Goal: Task Accomplishment & Management: Complete application form

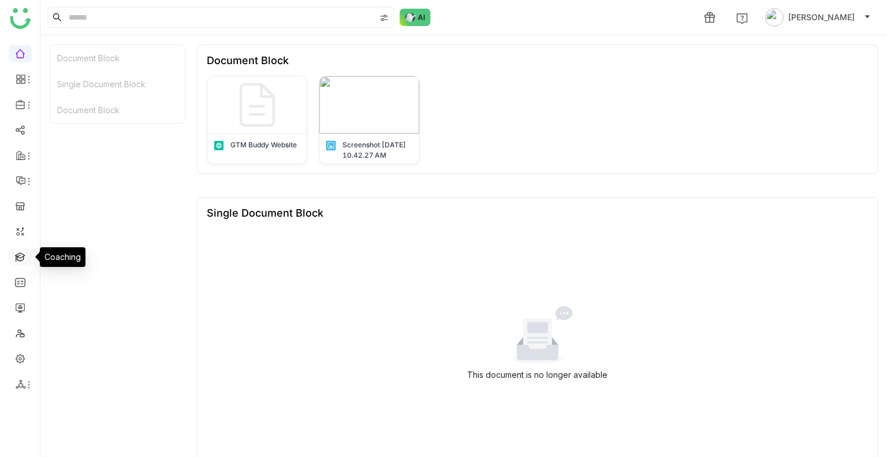
click at [21, 257] on link at bounding box center [20, 256] width 10 height 10
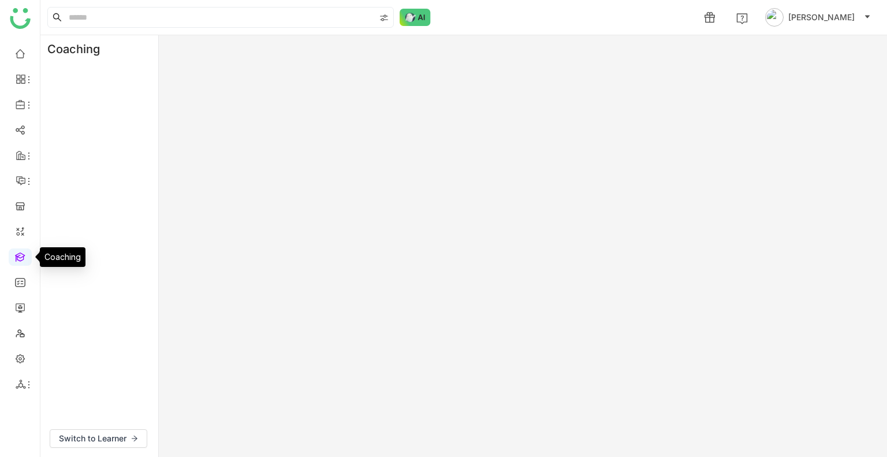
click at [21, 257] on link at bounding box center [20, 256] width 10 height 10
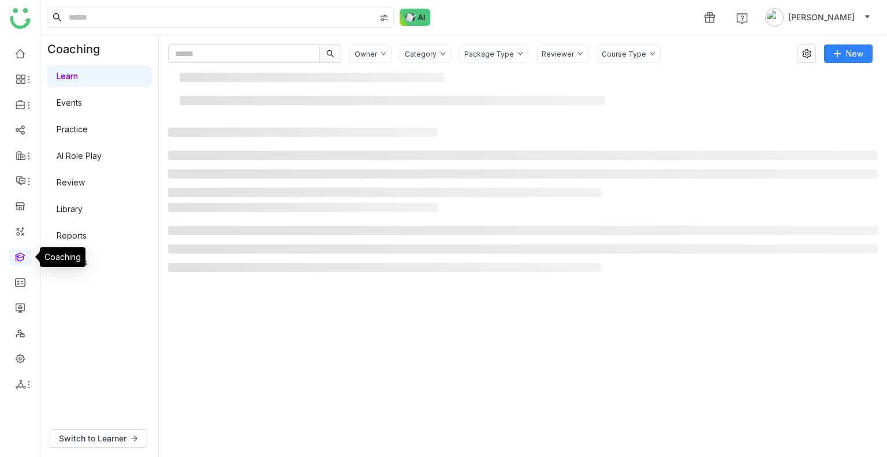
click at [21, 257] on link at bounding box center [20, 256] width 10 height 10
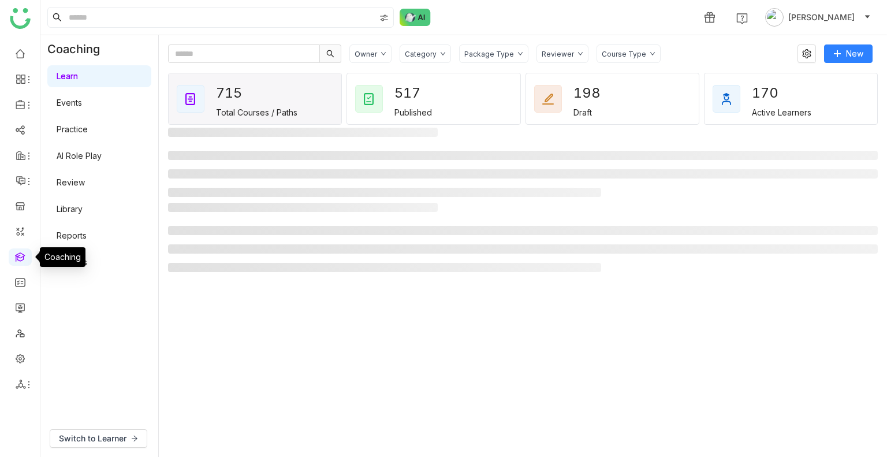
click at [21, 257] on link at bounding box center [20, 256] width 10 height 10
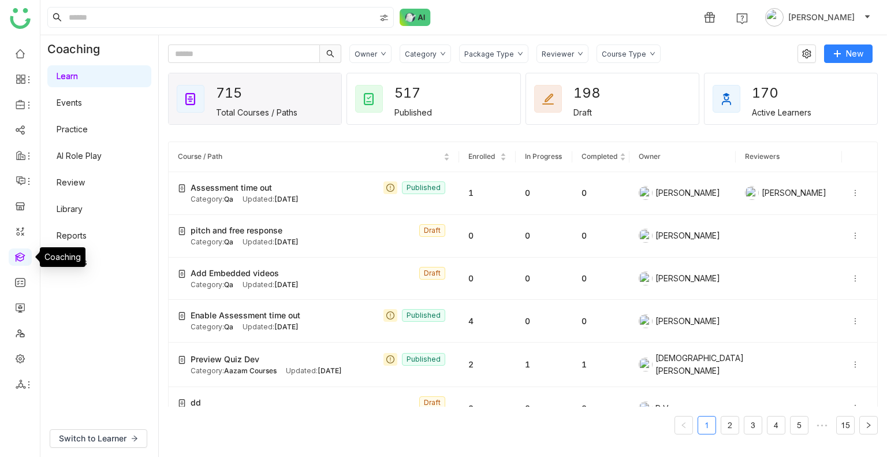
click at [21, 257] on link at bounding box center [20, 256] width 10 height 10
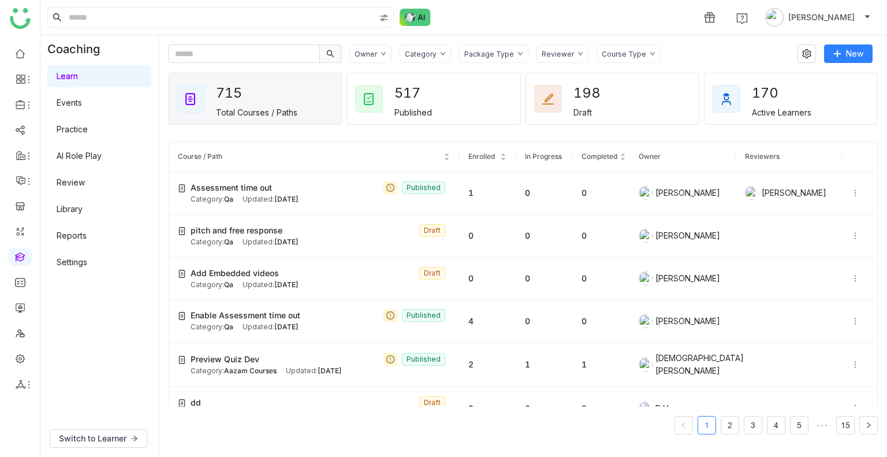
click at [88, 161] on link "AI Role Play" at bounding box center [79, 156] width 45 height 10
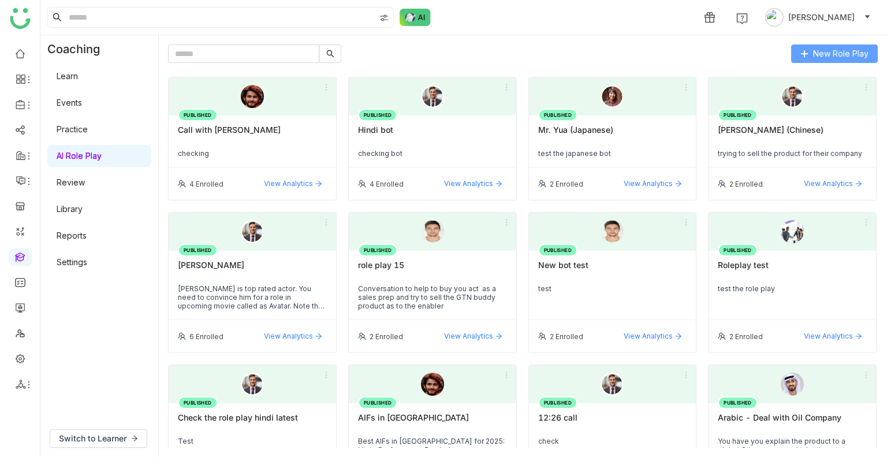
click at [821, 44] on div "New Role Play PUBLISHED Call with mahesh checking 4 Enrolled View Analytics PUB…" at bounding box center [523, 246] width 729 height 422
click at [821, 44] on button "New Role Play" at bounding box center [835, 53] width 87 height 18
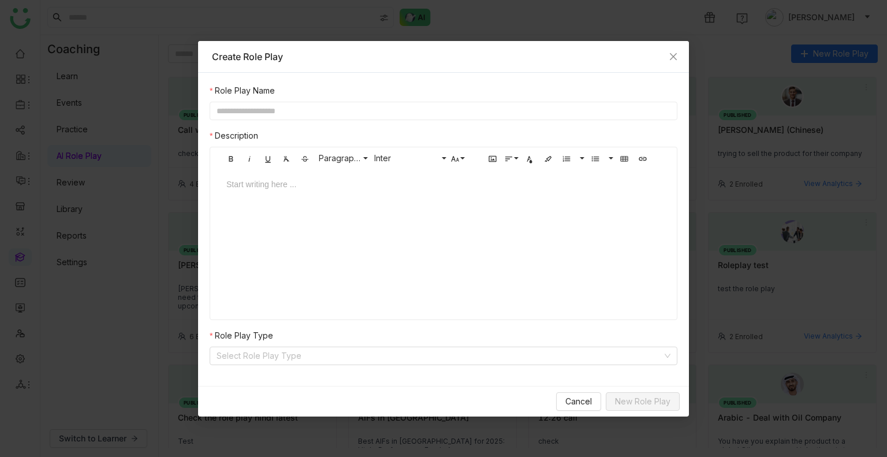
click at [328, 109] on input "text" at bounding box center [444, 111] width 468 height 18
type input "**********"
click at [307, 202] on div at bounding box center [444, 195] width 458 height 35
click at [291, 359] on input at bounding box center [440, 355] width 446 height 17
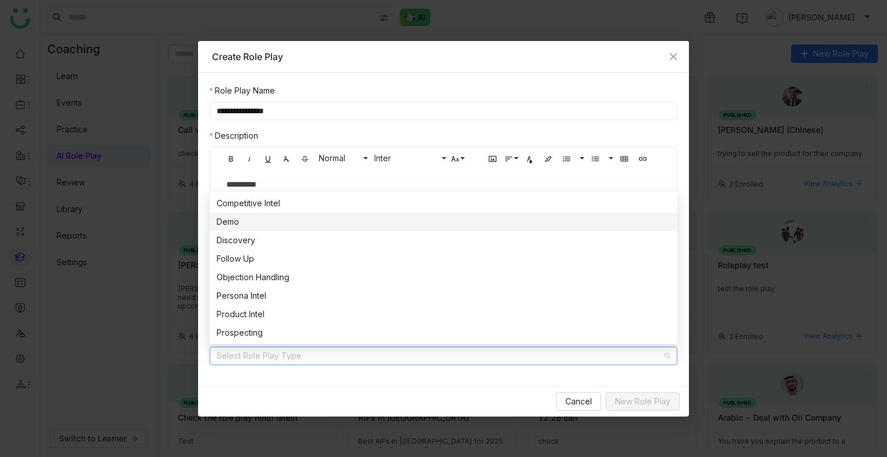
click at [257, 226] on div "Demo" at bounding box center [444, 222] width 454 height 13
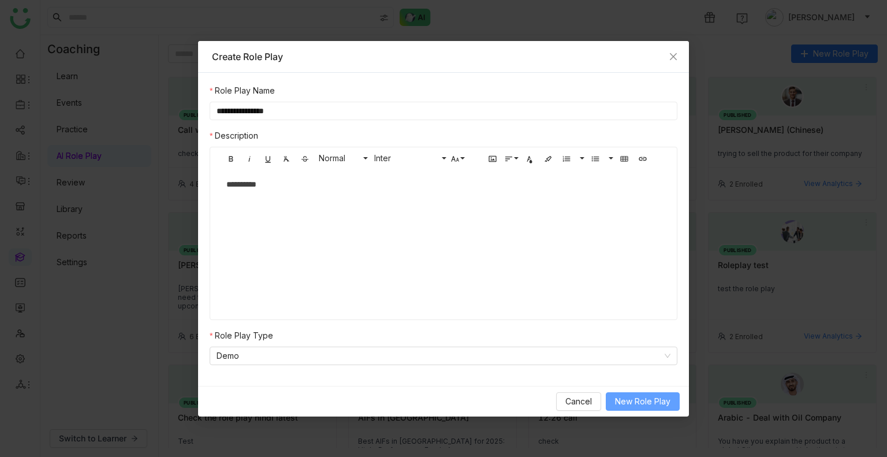
click at [638, 404] on span "New Role Play" at bounding box center [642, 401] width 55 height 13
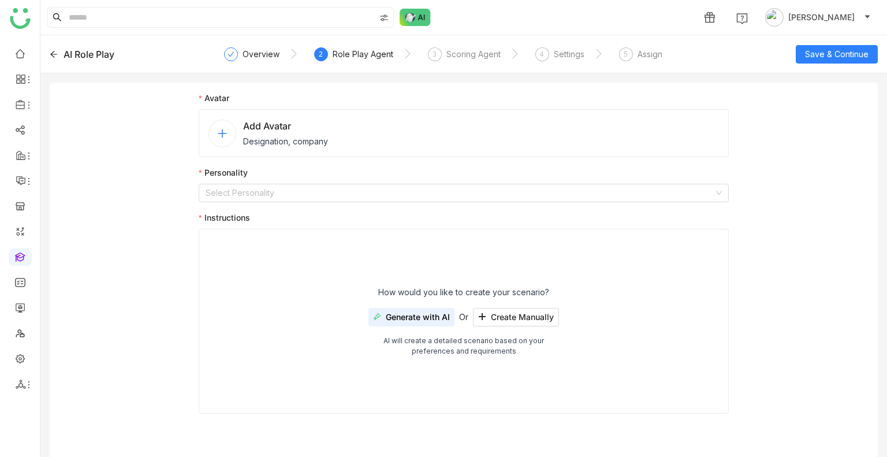
click at [308, 124] on span "Add Avatar" at bounding box center [285, 126] width 85 height 14
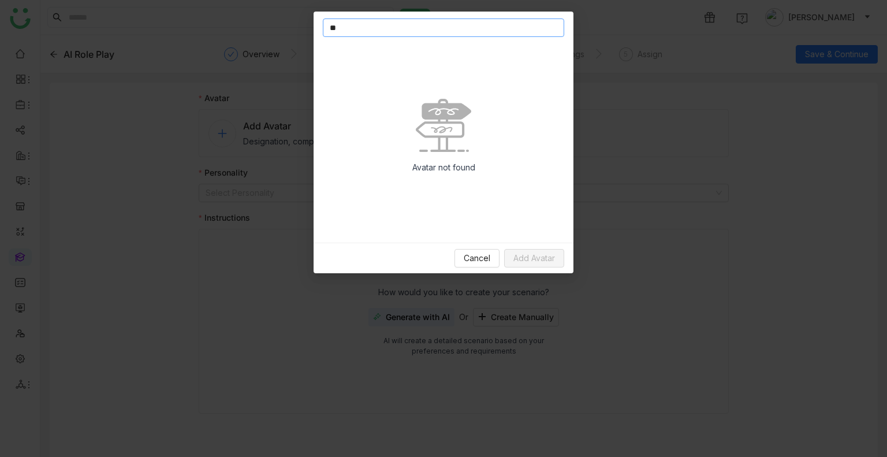
type input "*"
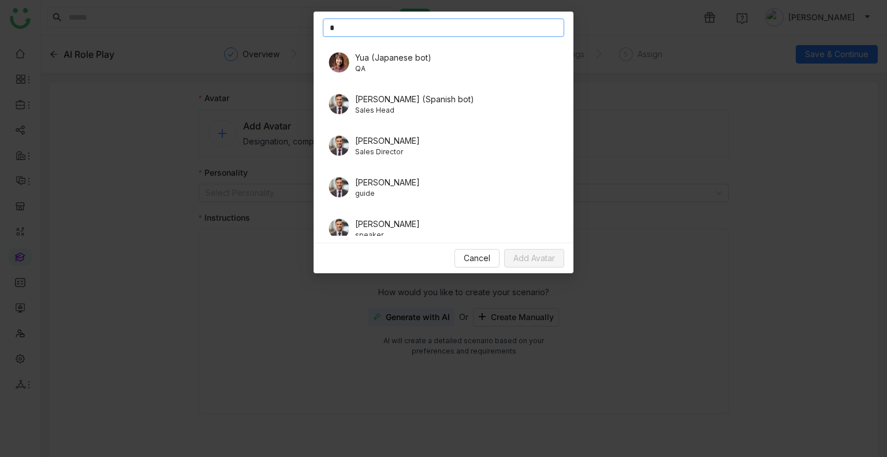
scroll to position [92, 0]
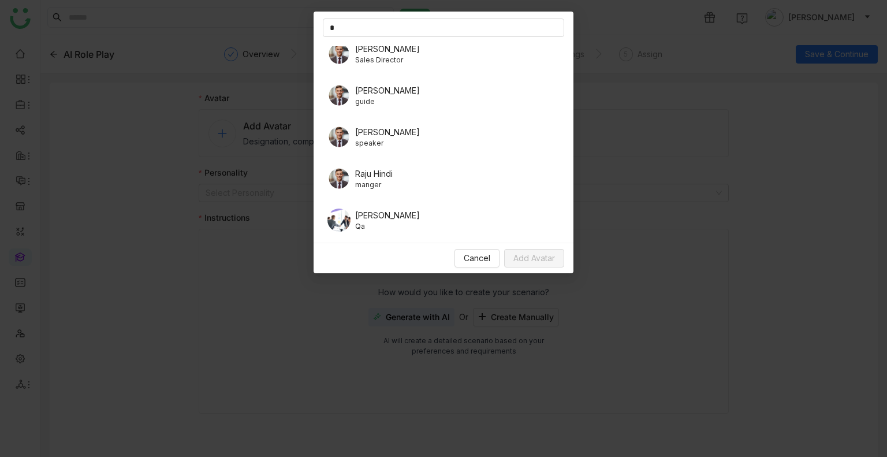
click at [369, 224] on span "Qa" at bounding box center [387, 226] width 65 height 10
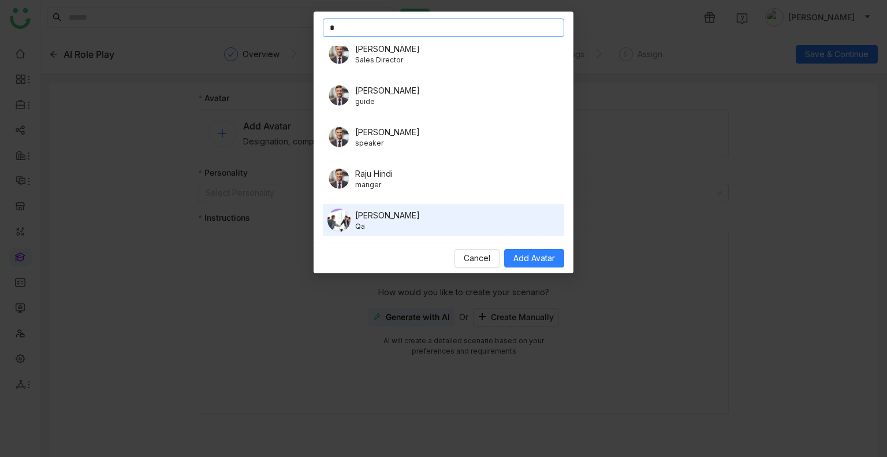
click at [348, 29] on input "*" at bounding box center [444, 27] width 242 height 18
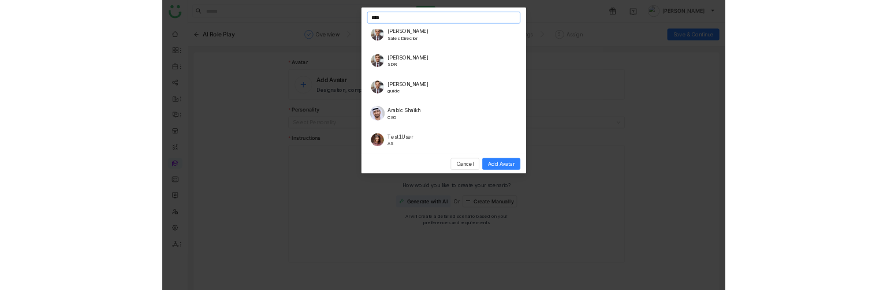
scroll to position [0, 0]
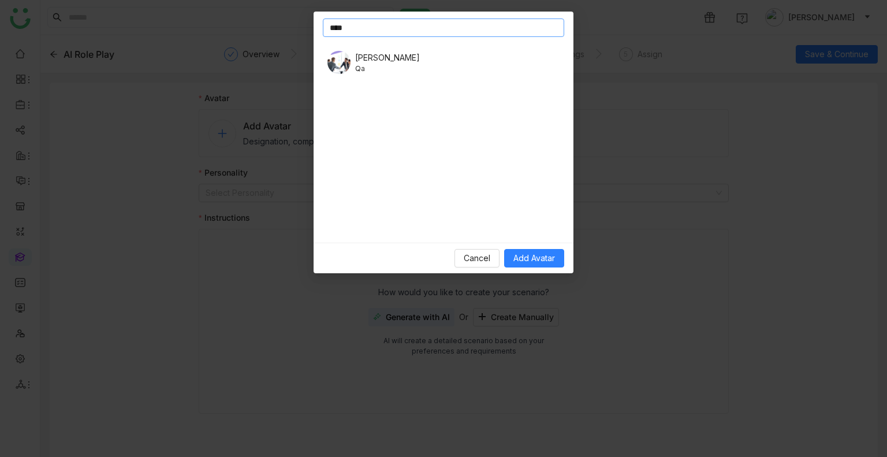
type input "****"
click at [358, 70] on span "Qa" at bounding box center [387, 69] width 65 height 10
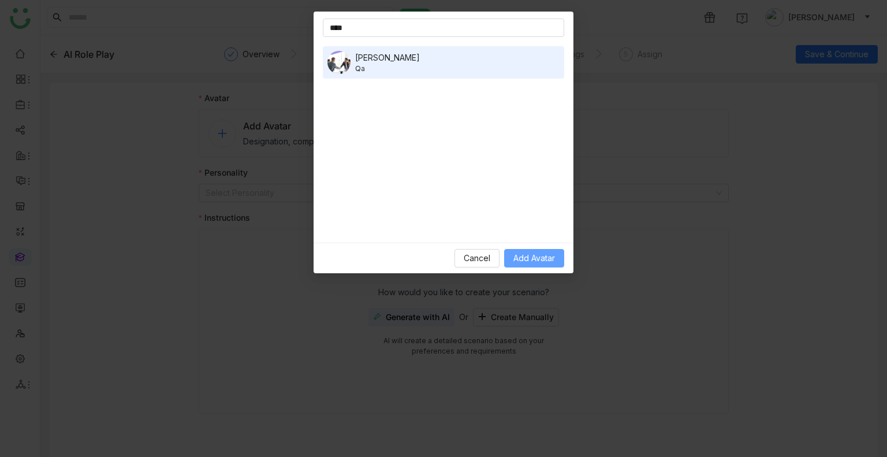
click at [541, 262] on span "Add Avatar" at bounding box center [535, 258] width 42 height 13
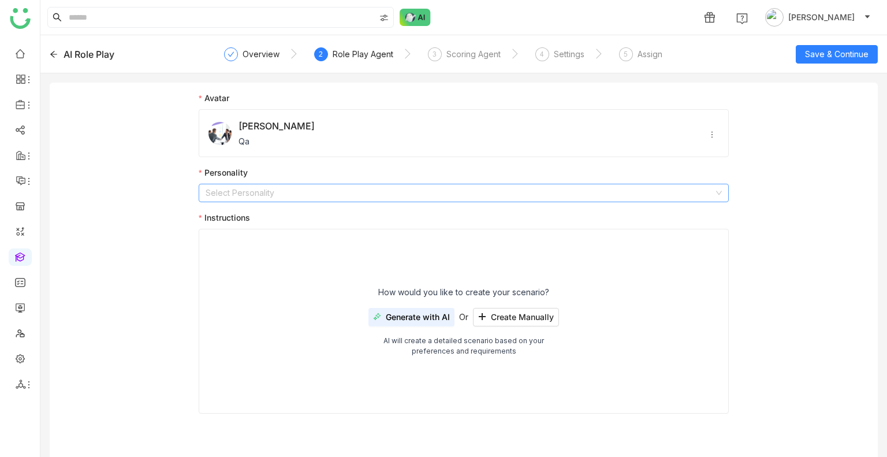
click at [266, 191] on input at bounding box center [460, 192] width 508 height 17
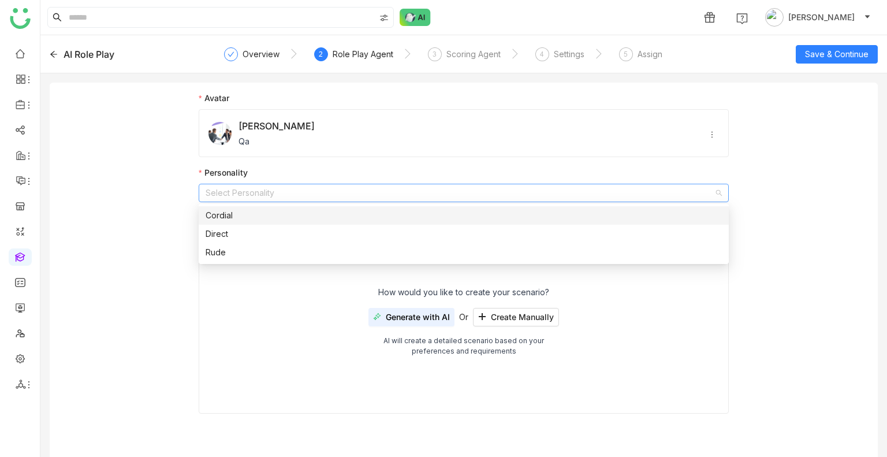
click at [242, 217] on div "Cordial" at bounding box center [464, 215] width 517 height 13
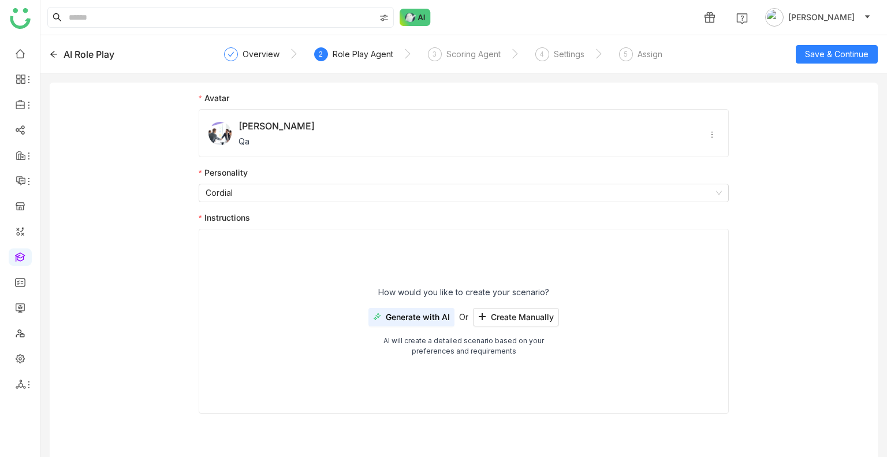
click at [266, 284] on div "How would you like to create your scenario? Generate with AI Or Create Manually…" at bounding box center [464, 321] width 530 height 185
click at [407, 316] on span "Generate with AI" at bounding box center [418, 317] width 64 height 9
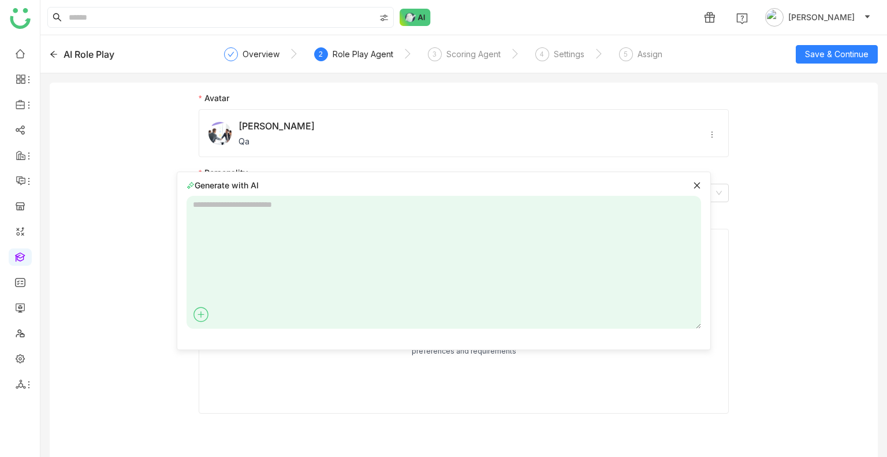
click at [222, 217] on textarea at bounding box center [444, 262] width 515 height 133
type textarea "**********"
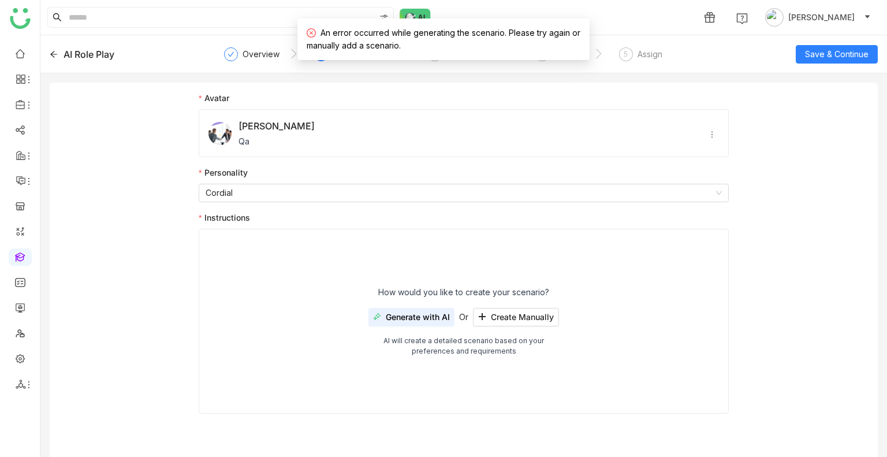
click at [225, 209] on div "Avatar Jeff Qa Personality Cordial Instructions How would you like to create yo…" at bounding box center [464, 257] width 530 height 331
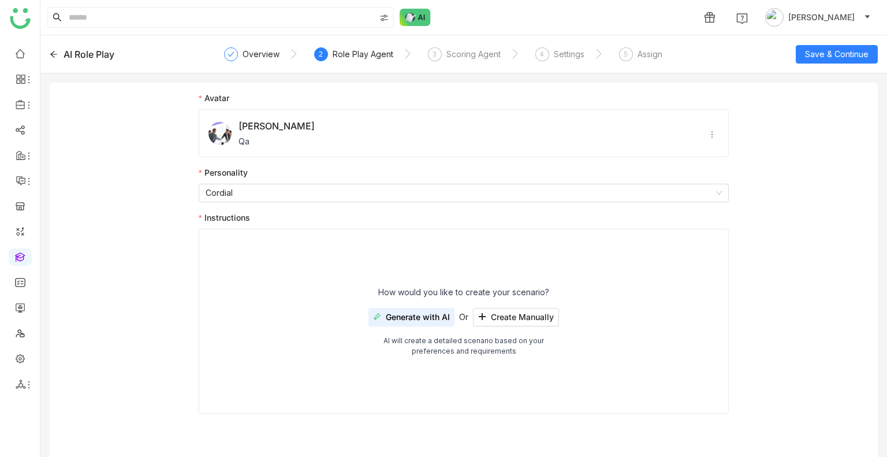
click at [417, 325] on button "Generate with AI" at bounding box center [412, 317] width 86 height 18
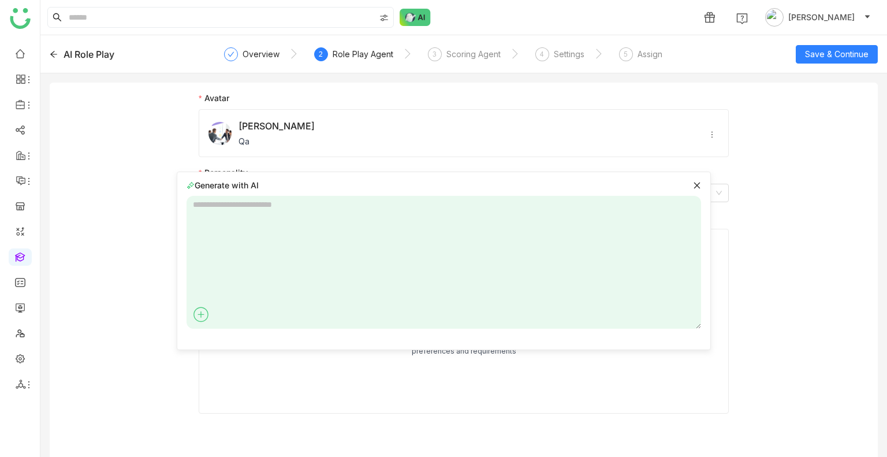
click at [270, 227] on textarea at bounding box center [444, 262] width 515 height 133
paste textarea "**********"
type textarea "**********"
type textarea "*"
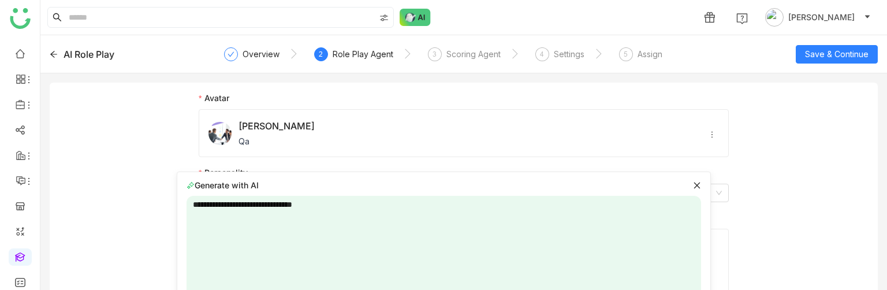
click at [319, 203] on textarea "**********" at bounding box center [444, 262] width 515 height 133
type textarea "**********"
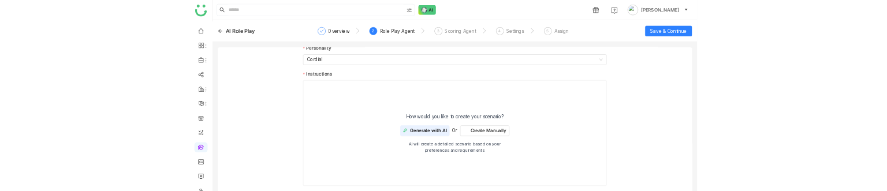
scroll to position [88, 0]
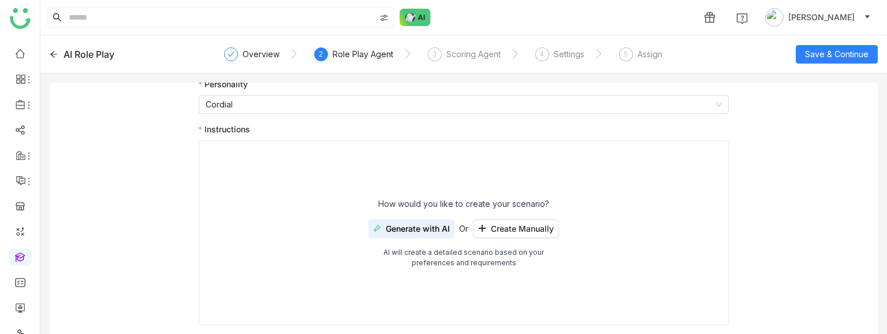
click at [409, 226] on span "Generate with AI" at bounding box center [418, 228] width 64 height 9
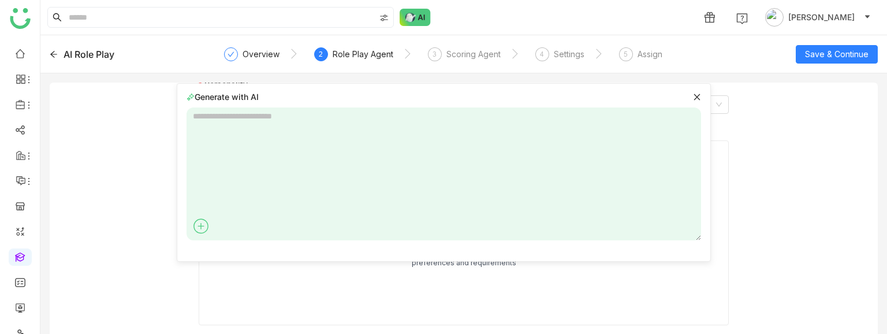
click at [288, 181] on textarea at bounding box center [444, 173] width 515 height 133
type textarea "**********"
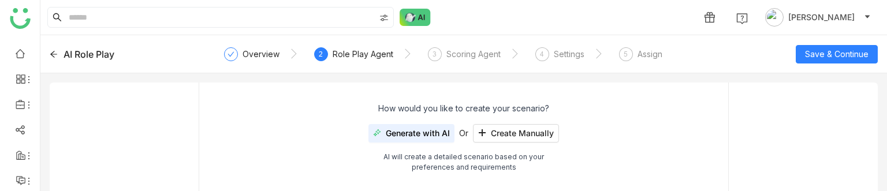
scroll to position [185, 0]
click at [400, 134] on span "Generate with AI" at bounding box center [418, 132] width 64 height 9
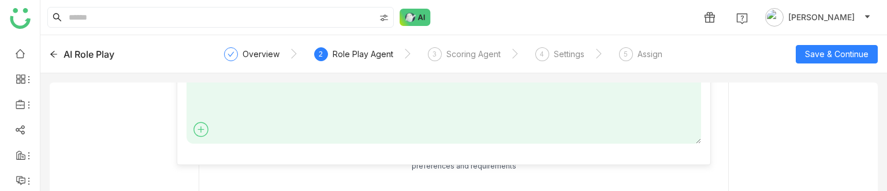
click at [317, 115] on textarea at bounding box center [444, 77] width 515 height 133
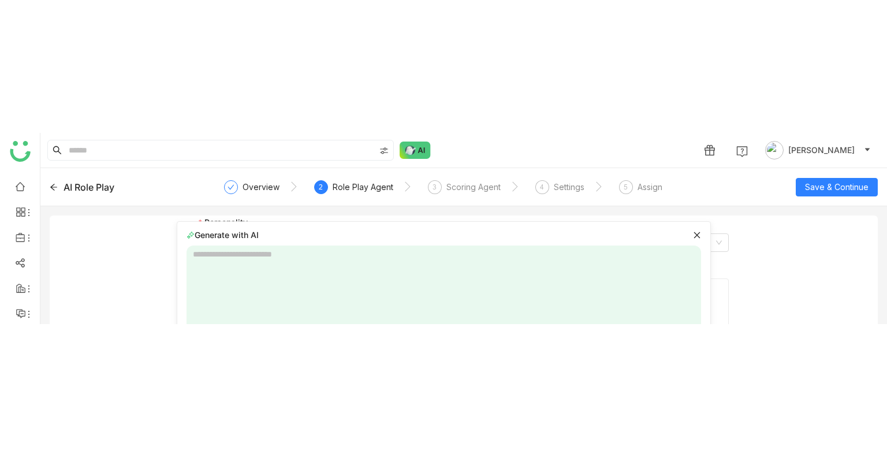
scroll to position [83, 0]
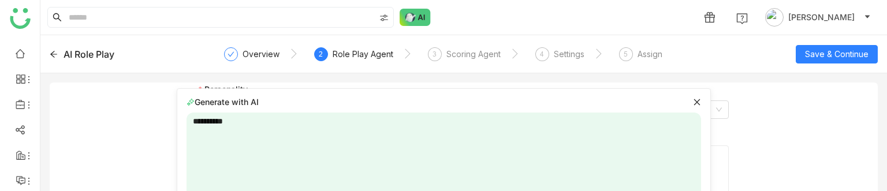
type textarea "**********"
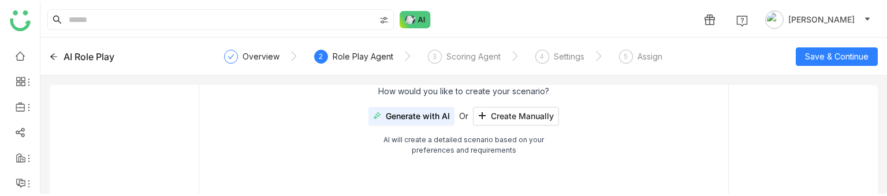
scroll to position [83, 0]
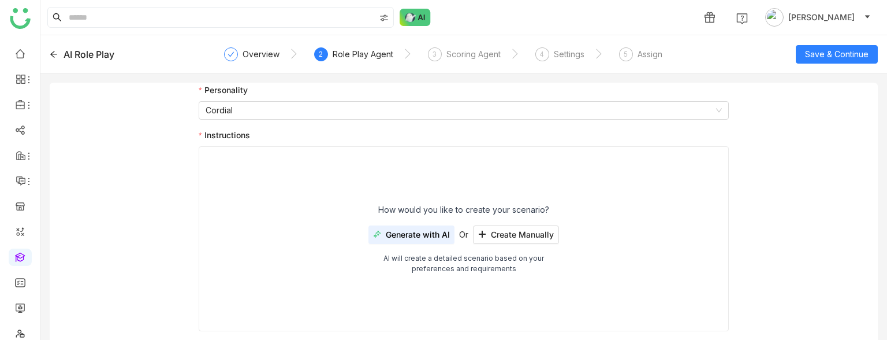
click at [402, 230] on span "Generate with AI" at bounding box center [418, 234] width 64 height 9
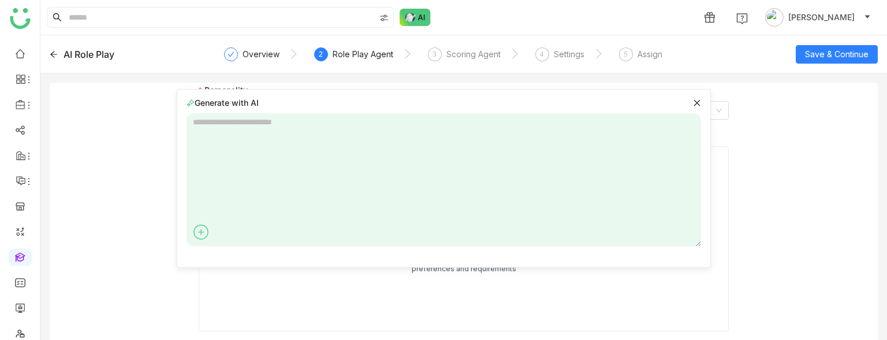
click at [277, 153] on textarea at bounding box center [444, 179] width 515 height 133
type textarea "**********"
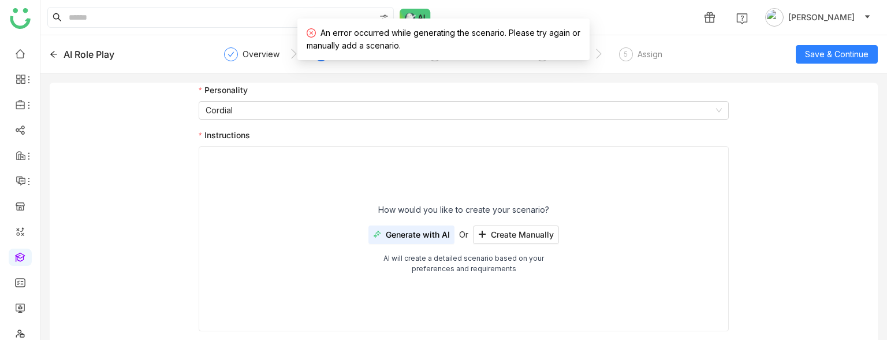
drag, startPoint x: 531, startPoint y: 339, endPoint x: 526, endPoint y: 347, distance: 10.1
click at [526, 340] on html "1 Uday Bhanu AI Role Play Overview 2 Role Play Agent 3 Scoring Agent 4 Settings…" at bounding box center [443, 170] width 887 height 340
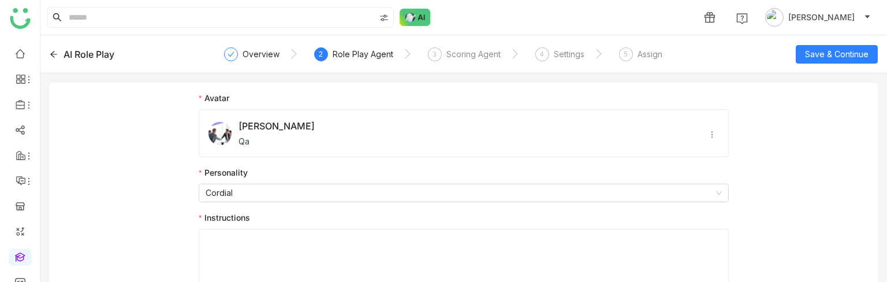
scroll to position [140, 0]
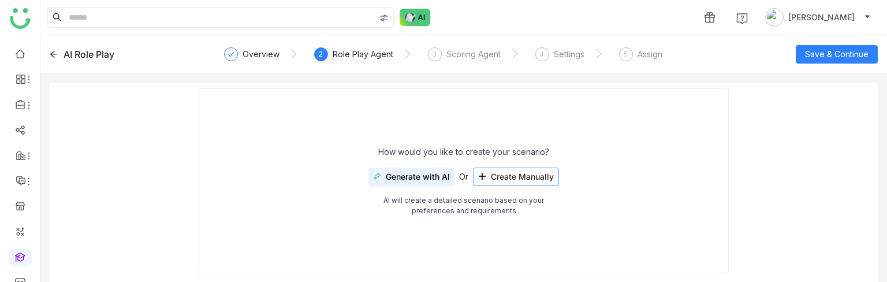
click at [510, 179] on span "Create Manually" at bounding box center [522, 176] width 63 height 9
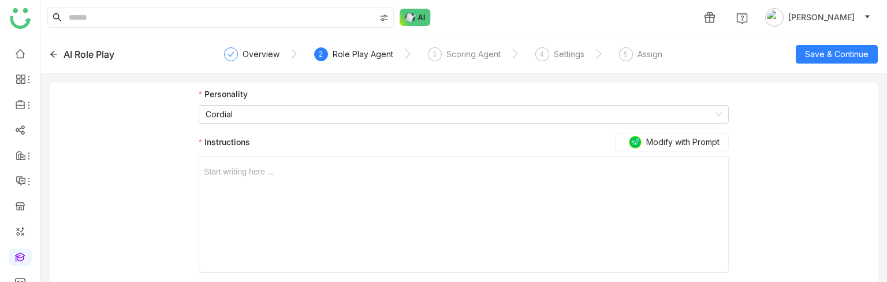
scroll to position [77, 0]
click at [264, 195] on div "Start writing here ..." at bounding box center [464, 216] width 520 height 116
click at [267, 188] on div "Start writing here ..." at bounding box center [464, 216] width 520 height 116
click at [259, 176] on div at bounding box center [464, 172] width 520 height 13
click at [816, 62] on button "Save & Continue" at bounding box center [837, 54] width 82 height 18
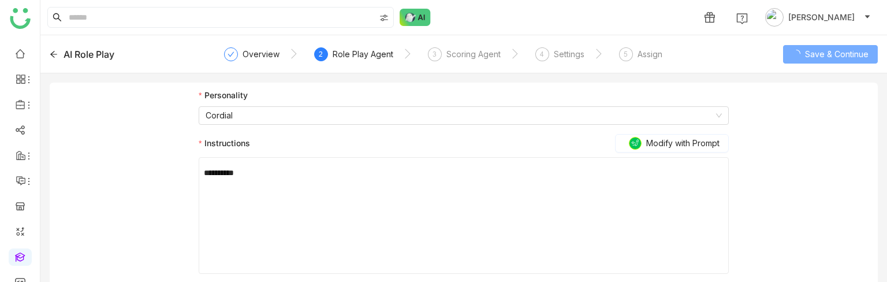
scroll to position [0, 0]
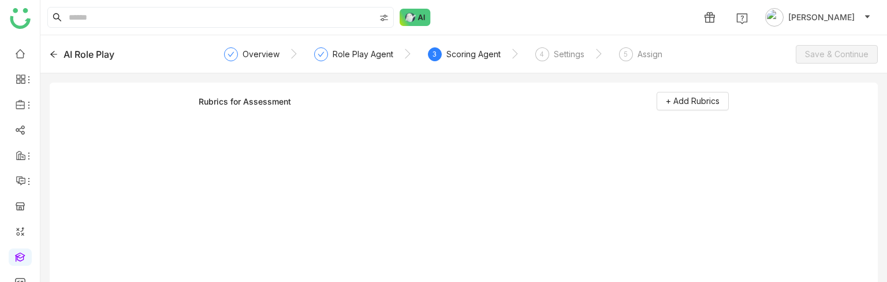
click at [673, 110] on div "Rubrics for Assessment + Add Rubrics" at bounding box center [464, 104] width 530 height 25
click at [674, 110] on button "+ Add Rubrics" at bounding box center [693, 101] width 72 height 18
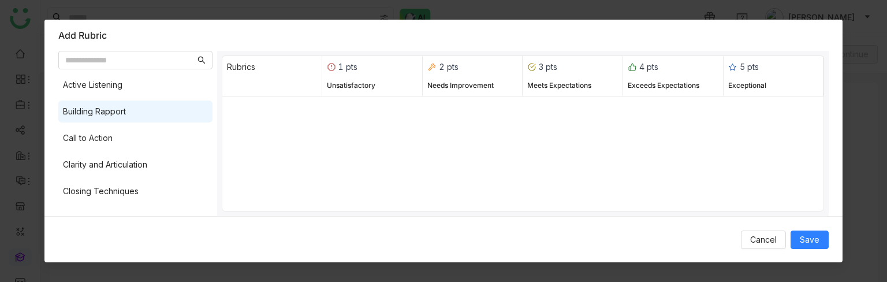
click at [117, 109] on div "Building Rapport" at bounding box center [94, 111] width 63 height 13
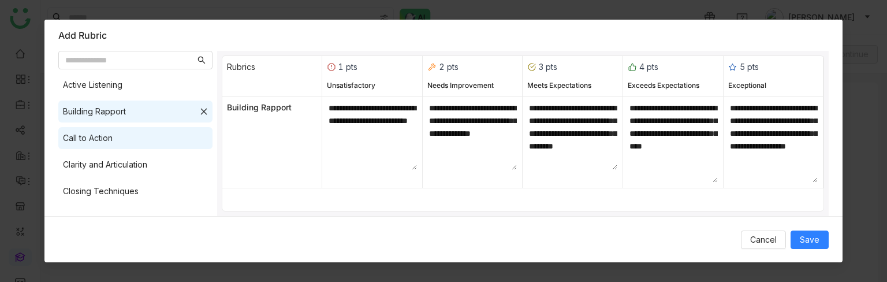
click at [130, 147] on div "Call to Action" at bounding box center [135, 138] width 154 height 22
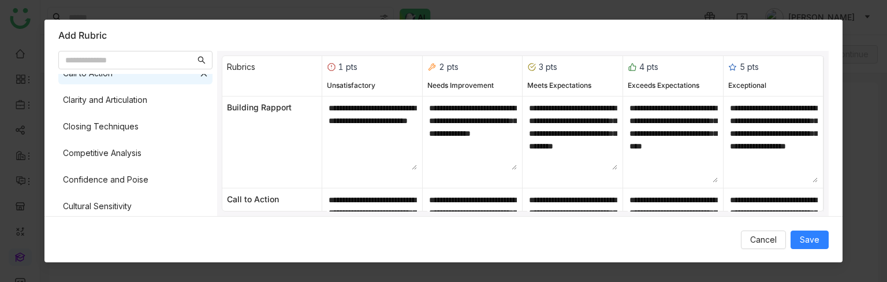
click at [130, 147] on div "Competitive Analysis" at bounding box center [102, 153] width 79 height 13
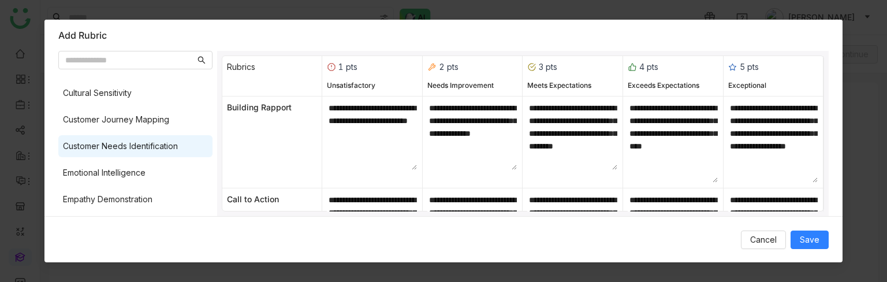
click at [128, 150] on div "Customer Needs Identification" at bounding box center [120, 146] width 115 height 13
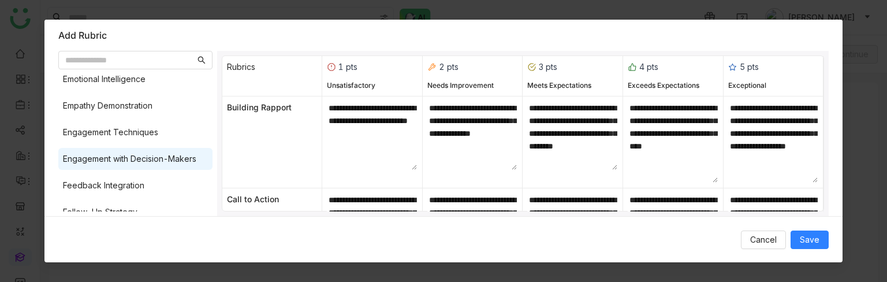
click at [125, 166] on div "Engagement with Decision-Makers" at bounding box center [135, 159] width 154 height 22
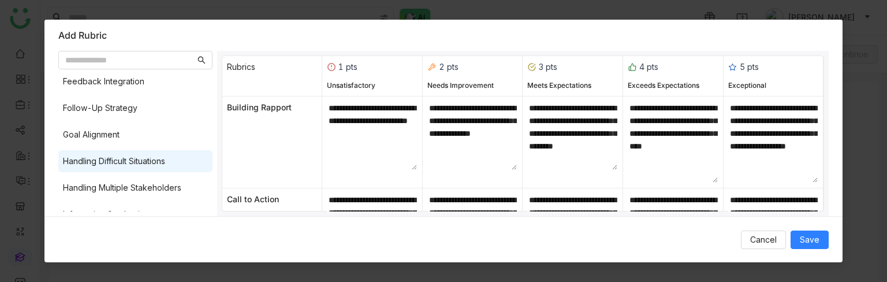
click at [109, 168] on div "Handling Difficult Situations" at bounding box center [135, 161] width 154 height 22
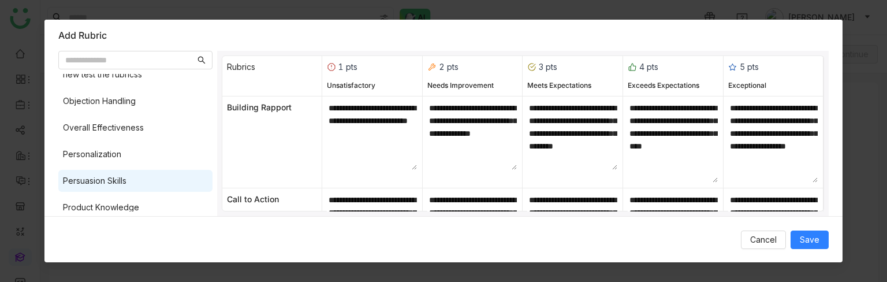
click at [106, 183] on div "Persuasion Skills" at bounding box center [95, 180] width 64 height 13
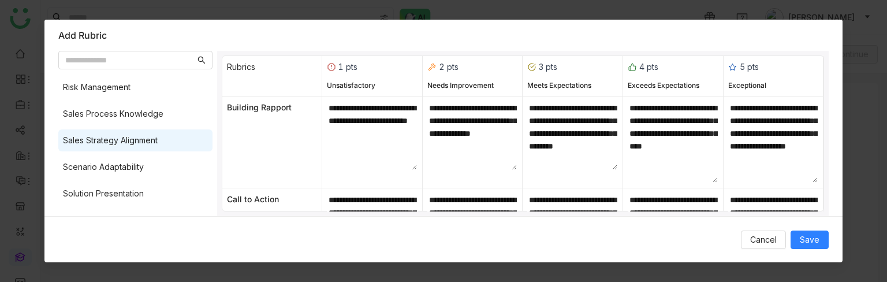
click at [98, 135] on div "Sales Strategy Alignment" at bounding box center [110, 140] width 95 height 13
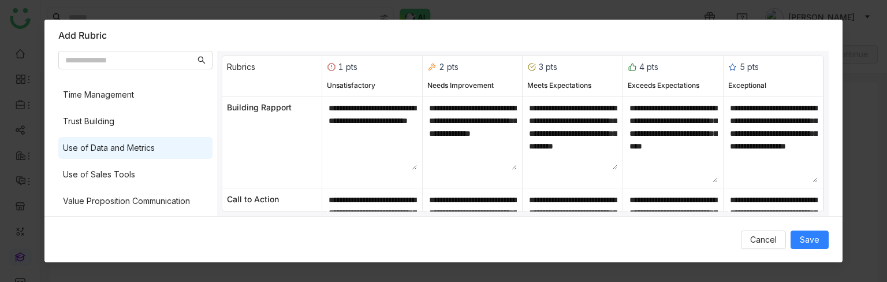
click at [105, 150] on div "Use of Data and Metrics" at bounding box center [109, 148] width 92 height 13
click at [121, 60] on input "text" at bounding box center [130, 60] width 130 height 13
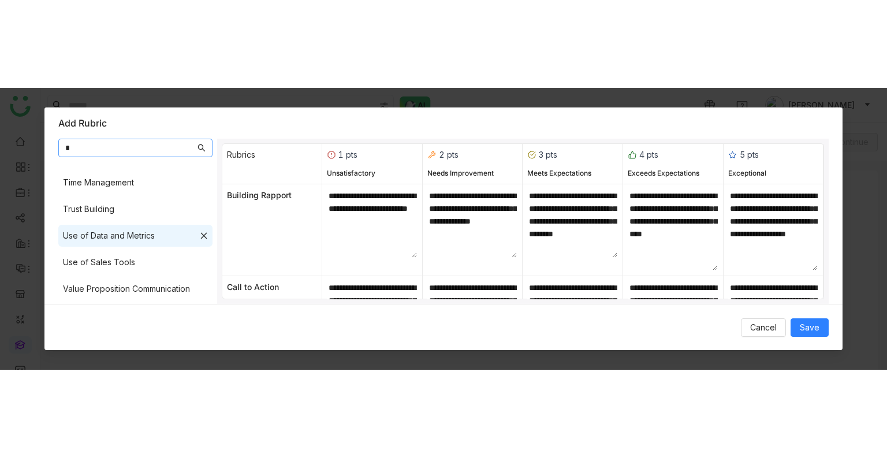
scroll to position [0, 0]
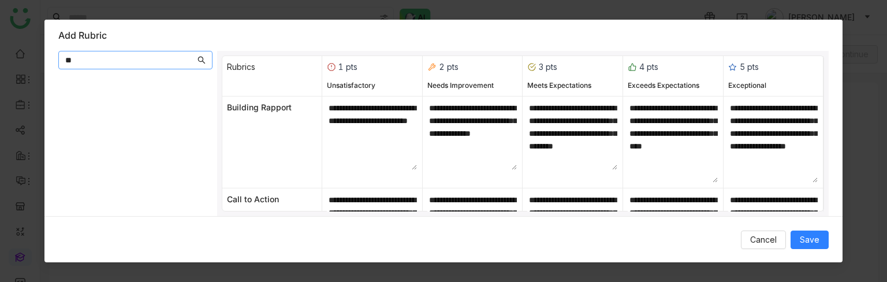
type input "*"
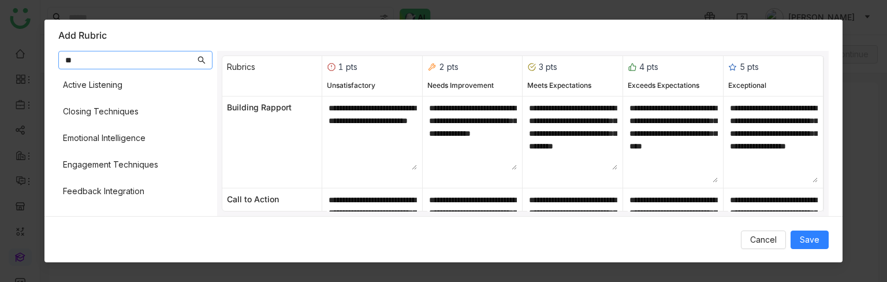
type input "*"
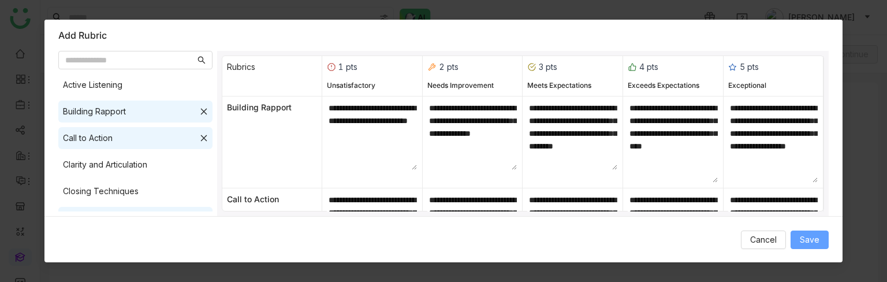
click at [809, 247] on button "Save" at bounding box center [810, 240] width 38 height 18
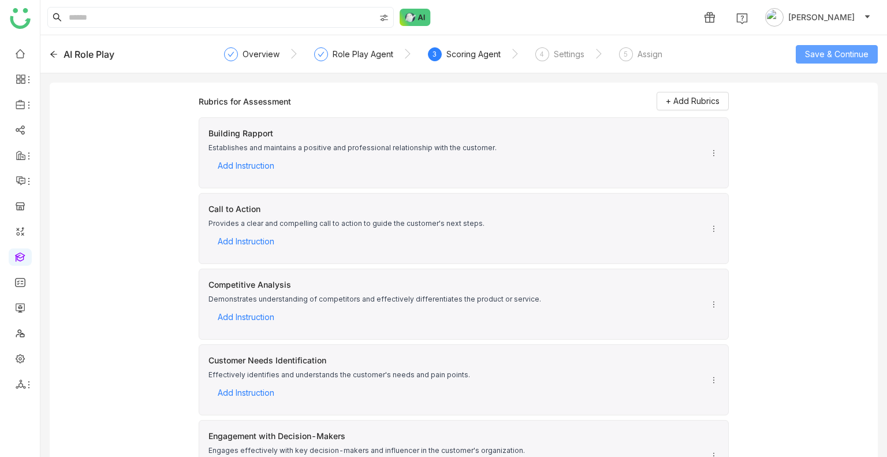
click at [808, 48] on span "Save & Continue" at bounding box center [837, 54] width 64 height 13
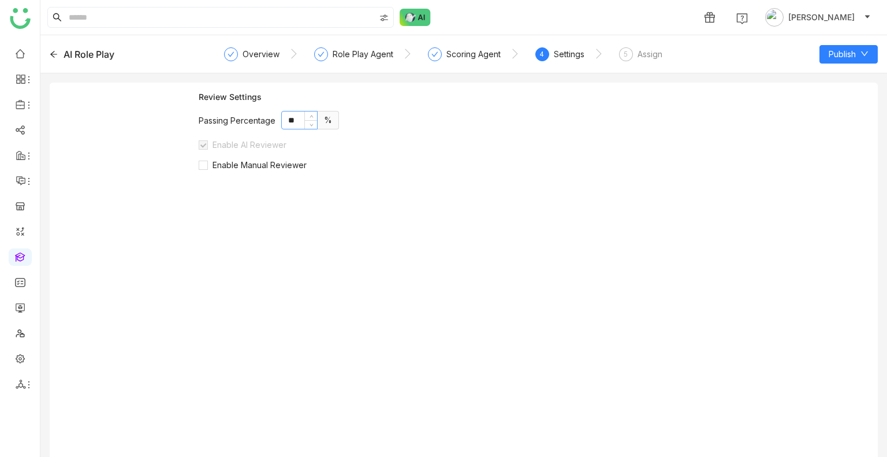
click at [291, 121] on input "**" at bounding box center [299, 120] width 35 height 17
type input "**"
click at [257, 169] on span "Enable Manual Reviewer" at bounding box center [259, 165] width 103 height 10
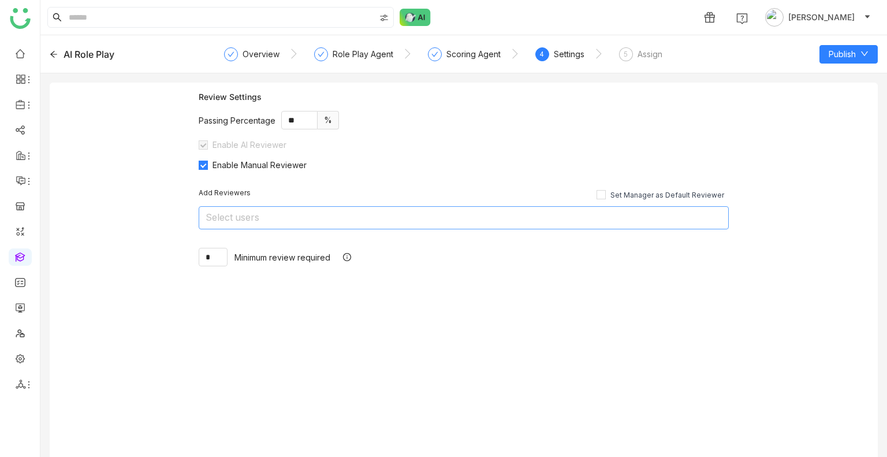
click at [270, 217] on nz-select-top-control "Select users" at bounding box center [464, 217] width 530 height 23
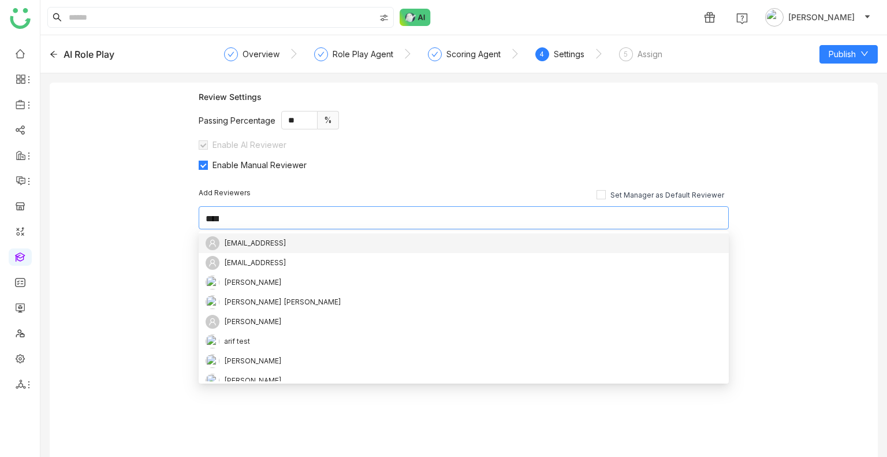
type input "*****"
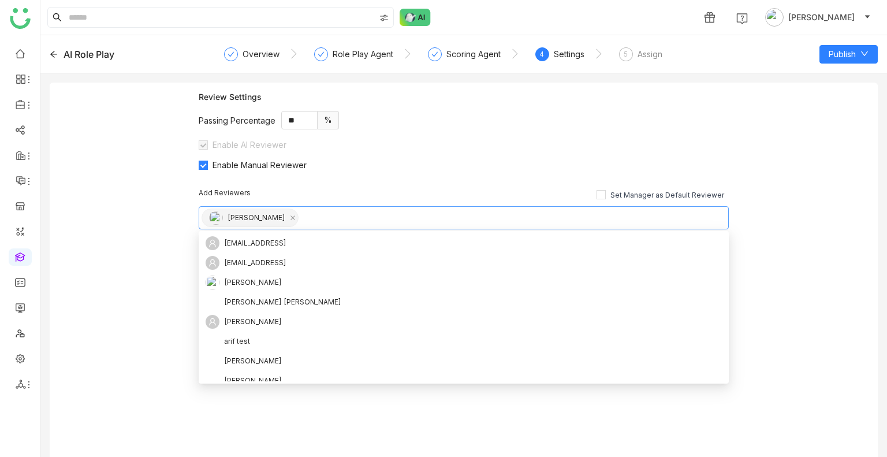
click at [332, 172] on div "Add Reviewers Set Manager as Default Reviewer Uday Bhanu * Minimum review requi…" at bounding box center [464, 227] width 530 height 115
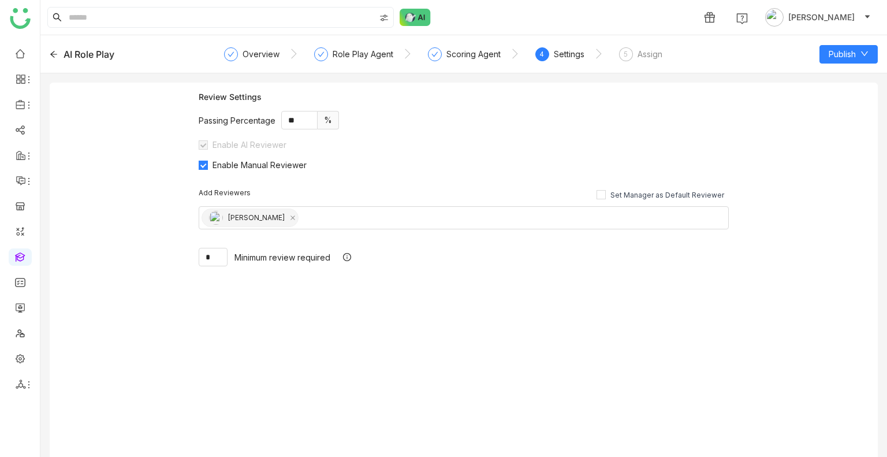
click at [527, 143] on div "Review Settings Passing Percentage ** % Enable AI Reviewer Enable Manual Review…" at bounding box center [464, 131] width 530 height 78
click at [868, 45] on button "Publish" at bounding box center [849, 54] width 58 height 18
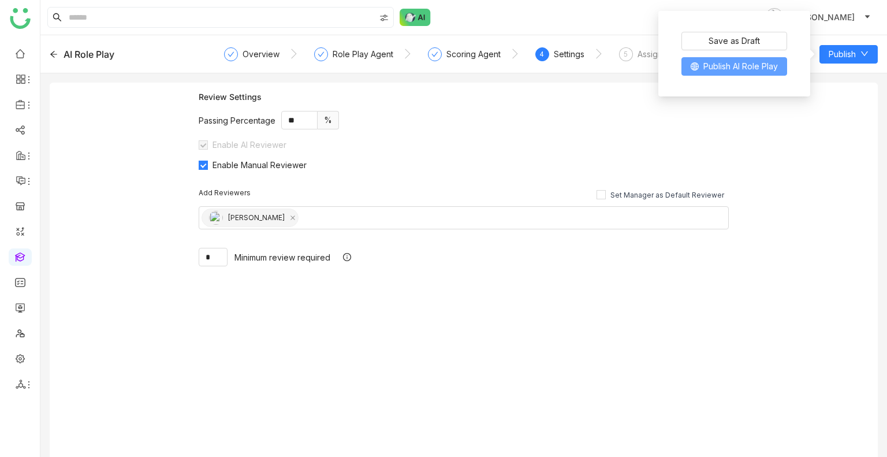
click at [746, 65] on span "Publish AI Role Play" at bounding box center [741, 66] width 75 height 13
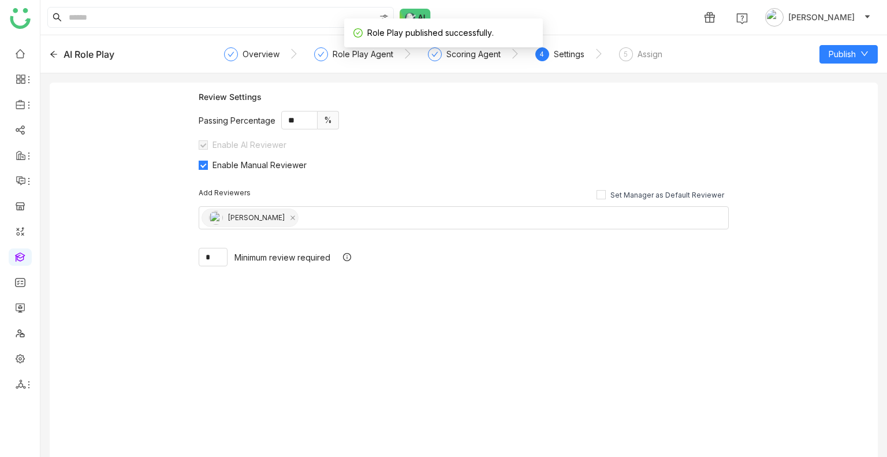
click at [663, 53] on nz-steps "Overview Role Play Agent Scoring Agent 4 Settings 5 Assign" at bounding box center [464, 54] width 466 height 28
click at [643, 54] on div "Assign" at bounding box center [650, 54] width 25 height 14
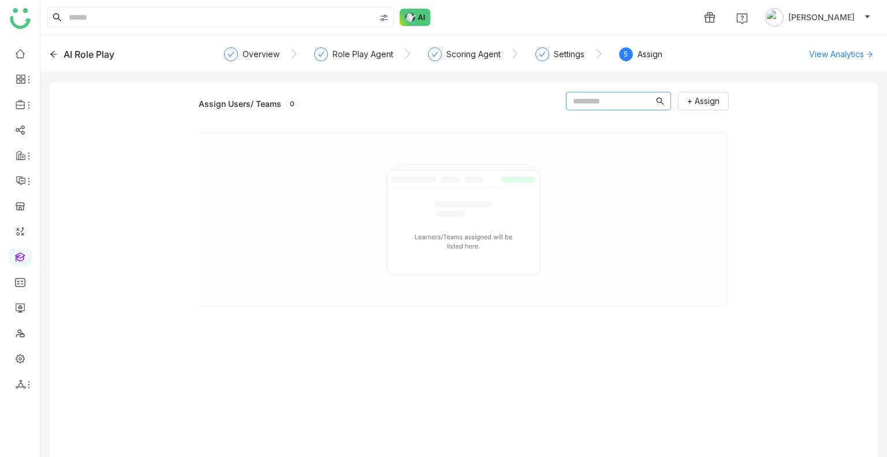
click at [648, 99] on input "text" at bounding box center [613, 101] width 81 height 13
click at [694, 92] on button "+ Assign" at bounding box center [703, 101] width 51 height 18
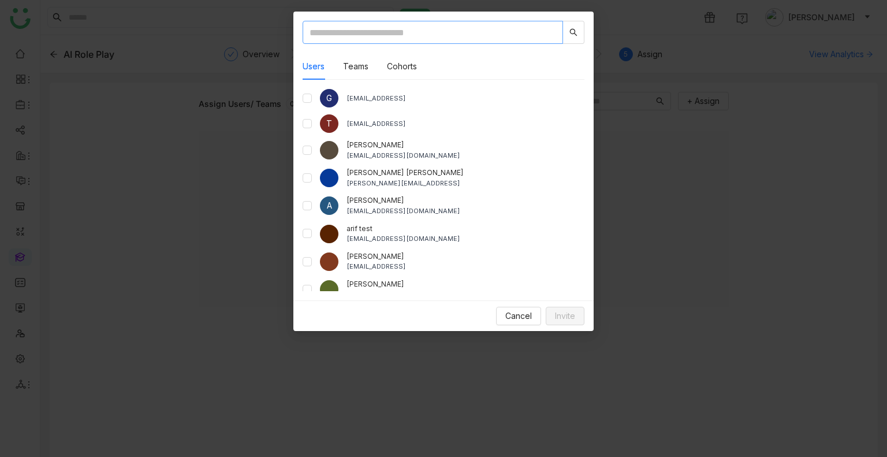
click at [385, 31] on input "text" at bounding box center [433, 32] width 261 height 23
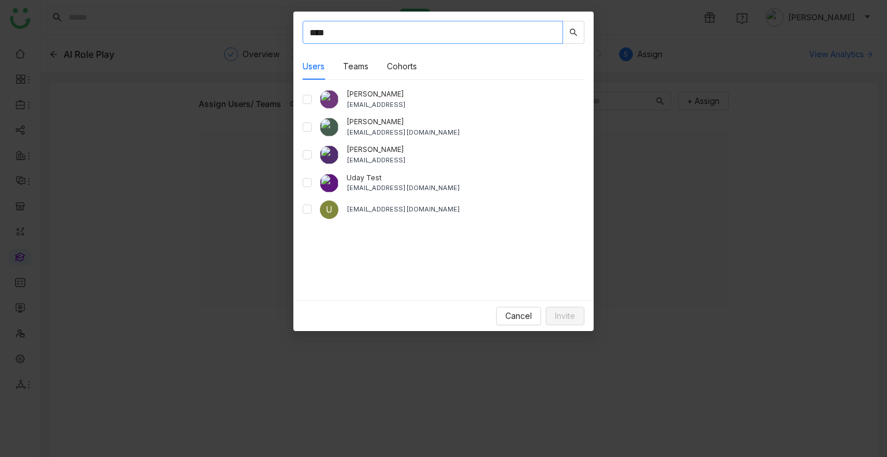
type input "****"
click at [314, 182] on div "Uday Test udaybhanu.gtm@gmail.com" at bounding box center [444, 183] width 282 height 21
click at [569, 320] on span "Invite" at bounding box center [565, 316] width 20 height 13
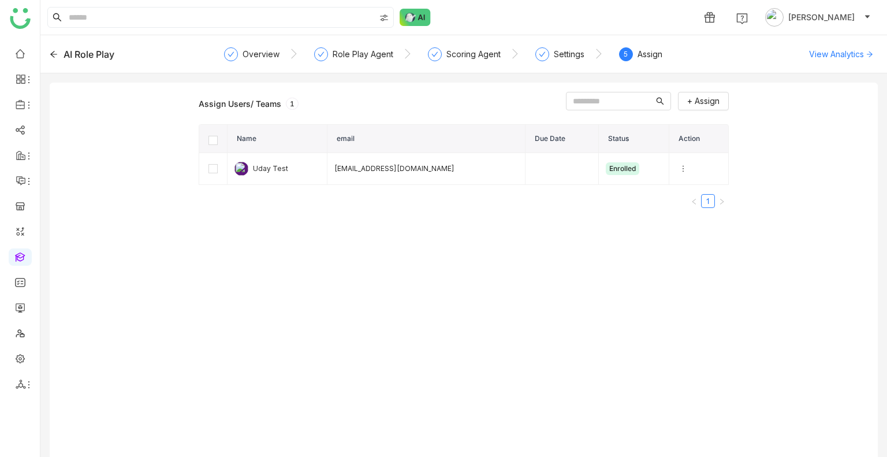
click at [423, 330] on div "Assign Users/ Teams 1 + Assign Name email Due Date Status Action Uday Test uday…" at bounding box center [464, 279] width 530 height 374
click at [51, 53] on icon at bounding box center [54, 54] width 8 height 8
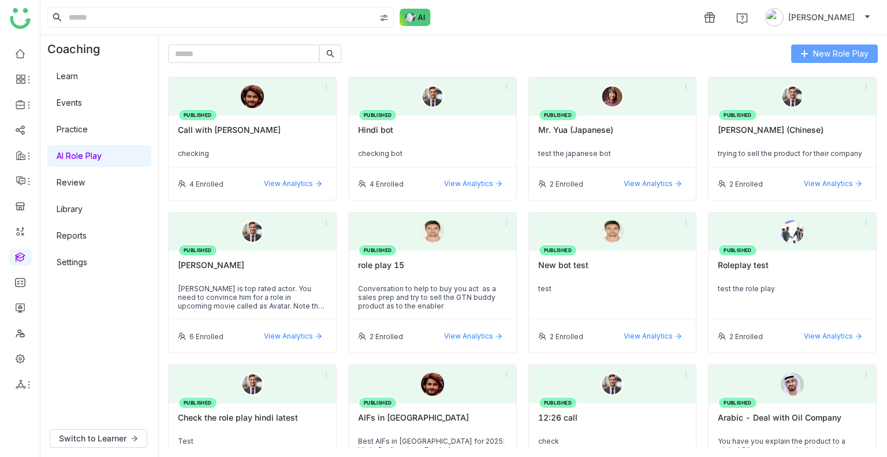
click at [834, 50] on span "New Role Play" at bounding box center [841, 53] width 55 height 13
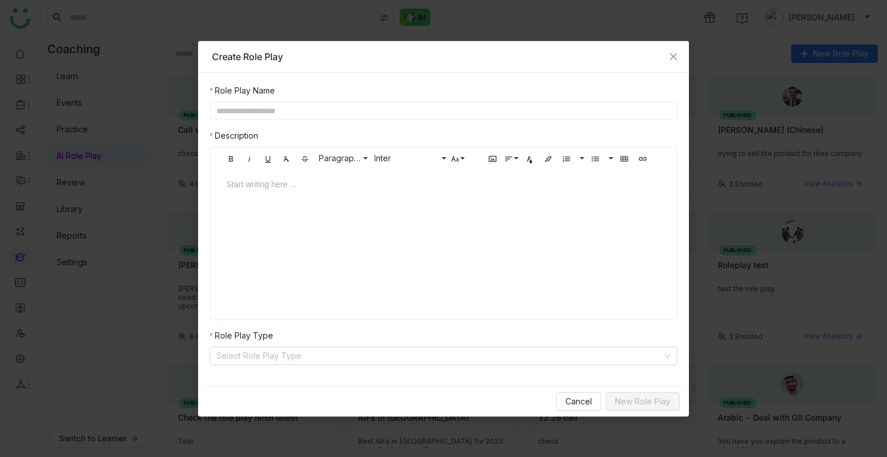
click at [298, 103] on input "text" at bounding box center [444, 111] width 468 height 18
type input "**********"
click at [272, 176] on span "Start writing here ..." at bounding box center [444, 179] width 458 height 21
click at [261, 191] on div at bounding box center [444, 195] width 458 height 35
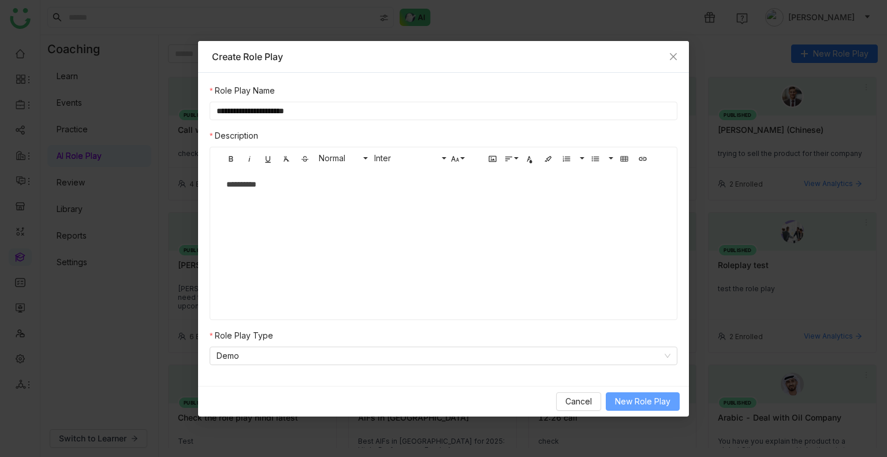
click at [642, 392] on button "New Role Play" at bounding box center [643, 401] width 74 height 18
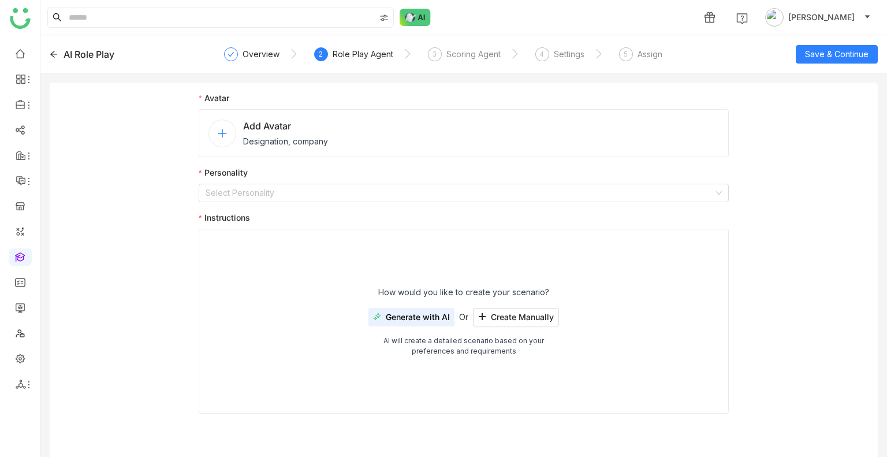
click at [263, 136] on span "Designation, company" at bounding box center [285, 141] width 85 height 12
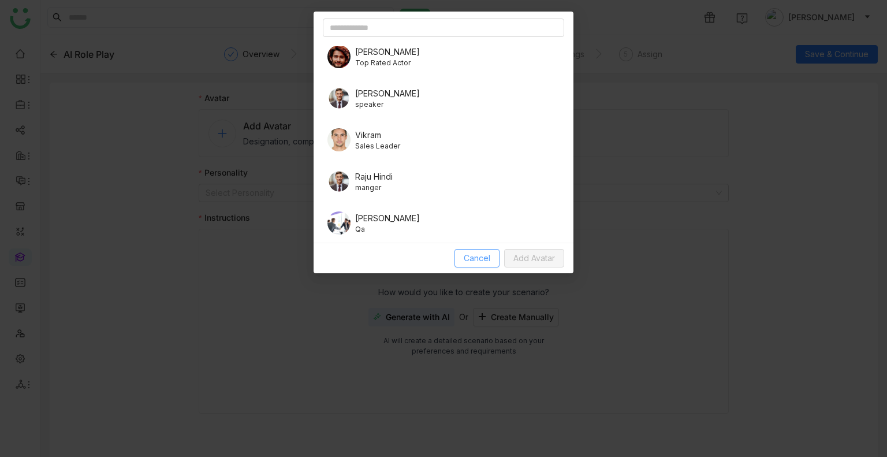
scroll to position [591, 0]
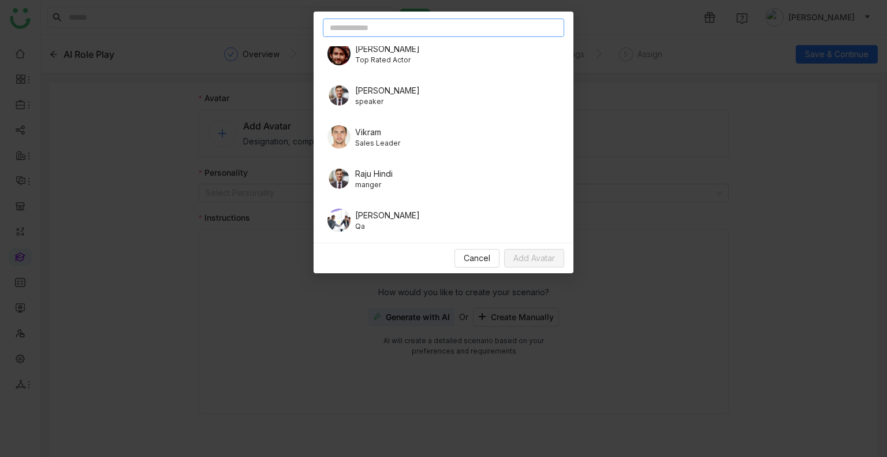
click at [384, 27] on input "text" at bounding box center [444, 27] width 242 height 18
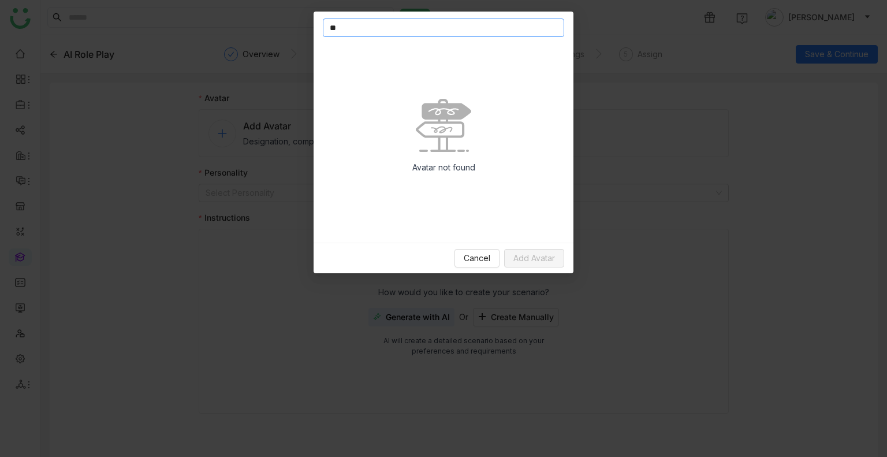
scroll to position [0, 0]
type input "**"
click at [386, 69] on div "Avatar not found" at bounding box center [444, 141] width 242 height 190
click at [231, 139] on nz-modal-container "** Avatar not found Cancel Add Avatar" at bounding box center [443, 228] width 887 height 457
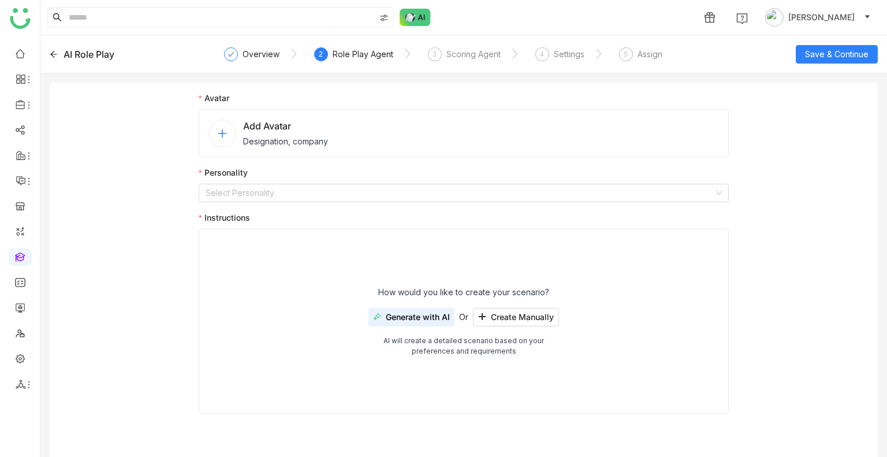
click at [270, 143] on span "Designation, company" at bounding box center [285, 141] width 85 height 12
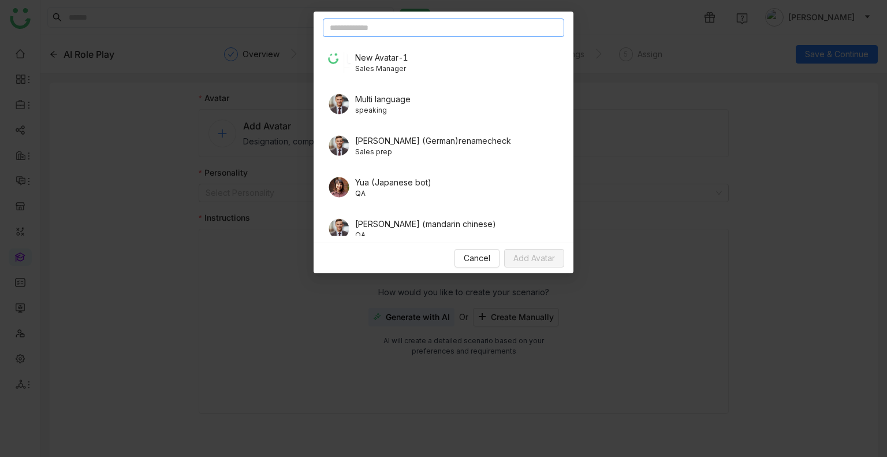
click at [370, 31] on input "text" at bounding box center [444, 27] width 242 height 18
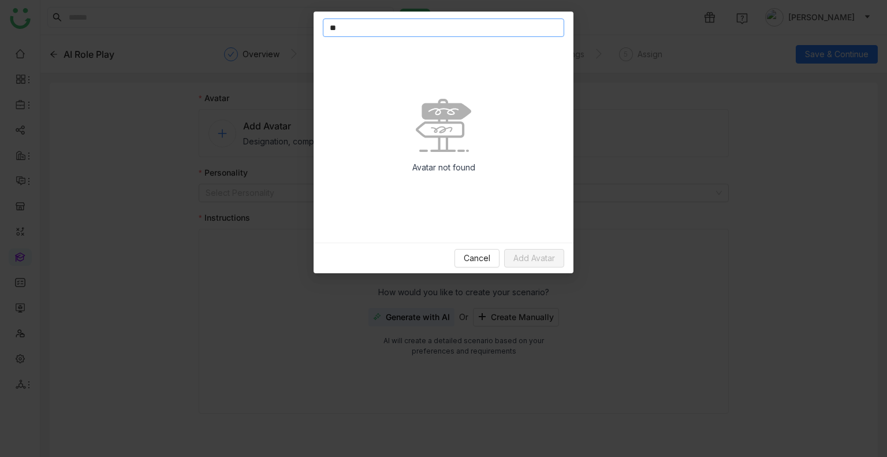
click at [347, 25] on input "**" at bounding box center [444, 27] width 242 height 18
type input "*"
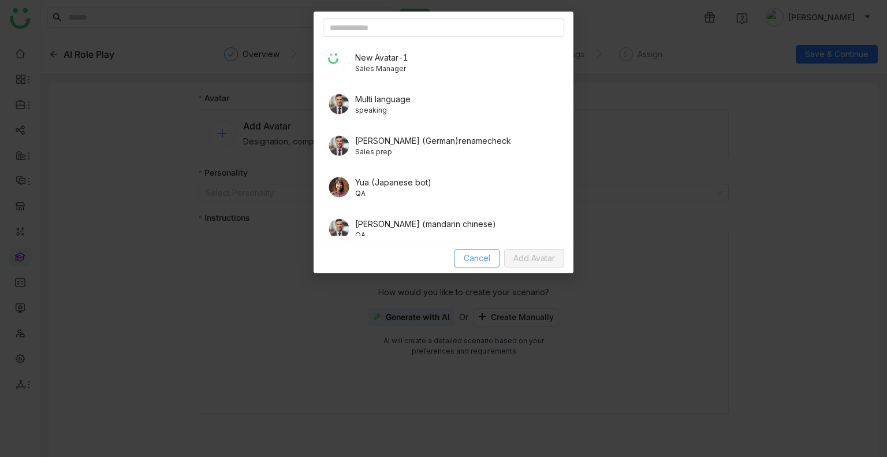
click at [476, 261] on span "Cancel" at bounding box center [477, 258] width 27 height 13
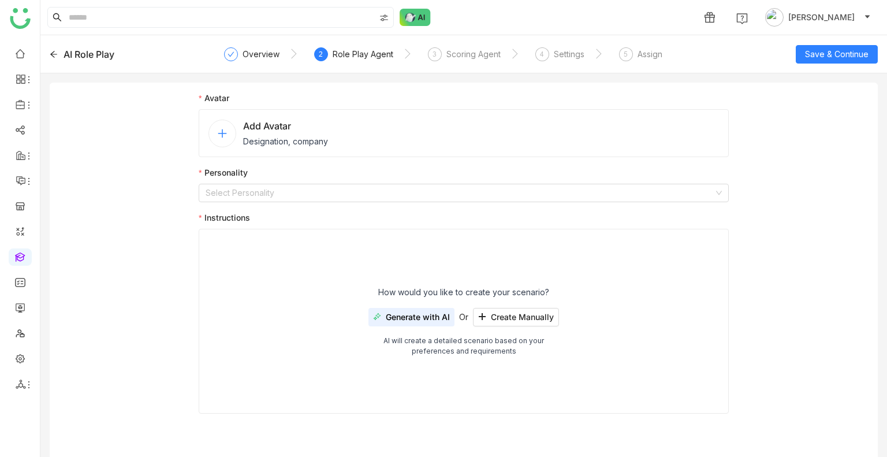
click at [255, 128] on span "Add Avatar" at bounding box center [285, 126] width 85 height 14
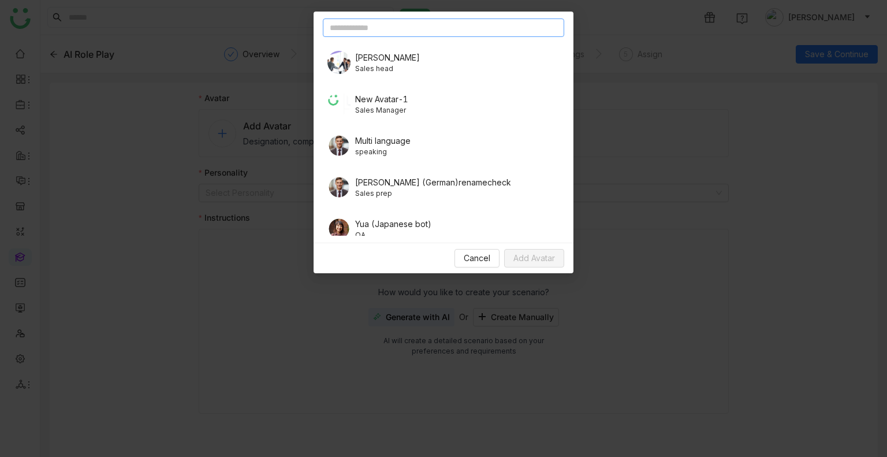
click at [377, 26] on input "text" at bounding box center [444, 27] width 242 height 18
click at [365, 69] on span "Sales head" at bounding box center [387, 69] width 65 height 10
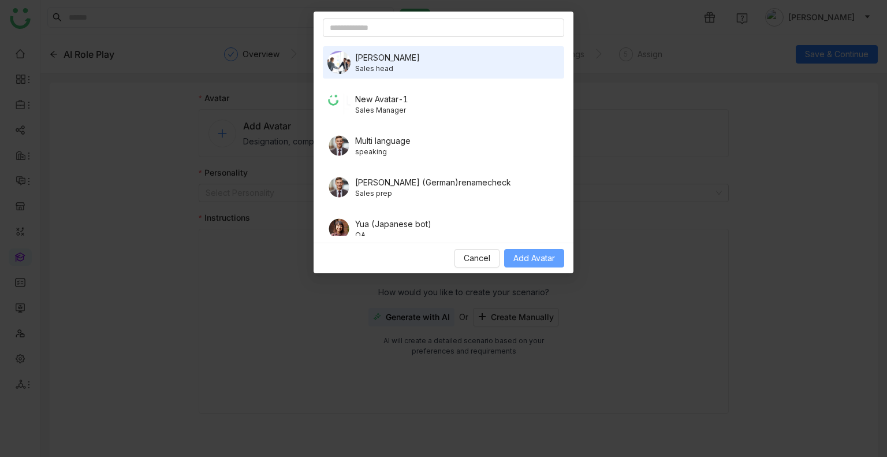
click at [525, 257] on span "Add Avatar" at bounding box center [535, 258] width 42 height 13
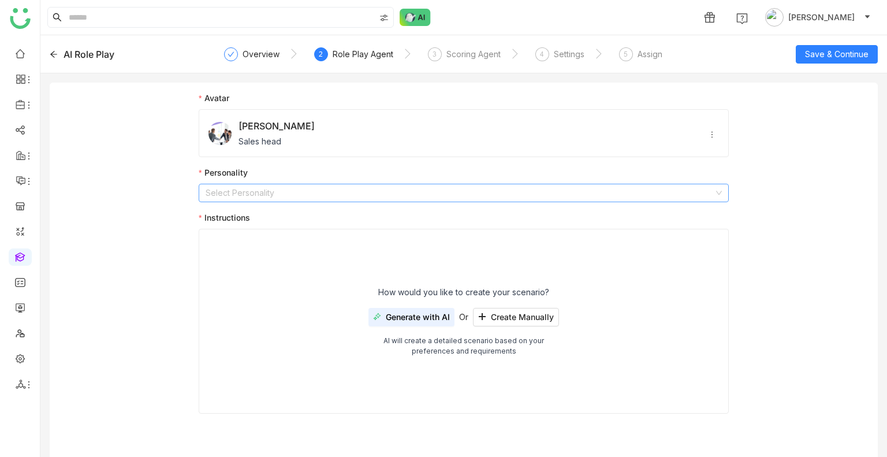
click at [226, 186] on input at bounding box center [460, 192] width 508 height 17
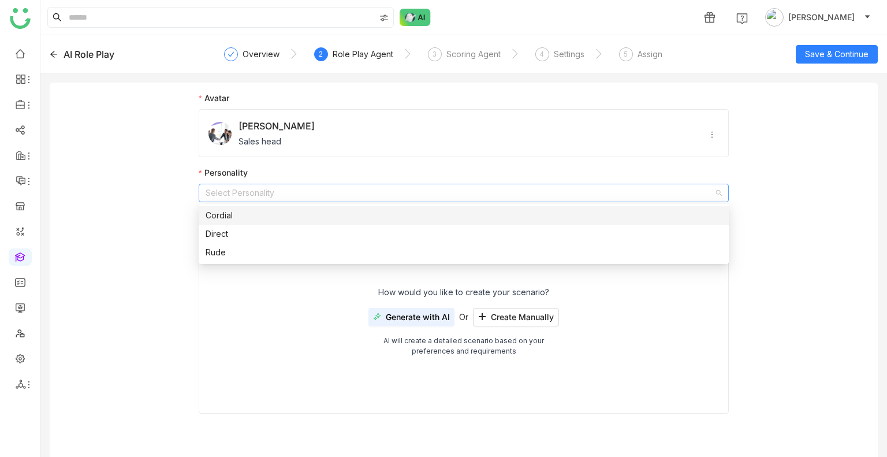
click at [217, 219] on div "Cordial" at bounding box center [464, 215] width 517 height 13
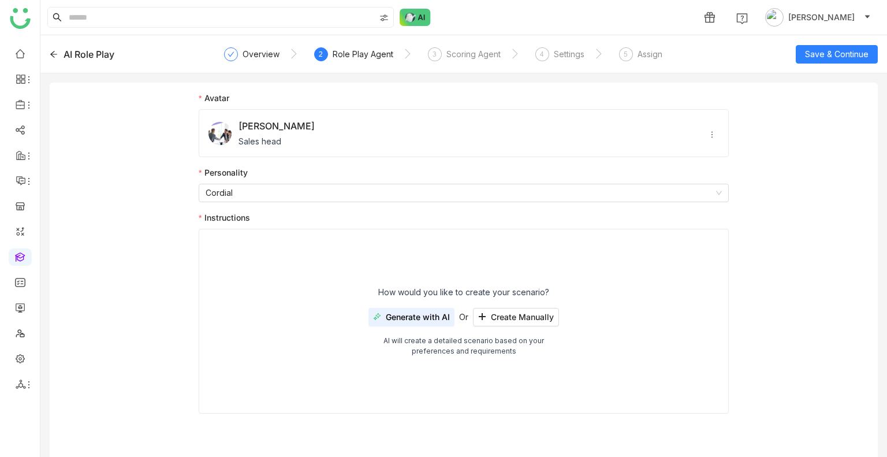
click at [421, 324] on button "Generate with AI" at bounding box center [412, 317] width 86 height 18
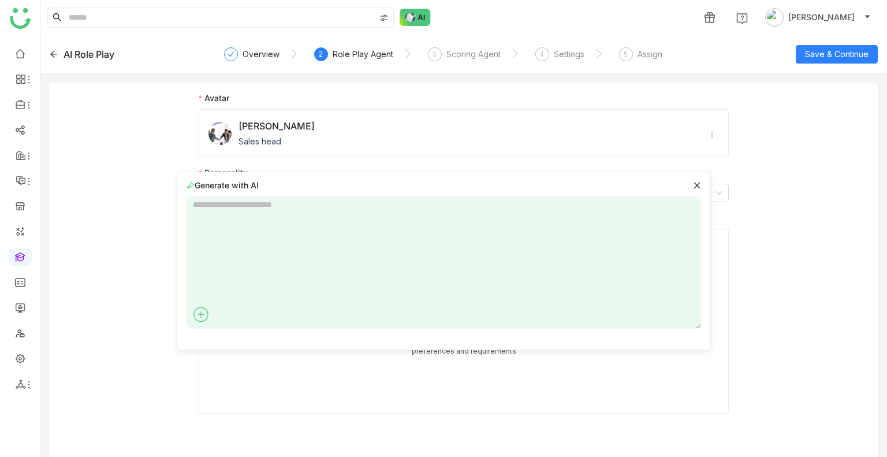
click at [266, 218] on textarea at bounding box center [444, 262] width 515 height 133
type textarea "**********"
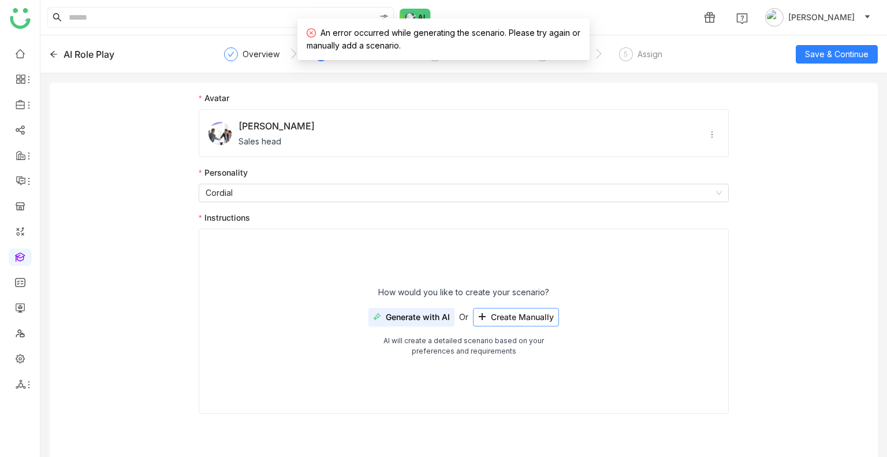
click at [530, 323] on button "Create Manually" at bounding box center [516, 317] width 86 height 18
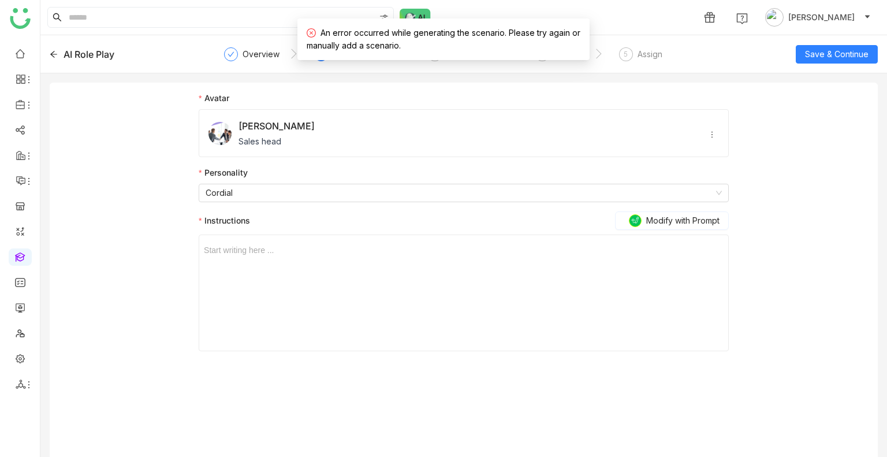
click at [305, 284] on div "Start writing here ..." at bounding box center [464, 293] width 520 height 116
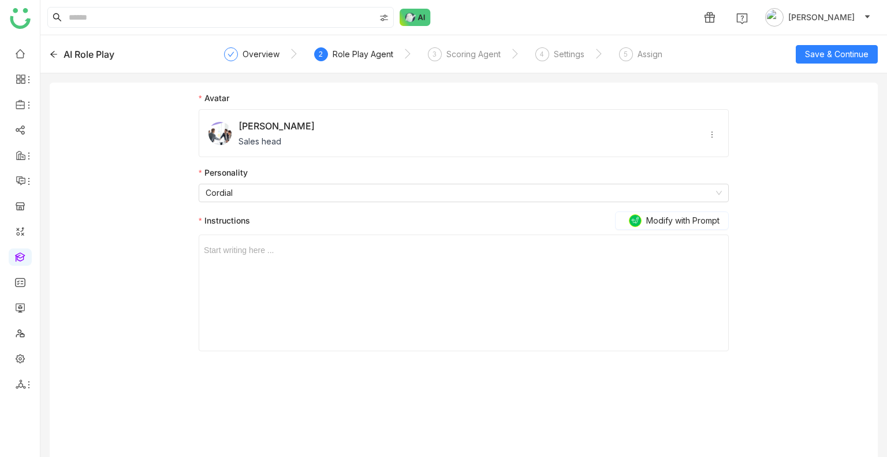
click at [288, 261] on div "Start writing here ..." at bounding box center [464, 293] width 520 height 116
click at [278, 251] on div at bounding box center [464, 250] width 520 height 13
click at [814, 55] on span "Save & Continue" at bounding box center [837, 54] width 64 height 13
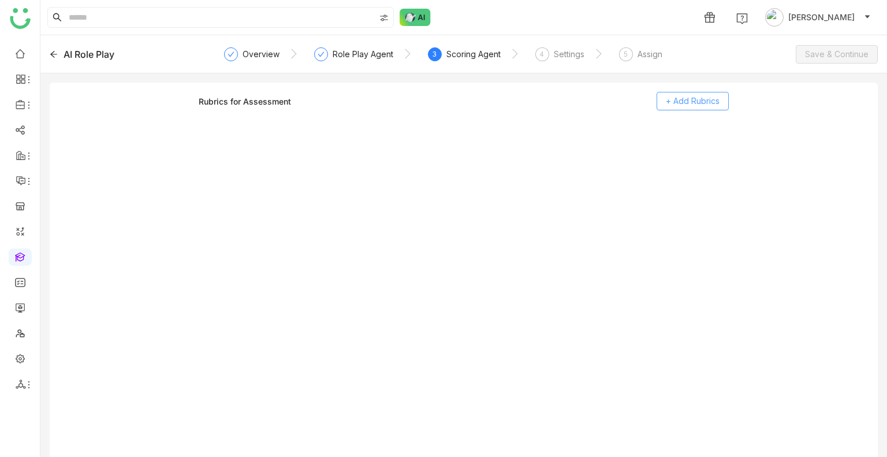
click at [677, 105] on span "+ Add Rubrics" at bounding box center [693, 101] width 54 height 13
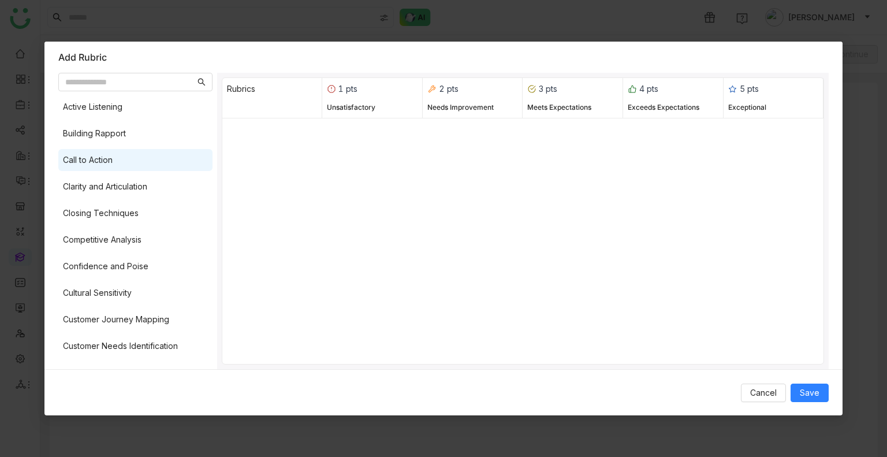
click at [118, 161] on div "Call to Action" at bounding box center [135, 160] width 154 height 22
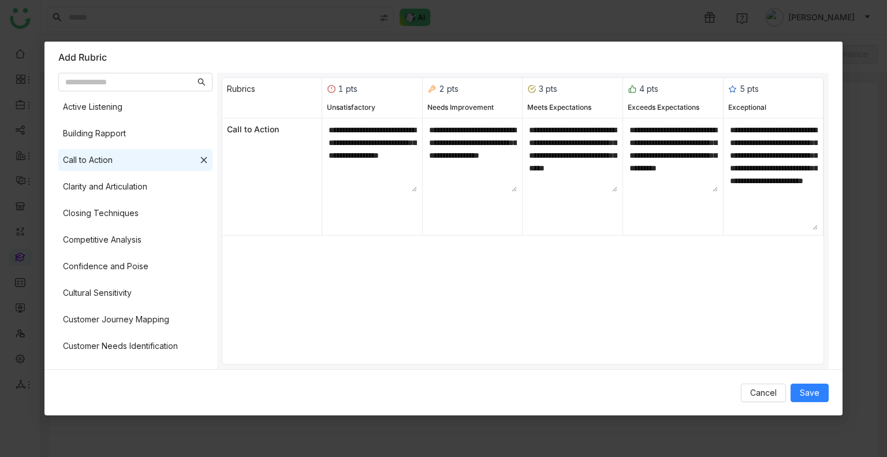
click at [126, 254] on div "Active Listening Building Rapport Call to Action Clarity and Articulation Closi…" at bounding box center [135, 230] width 154 height 269
click at [116, 242] on div "Competitive Analysis" at bounding box center [102, 239] width 79 height 13
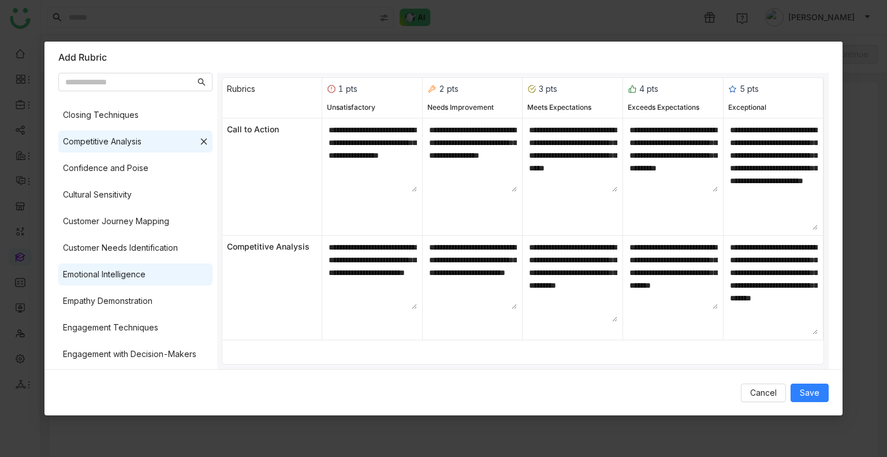
click at [115, 270] on div "Emotional Intelligence" at bounding box center [104, 274] width 83 height 13
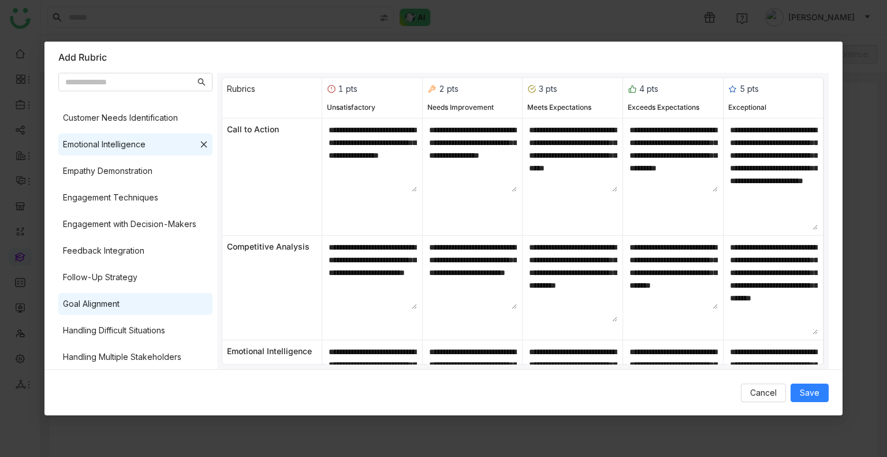
click at [116, 293] on div "Goal Alignment" at bounding box center [135, 304] width 154 height 22
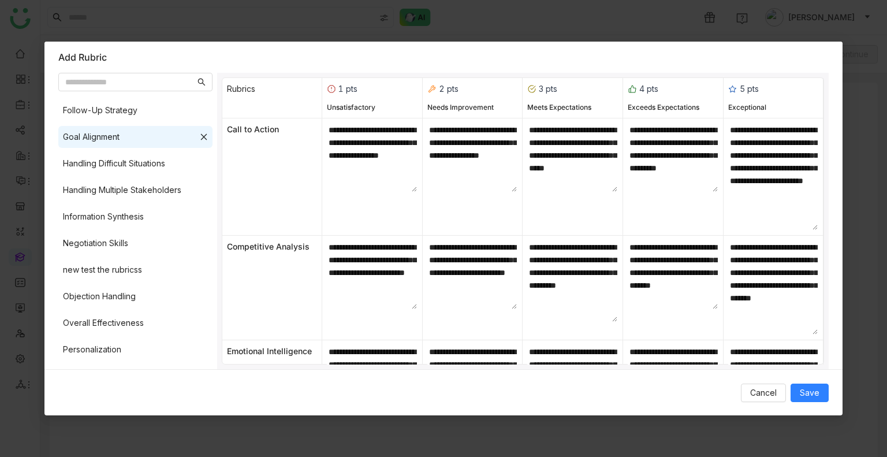
scroll to position [400, 0]
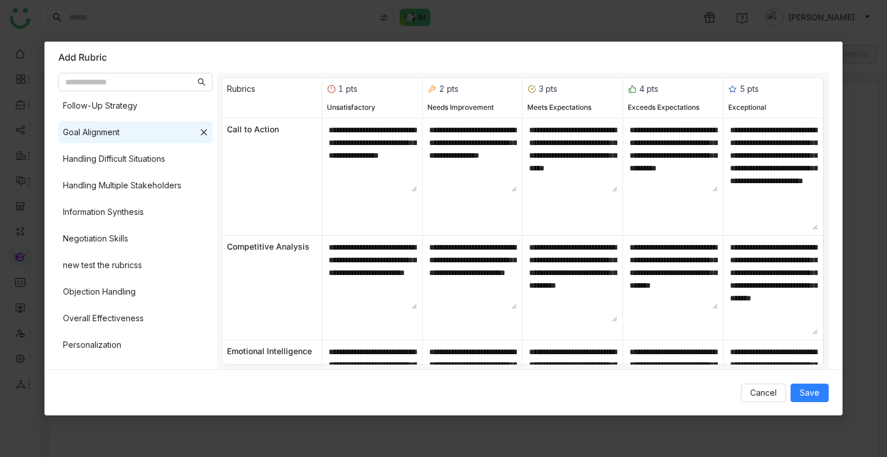
click at [116, 306] on div "Active Listening Building Rapport Call to Action Clarity and Articulation Closi…" at bounding box center [135, 230] width 154 height 269
click at [120, 323] on div "Overall Effectiveness" at bounding box center [103, 318] width 81 height 13
click at [810, 399] on span "Save" at bounding box center [810, 393] width 20 height 13
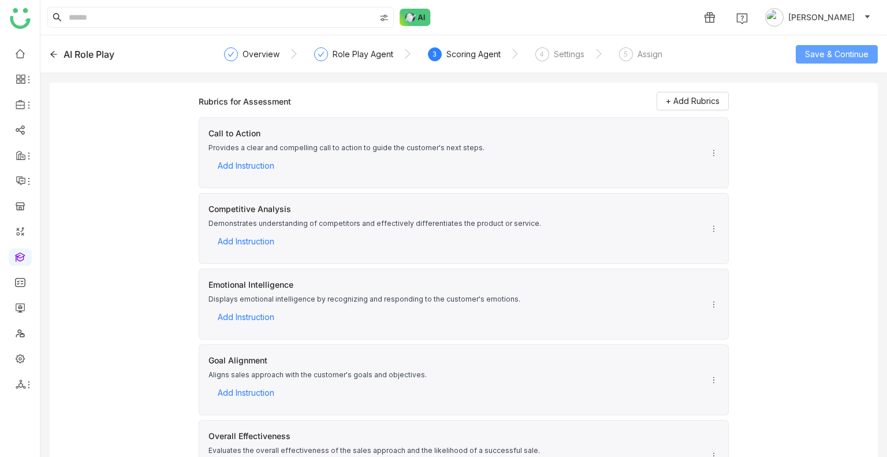
click at [819, 50] on span "Save & Continue" at bounding box center [837, 54] width 64 height 13
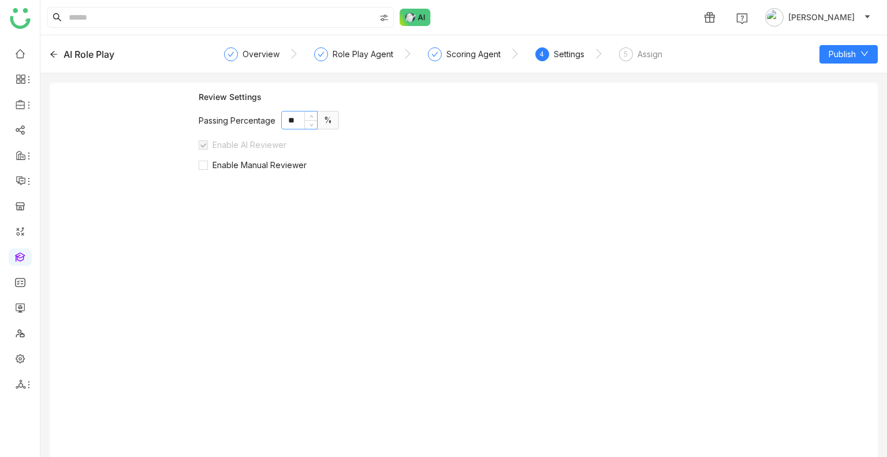
click at [292, 122] on input "**" at bounding box center [299, 120] width 35 height 17
click at [232, 161] on span "Enable Manual Reviewer" at bounding box center [259, 165] width 103 height 10
click at [257, 232] on div "Add Reviewers Set Manager as Default Reviewer Select users * Minimum review req…" at bounding box center [464, 227] width 530 height 115
click at [289, 117] on input "**" at bounding box center [299, 120] width 35 height 17
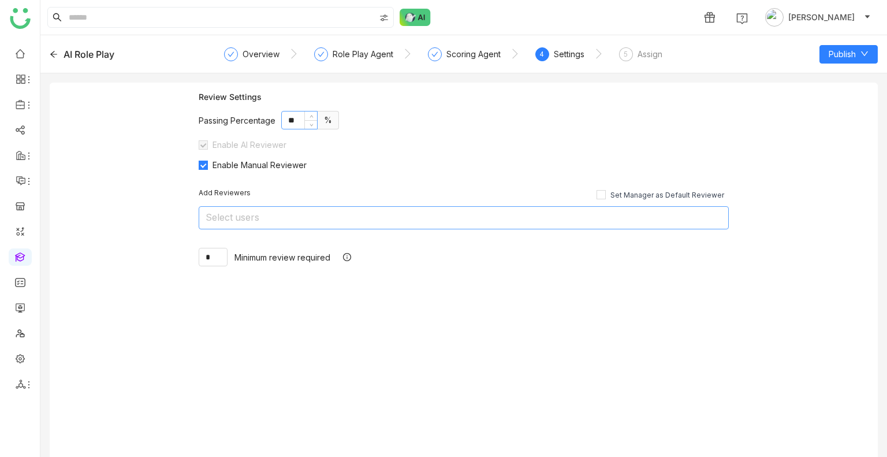
type input "**"
click at [273, 212] on nz-select-top-control "Select users" at bounding box center [464, 217] width 530 height 23
type input "****"
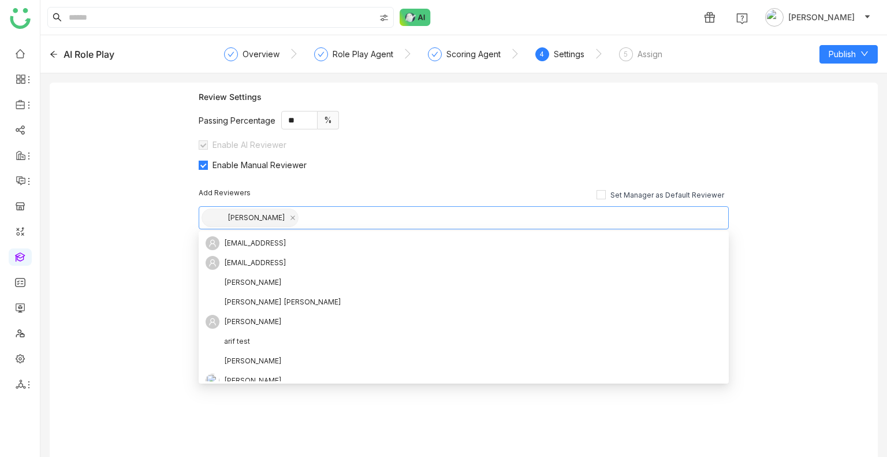
click at [382, 188] on div "Add Reviewers Set Manager as Default Reviewer" at bounding box center [464, 193] width 530 height 11
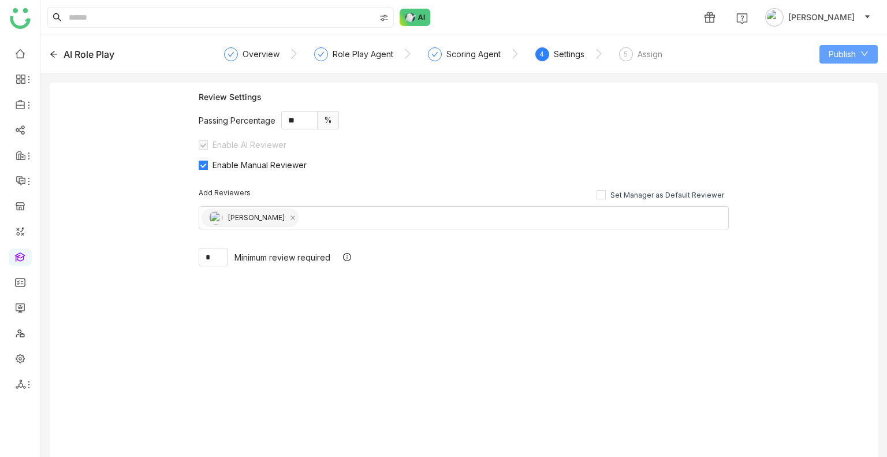
click at [834, 50] on span "Publish" at bounding box center [842, 54] width 27 height 13
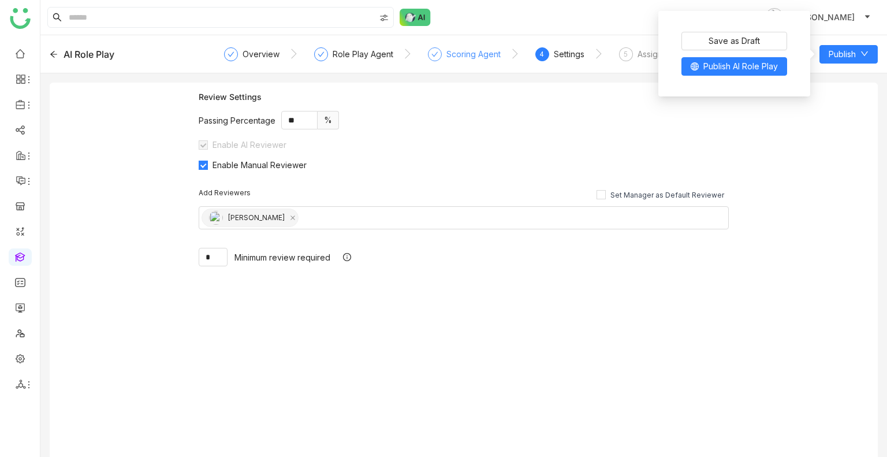
click at [460, 53] on div "Scoring Agent" at bounding box center [474, 54] width 54 height 14
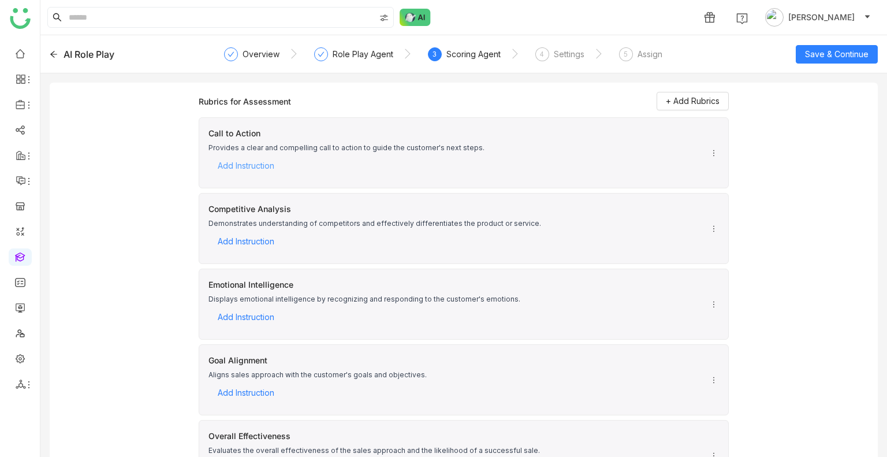
click at [242, 168] on span "Add Instruction" at bounding box center [246, 165] width 57 height 17
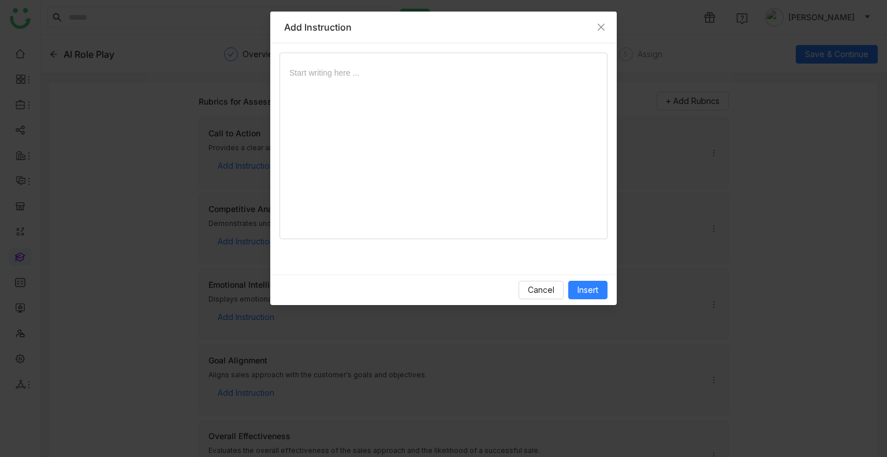
click at [339, 78] on div at bounding box center [443, 72] width 309 height 13
click at [593, 291] on span "Insert" at bounding box center [588, 290] width 21 height 13
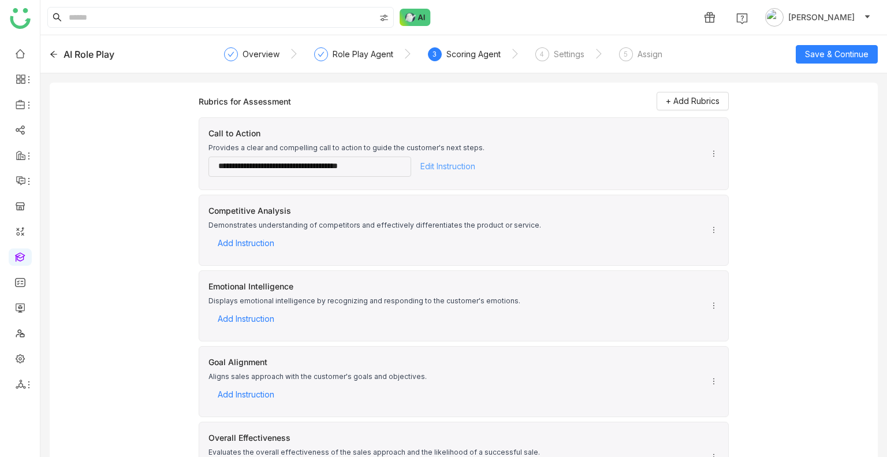
click at [432, 169] on span "Edit Instruction" at bounding box center [448, 166] width 55 height 17
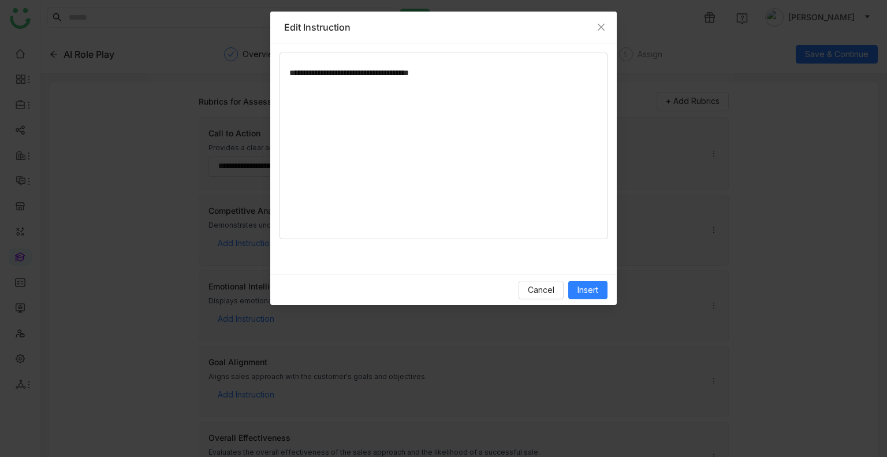
click at [473, 85] on div "**********" at bounding box center [443, 150] width 309 height 168
click at [592, 290] on span "Insert" at bounding box center [588, 290] width 21 height 13
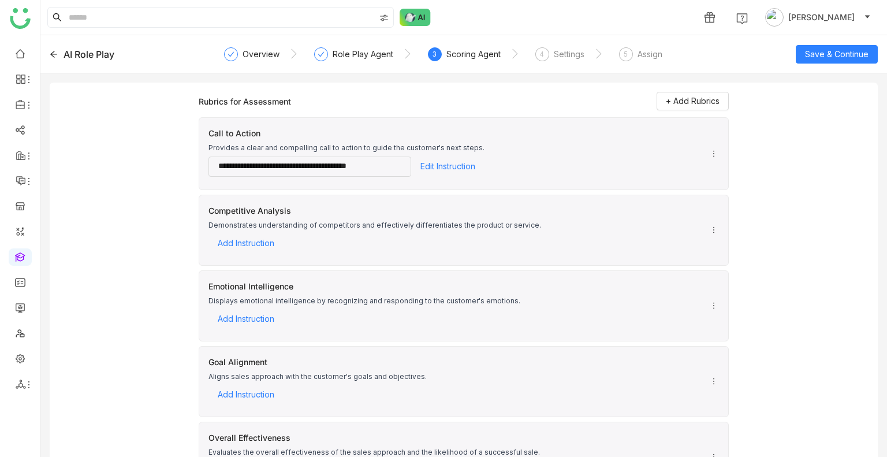
click at [710, 153] on icon at bounding box center [714, 154] width 8 height 8
click at [716, 166] on span "Add Resources" at bounding box center [746, 172] width 73 height 13
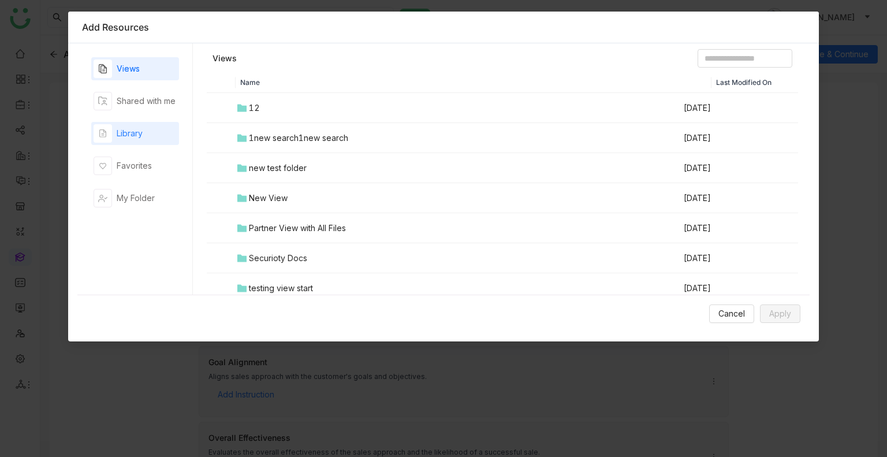
click at [126, 132] on div "Library" at bounding box center [130, 133] width 26 height 13
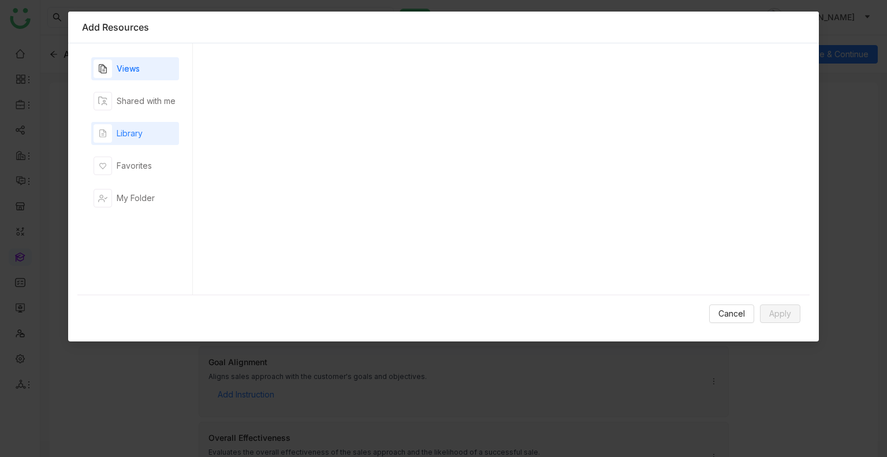
click at [126, 132] on div "Library" at bounding box center [130, 133] width 26 height 13
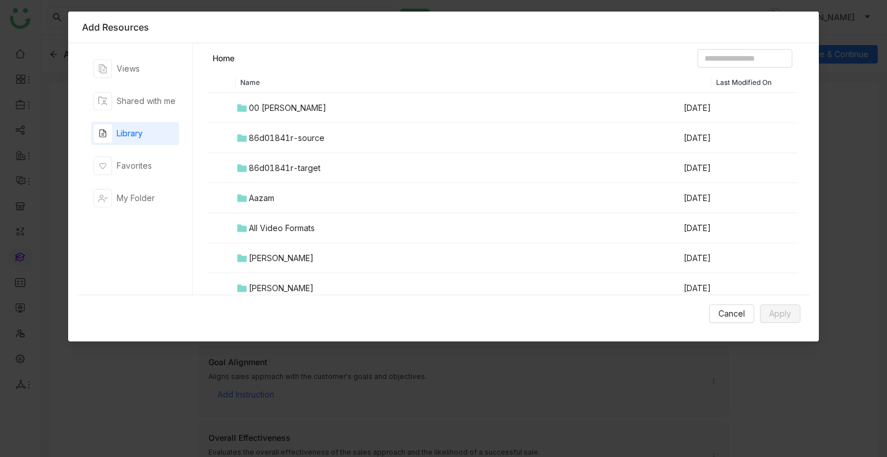
click at [270, 102] on div "00 Arif Folder" at bounding box center [287, 108] width 77 height 13
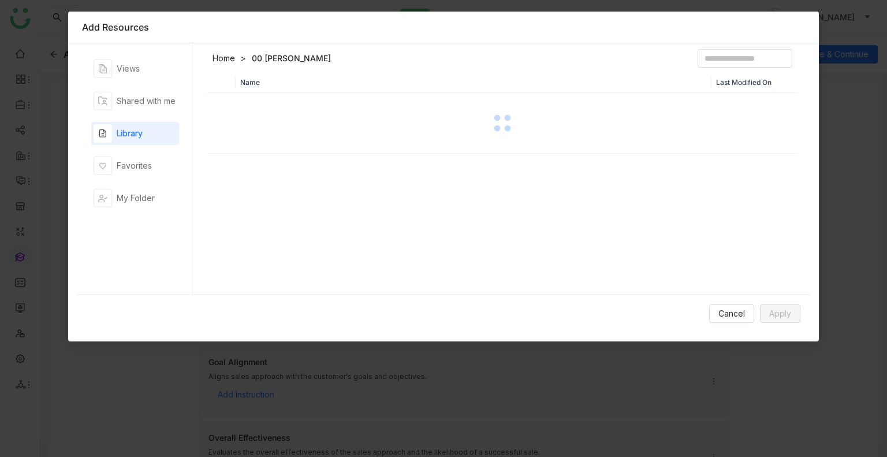
click at [270, 101] on div at bounding box center [502, 123] width 589 height 58
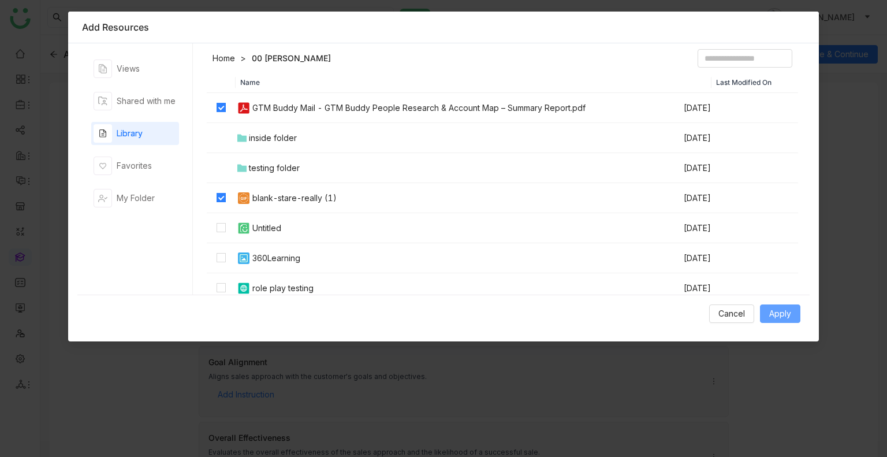
click at [777, 309] on span "Apply" at bounding box center [781, 313] width 22 height 13
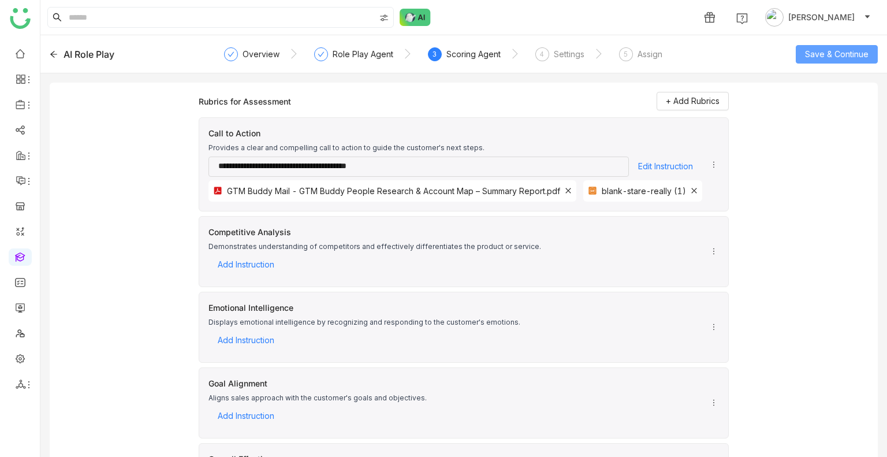
click at [829, 46] on button "Save & Continue" at bounding box center [837, 54] width 82 height 18
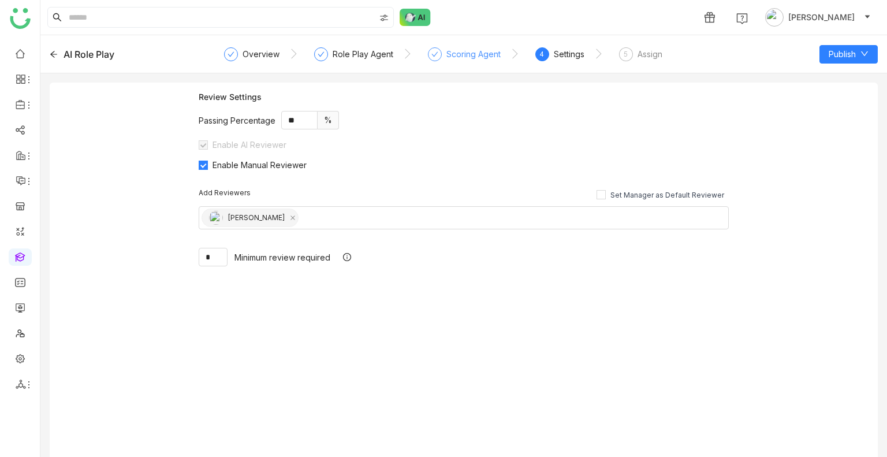
click at [474, 57] on div "Scoring Agent" at bounding box center [474, 54] width 54 height 14
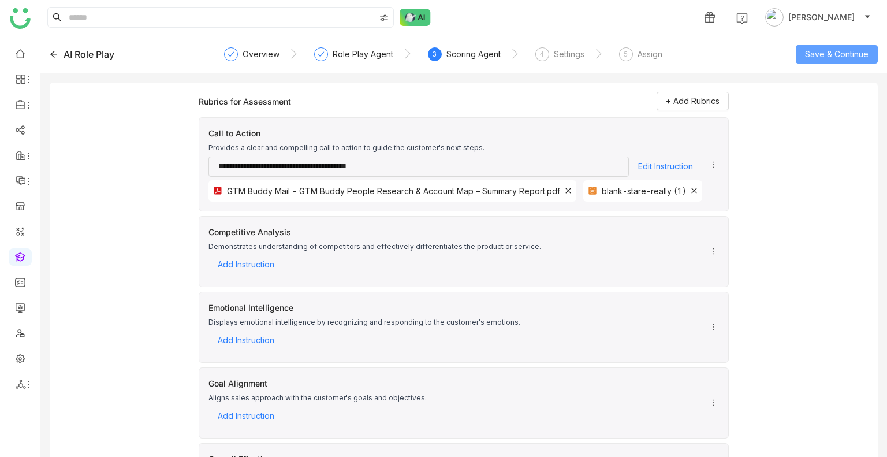
click at [809, 57] on span "Save & Continue" at bounding box center [837, 54] width 64 height 13
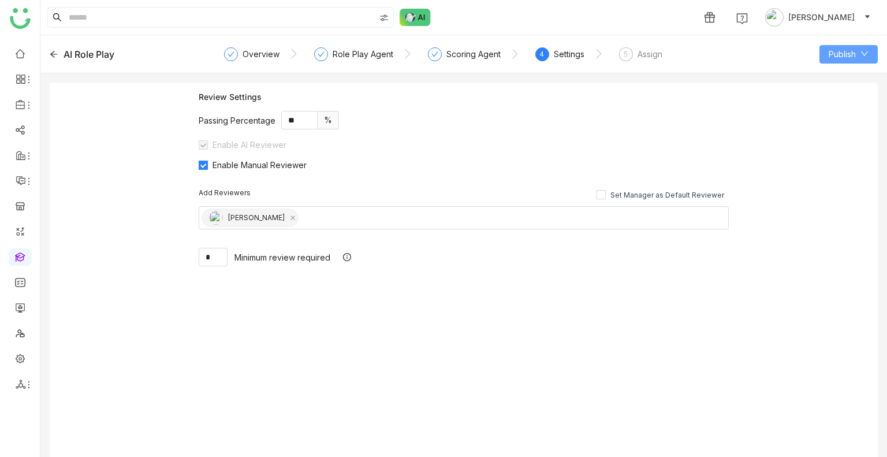
click at [832, 49] on span "Publish" at bounding box center [842, 54] width 27 height 13
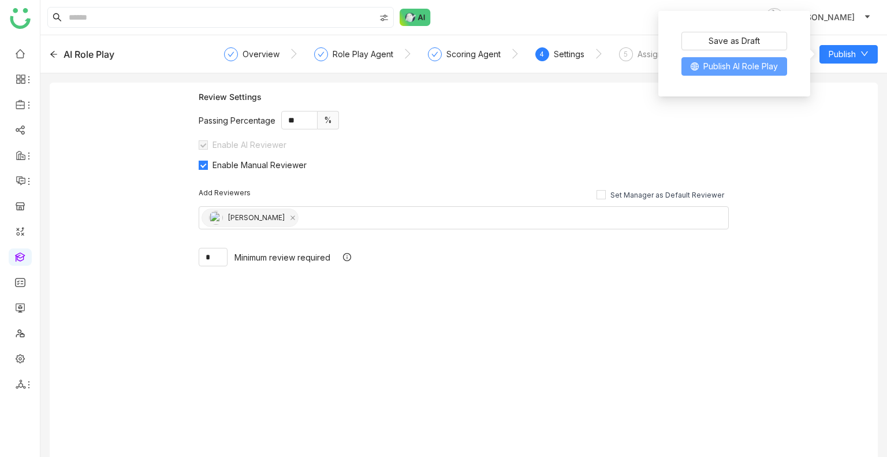
click at [753, 63] on span "Publish AI Role Play" at bounding box center [741, 66] width 75 height 13
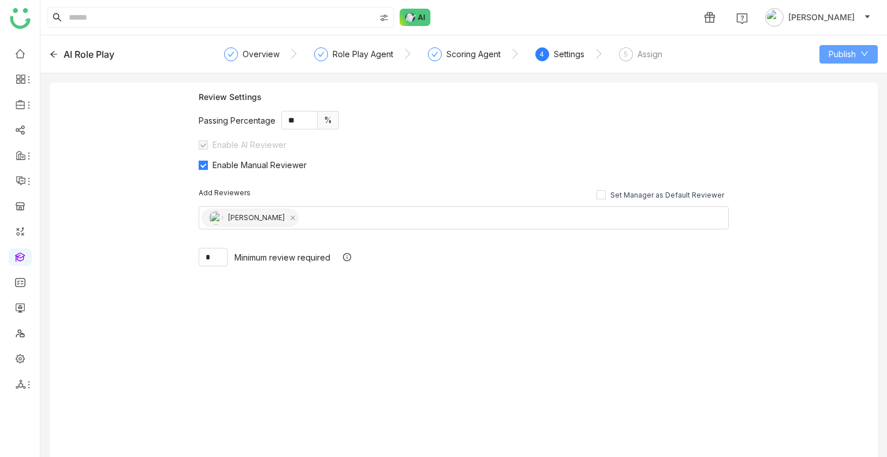
click at [833, 48] on span "Publish" at bounding box center [842, 54] width 27 height 13
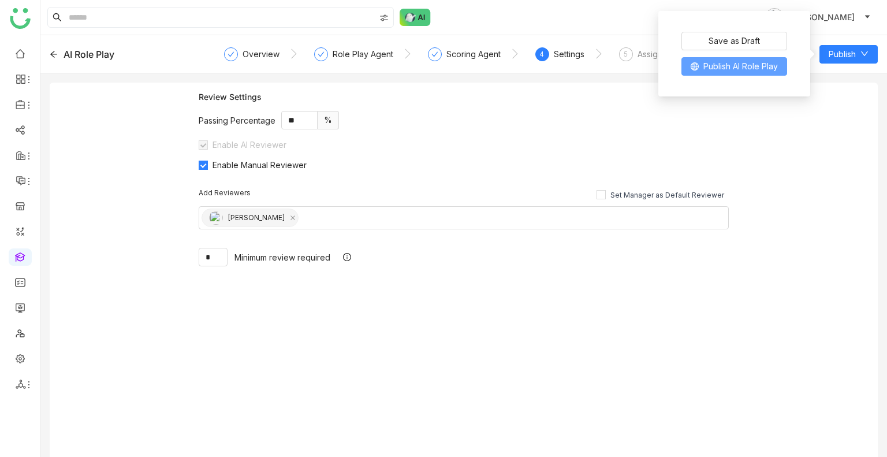
click at [723, 58] on button "Publish AI Role Play" at bounding box center [735, 66] width 106 height 18
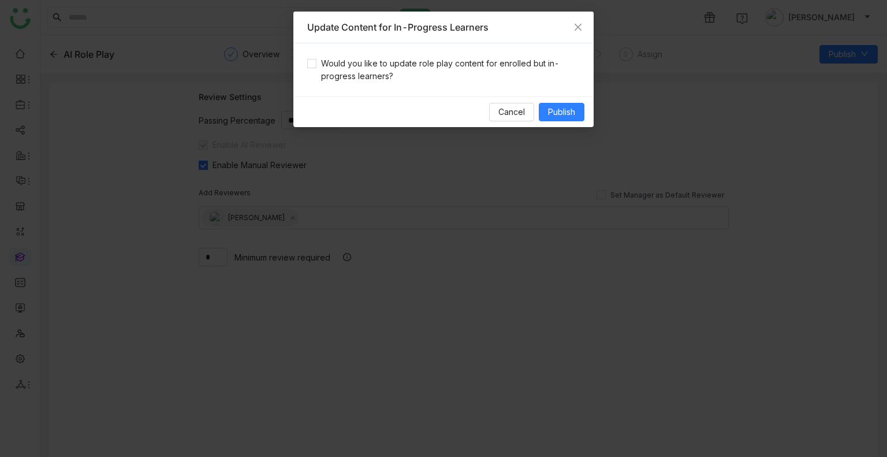
click at [389, 84] on div "Would you like to update role play content for enrolled but in-progress learner…" at bounding box center [444, 69] width 300 height 53
click at [377, 71] on span "Would you like to update role play content for enrolled but in-progress learner…" at bounding box center [448, 69] width 263 height 25
click at [570, 113] on span "Publish" at bounding box center [561, 112] width 27 height 13
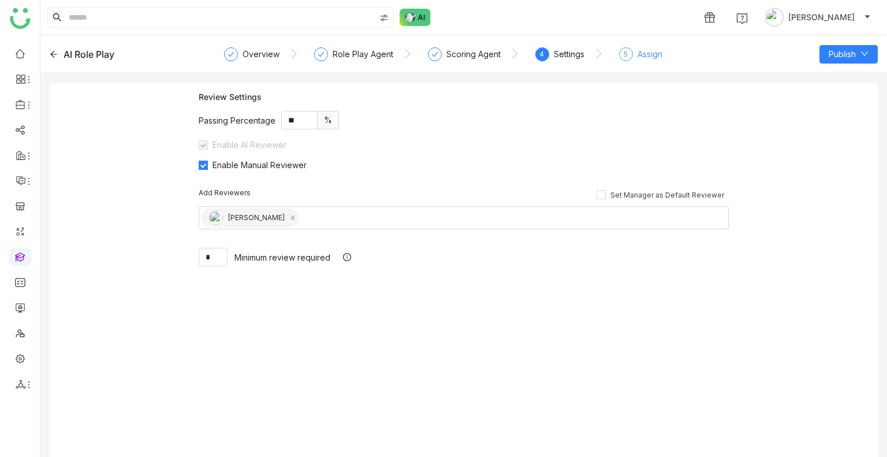
click at [642, 57] on div "Assign" at bounding box center [650, 54] width 25 height 14
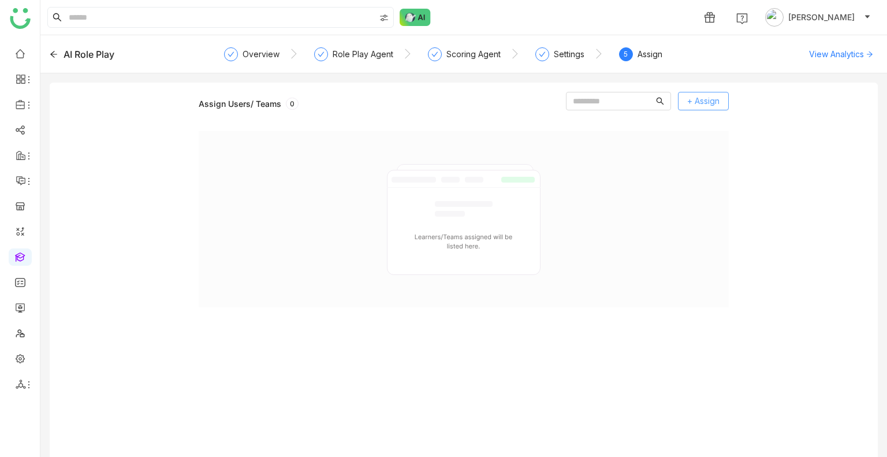
click at [706, 96] on span "+ Assign" at bounding box center [704, 101] width 32 height 13
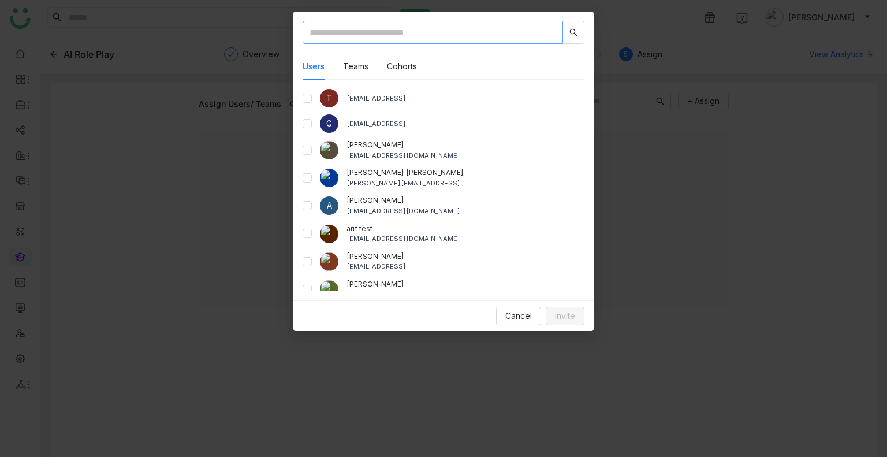
click at [463, 32] on input "text" at bounding box center [433, 32] width 261 height 23
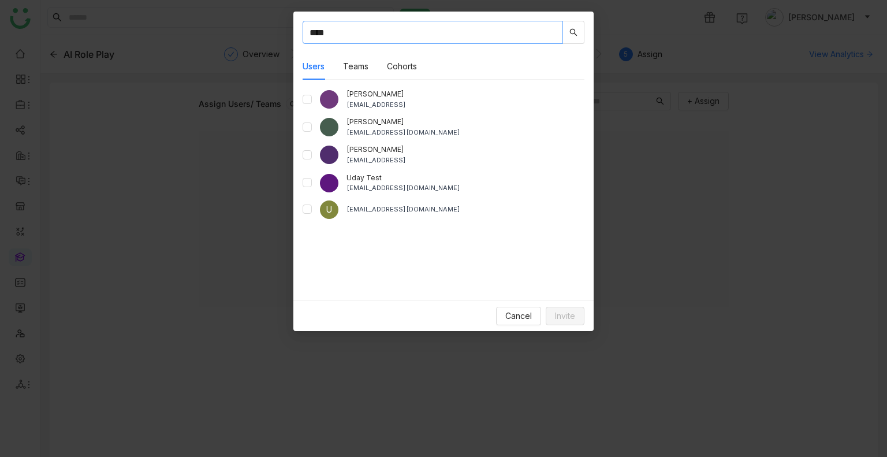
type input "****"
click at [577, 308] on button "Invite" at bounding box center [565, 316] width 39 height 18
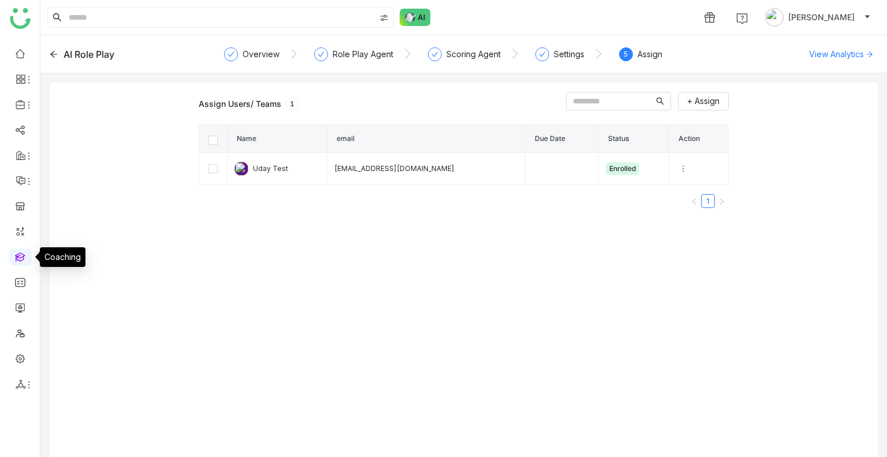
click at [16, 257] on link at bounding box center [20, 256] width 10 height 10
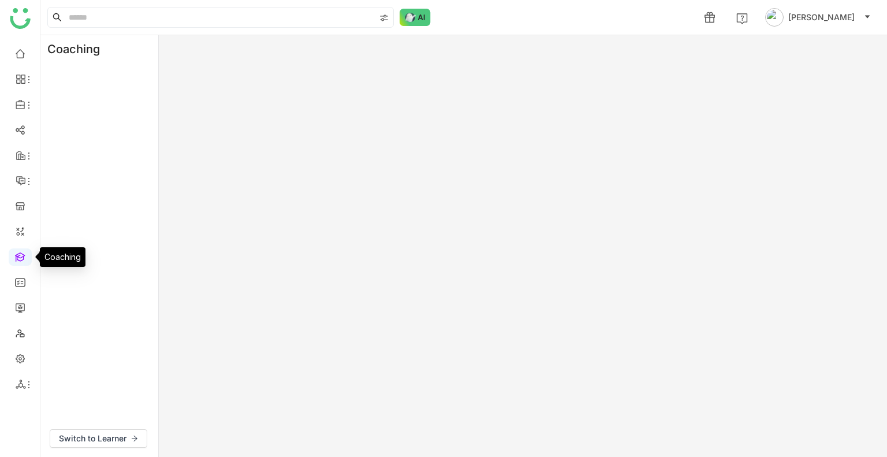
click at [16, 257] on link at bounding box center [20, 256] width 10 height 10
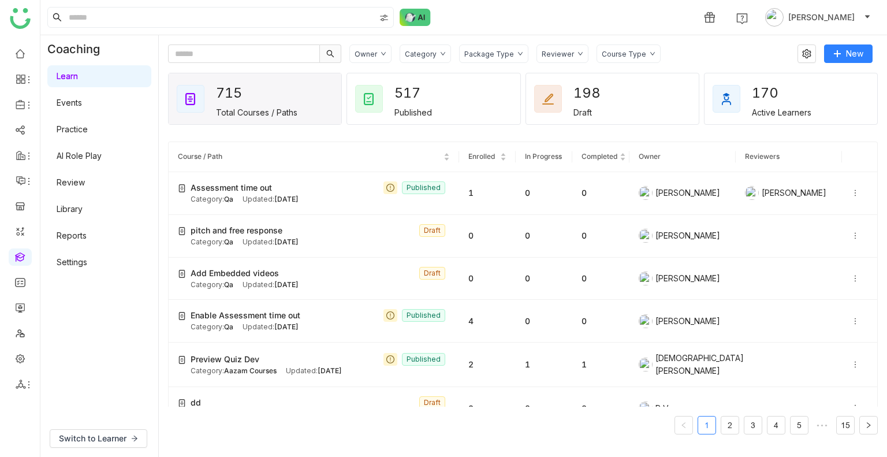
click at [79, 187] on link "Review" at bounding box center [71, 182] width 28 height 10
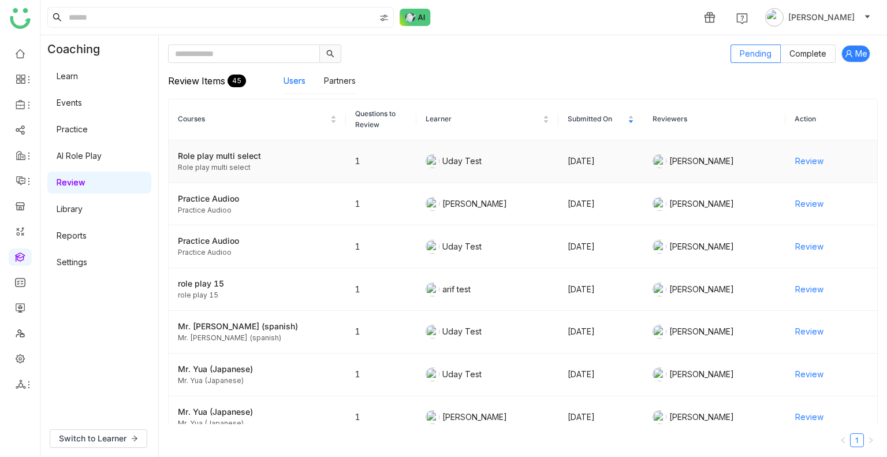
click at [796, 164] on span "Review" at bounding box center [810, 161] width 28 height 13
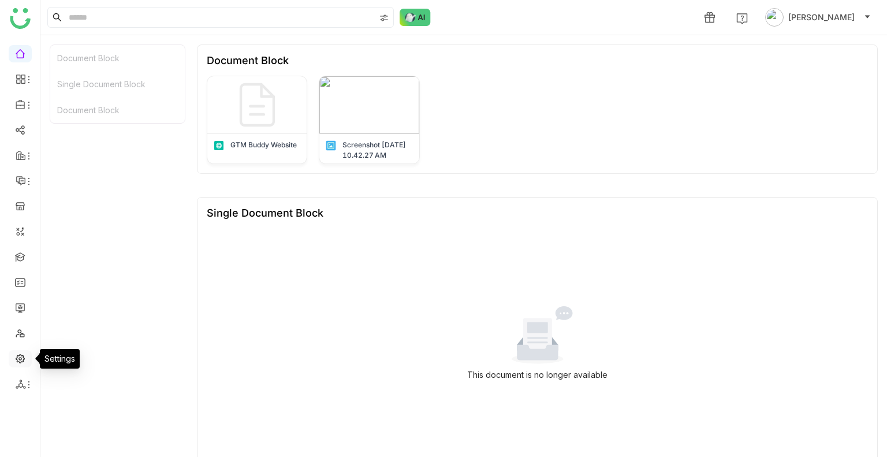
click at [18, 358] on link at bounding box center [20, 358] width 10 height 10
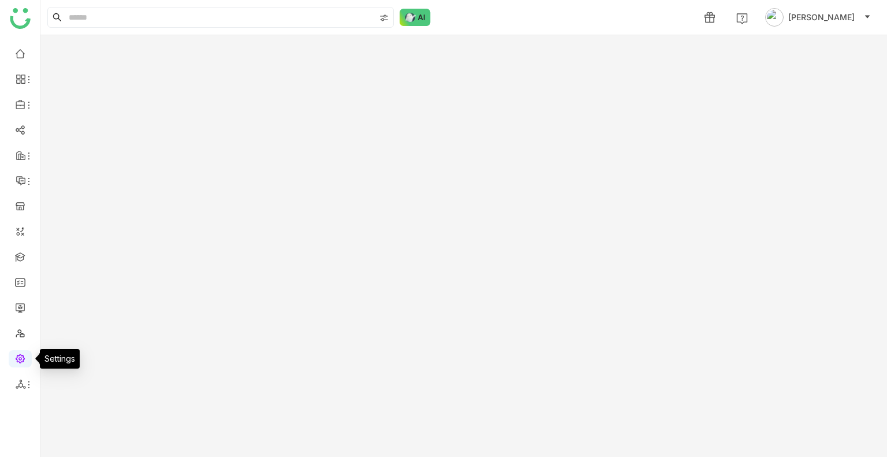
click at [18, 358] on link at bounding box center [20, 358] width 10 height 10
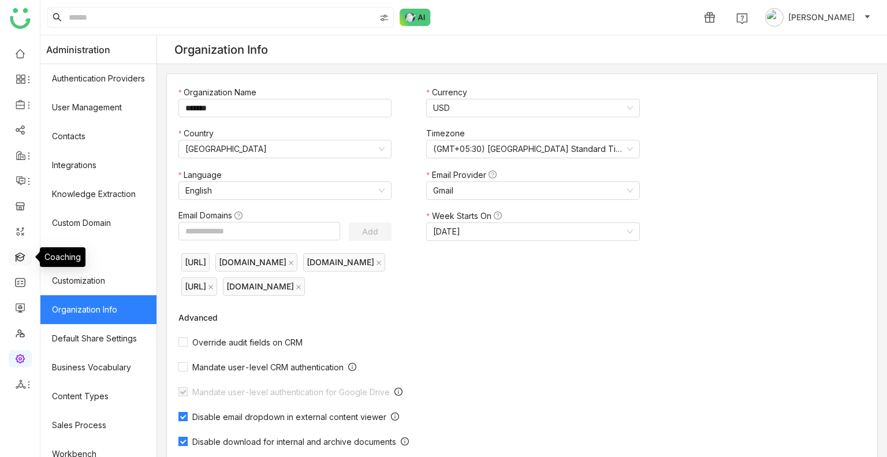
click at [21, 260] on link at bounding box center [20, 256] width 10 height 10
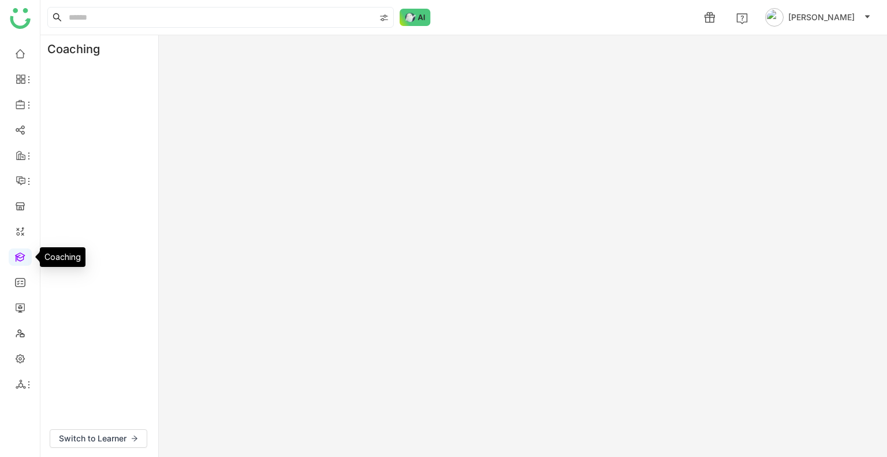
click at [21, 260] on link at bounding box center [20, 256] width 10 height 10
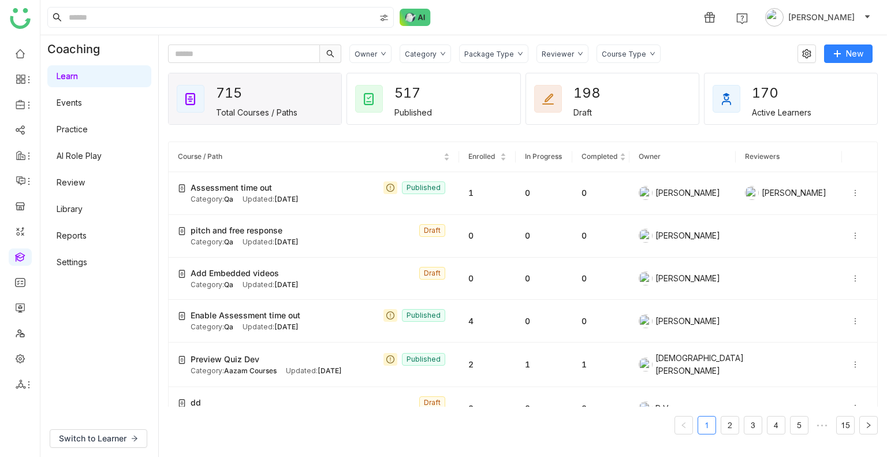
click at [80, 257] on link "Settings" at bounding box center [72, 262] width 31 height 10
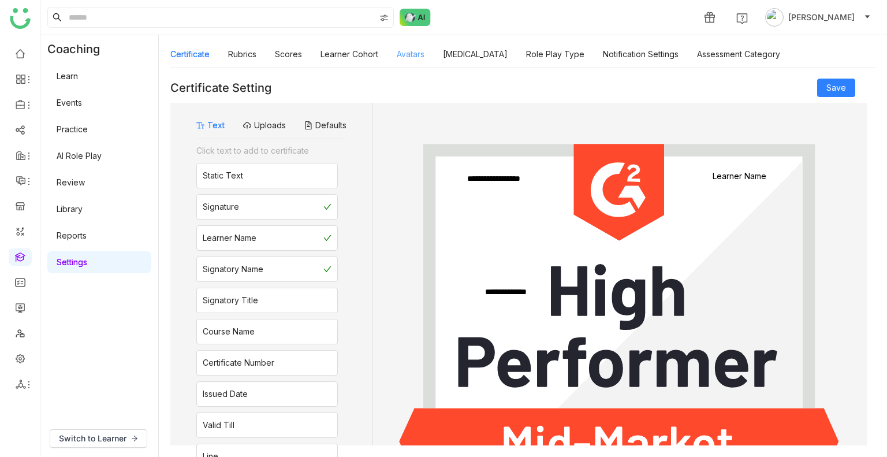
click at [416, 55] on link "Avatars" at bounding box center [411, 54] width 28 height 10
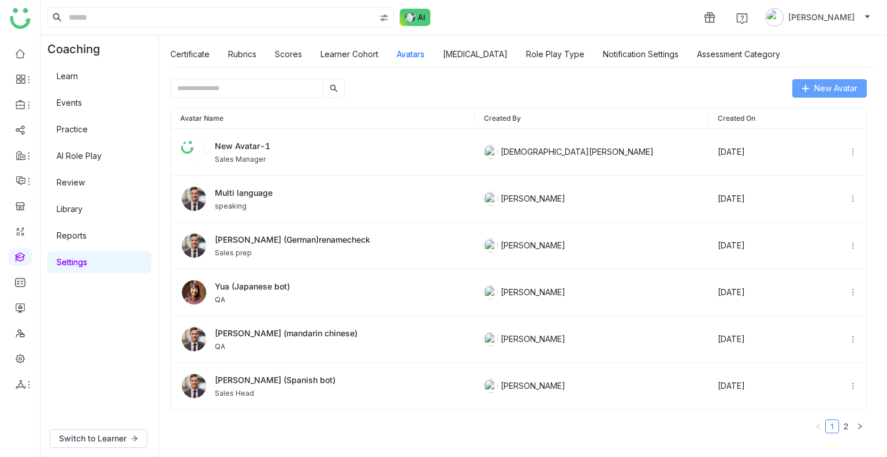
click at [829, 85] on span "New Avatar" at bounding box center [836, 88] width 43 height 13
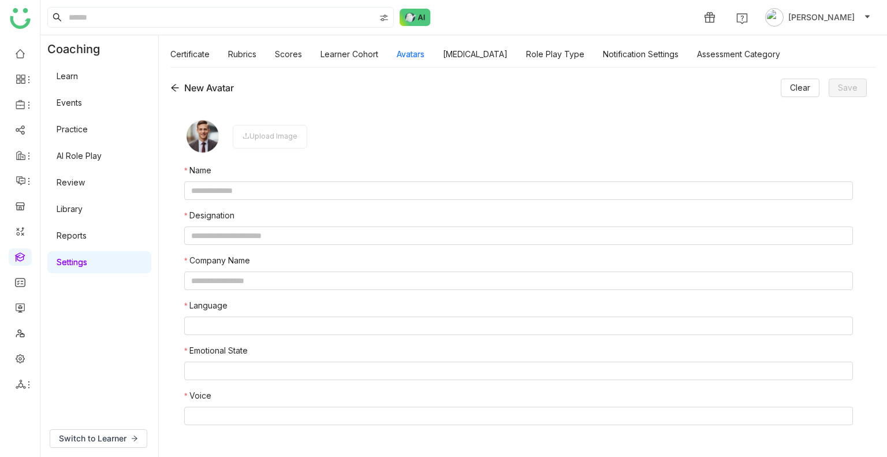
click at [210, 126] on img at bounding box center [202, 136] width 37 height 37
click at [206, 131] on img at bounding box center [202, 136] width 37 height 37
click at [199, 191] on input "text" at bounding box center [518, 190] width 669 height 18
type input "**********"
click at [221, 242] on input "text" at bounding box center [518, 235] width 669 height 18
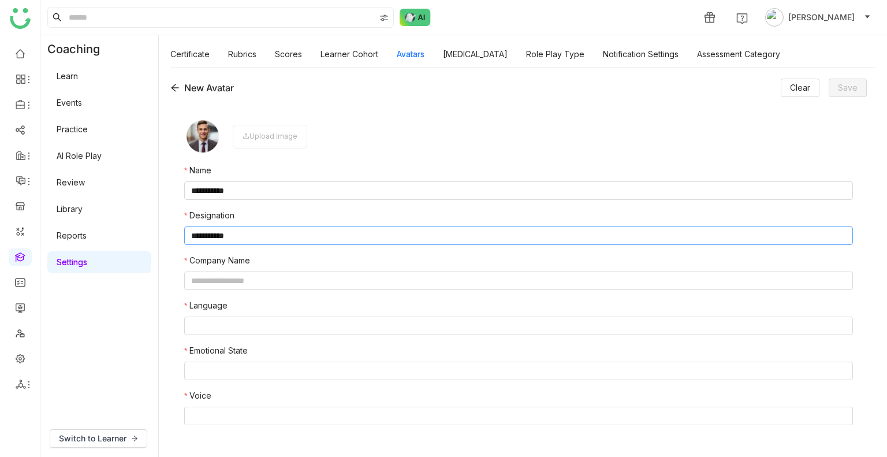
type input "**********"
type input "*********"
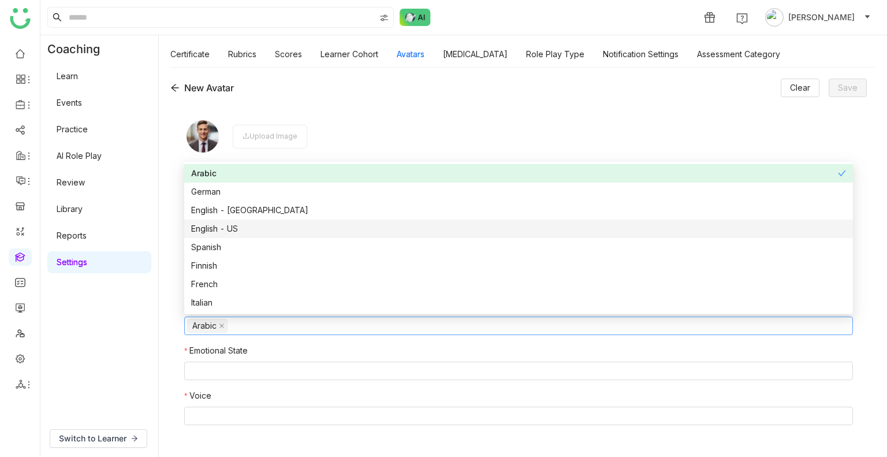
click at [215, 222] on nz-option-item "English - US" at bounding box center [518, 229] width 669 height 18
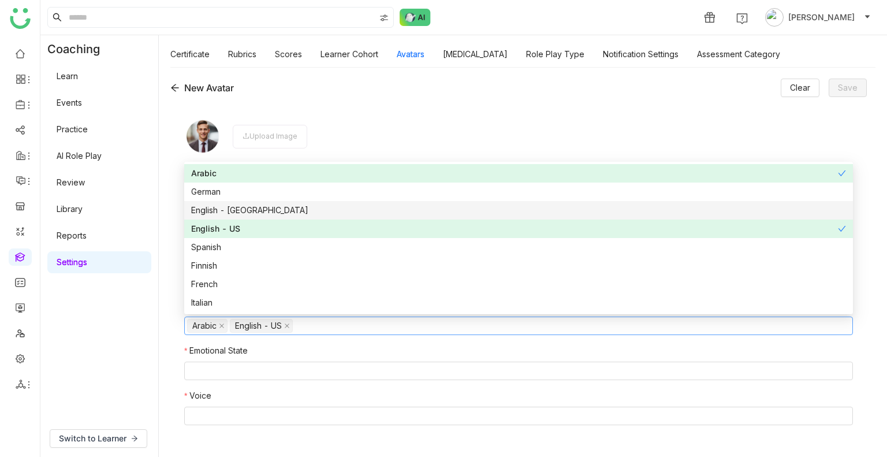
click at [221, 212] on div "English - [GEOGRAPHIC_DATA]" at bounding box center [518, 210] width 655 height 13
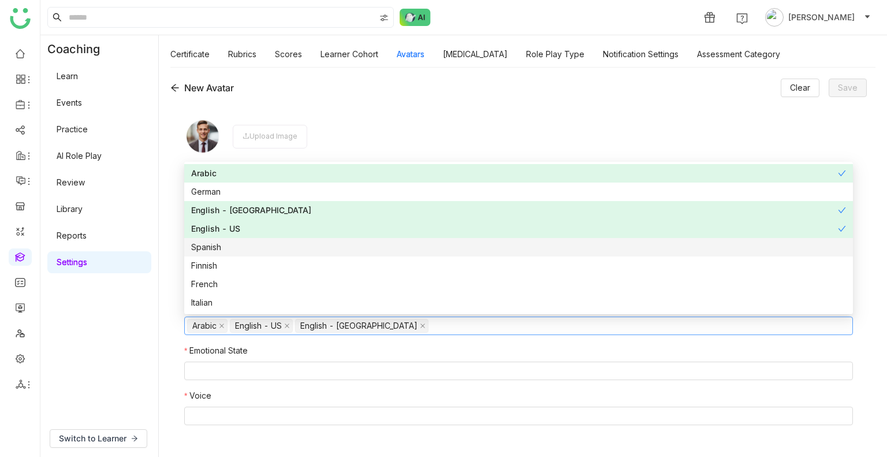
click at [230, 244] on div "Spanish" at bounding box center [518, 247] width 655 height 13
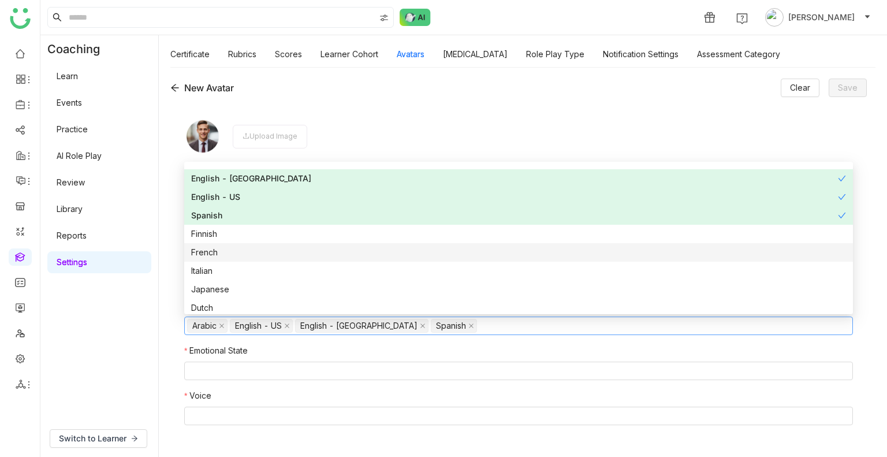
click at [218, 248] on div "French" at bounding box center [518, 252] width 655 height 13
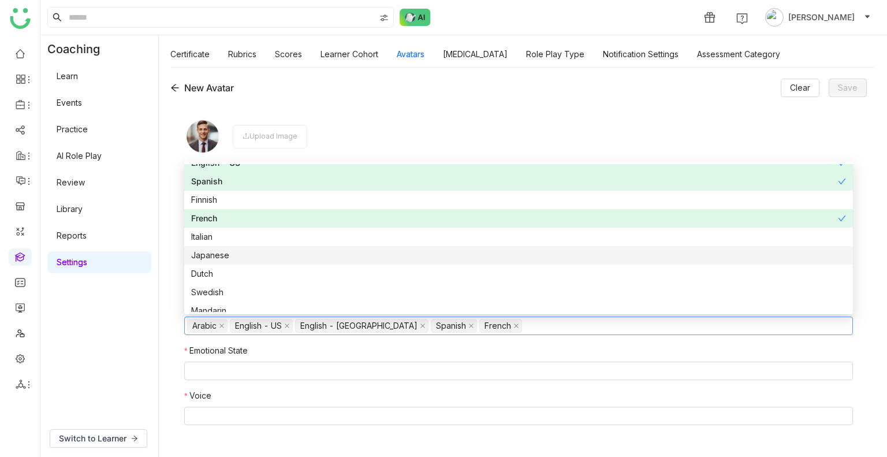
scroll to position [67, 0]
click at [216, 250] on div "Japanese" at bounding box center [518, 254] width 655 height 13
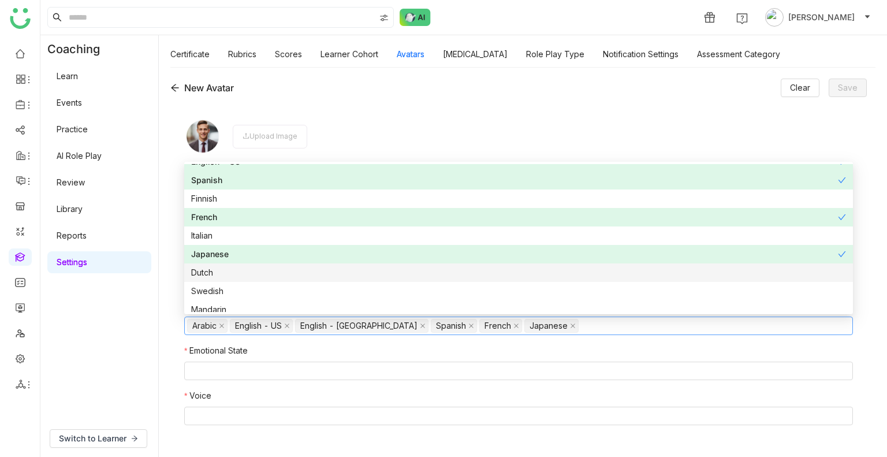
click at [210, 280] on nz-option-item "Dutch" at bounding box center [518, 272] width 669 height 18
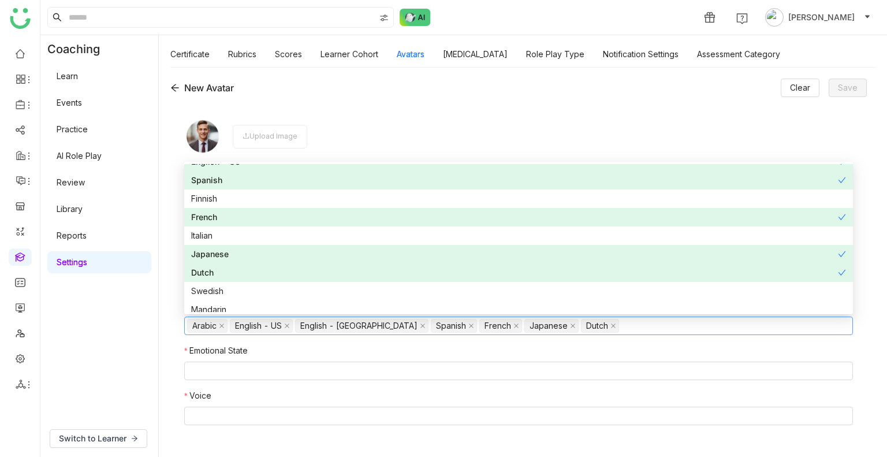
scroll to position [92, 0]
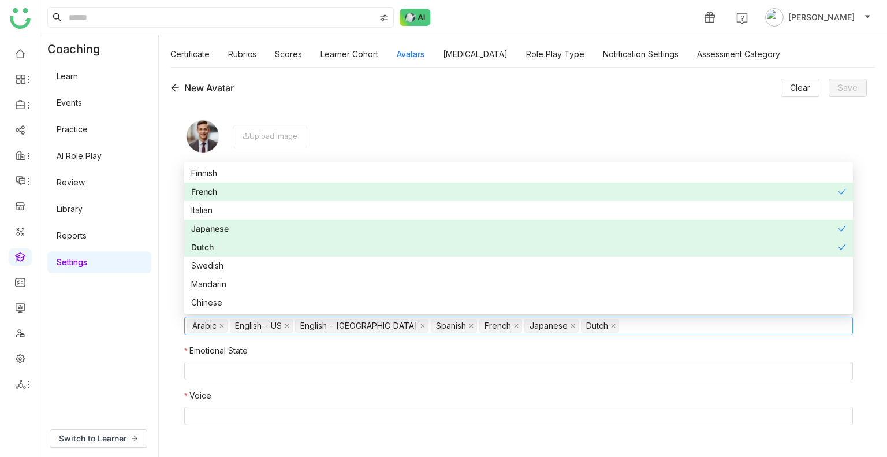
click at [207, 254] on div "Dutch" at bounding box center [514, 247] width 647 height 13
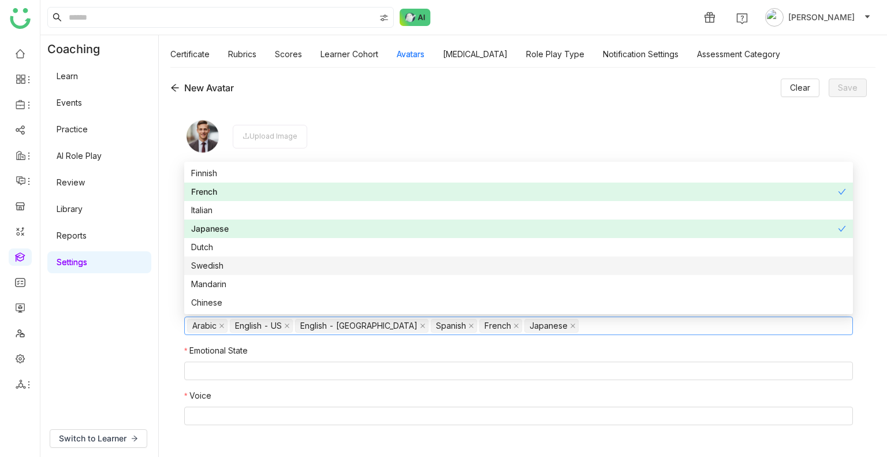
click at [213, 268] on div "Swedish" at bounding box center [518, 265] width 655 height 13
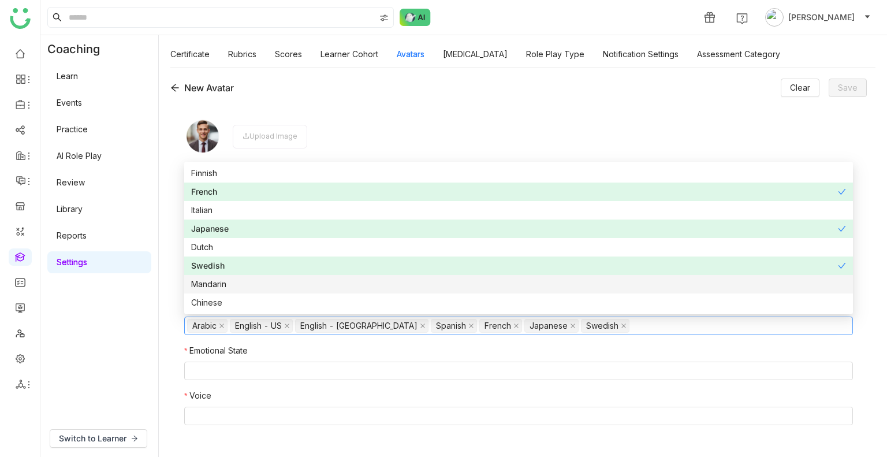
click at [216, 284] on div "Mandarin" at bounding box center [518, 284] width 655 height 13
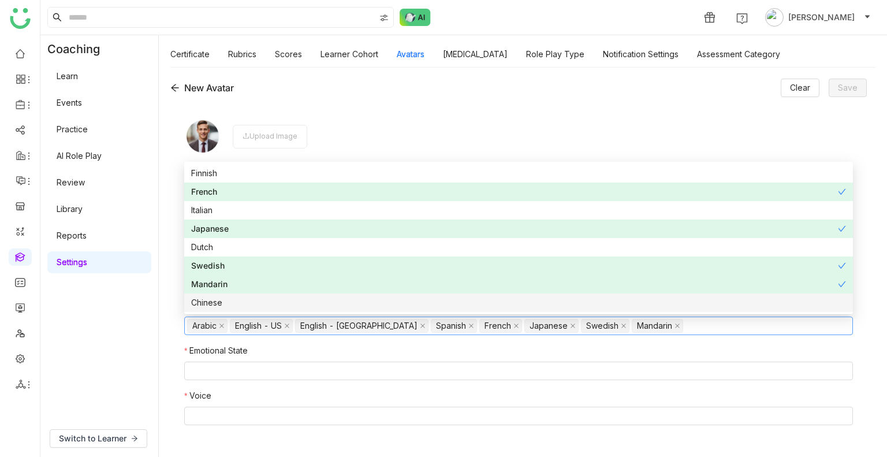
click at [225, 298] on div "Chinese" at bounding box center [518, 302] width 655 height 13
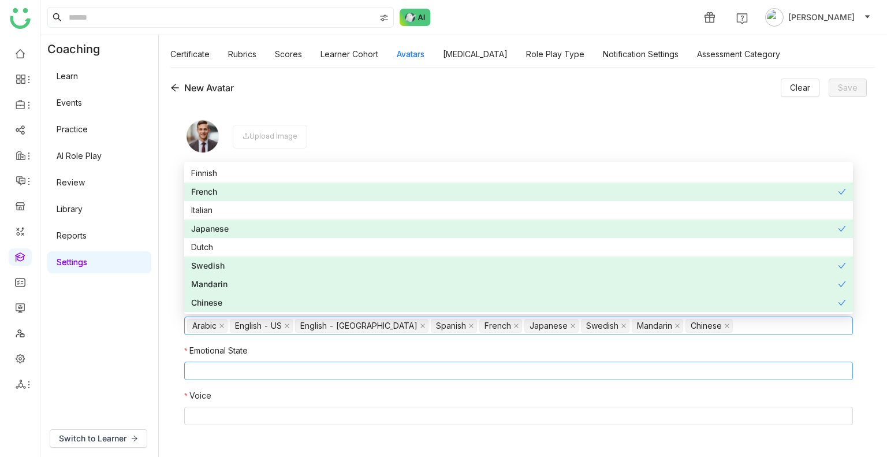
click at [270, 374] on nz-select-top-control at bounding box center [518, 371] width 669 height 18
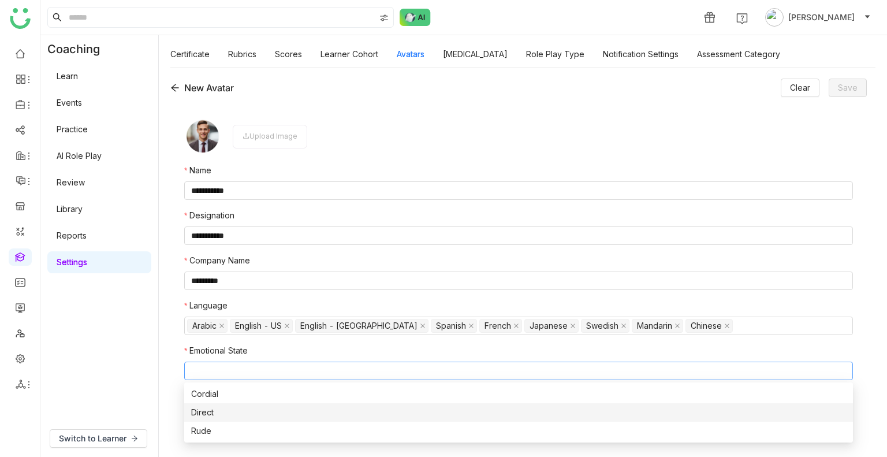
click at [209, 404] on nz-option-item "Direct" at bounding box center [518, 412] width 669 height 18
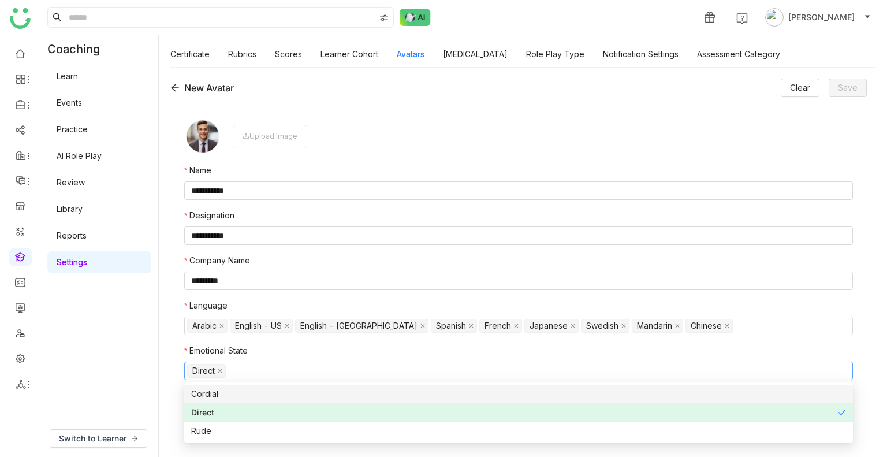
click at [181, 349] on div "**********" at bounding box center [518, 276] width 697 height 344
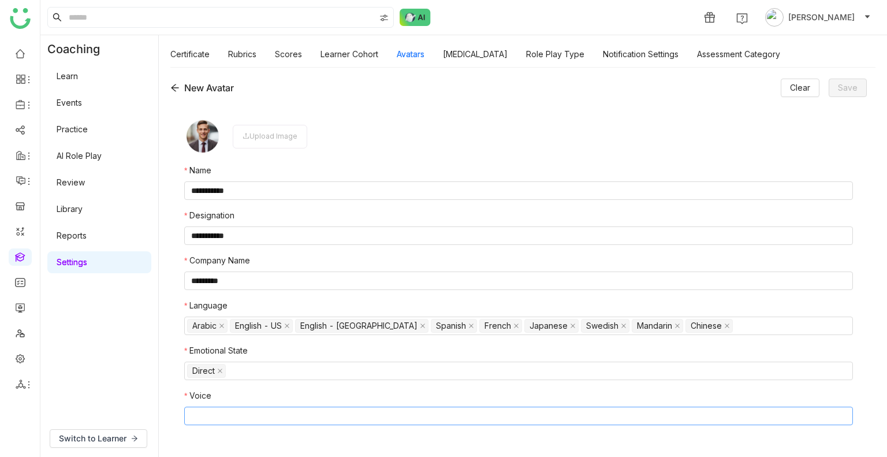
click at [206, 412] on nz-select-top-control at bounding box center [518, 416] width 669 height 18
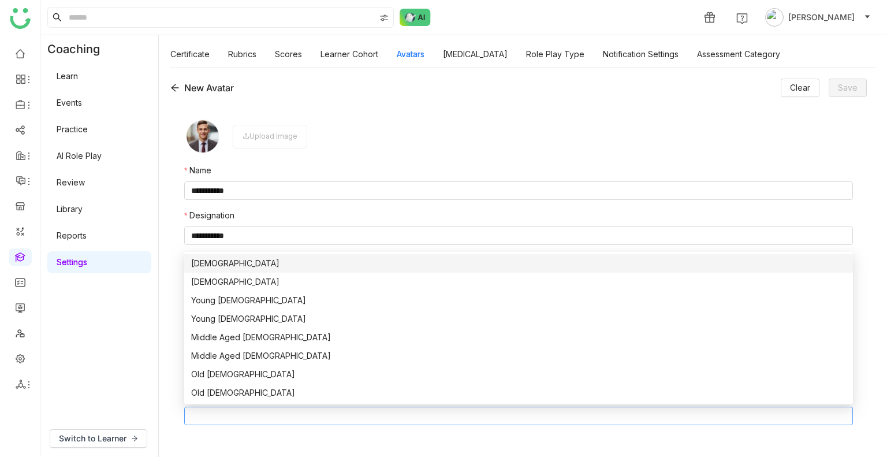
click at [210, 272] on nz-option-item "[DEMOGRAPHIC_DATA]" at bounding box center [518, 263] width 669 height 18
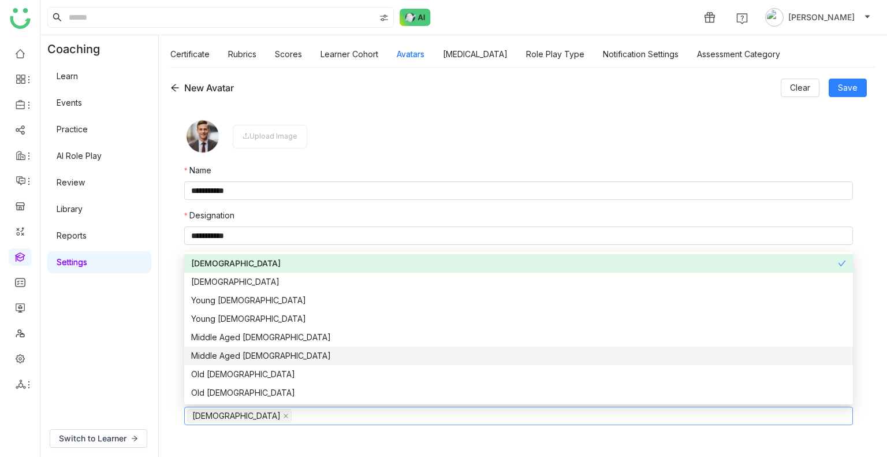
click at [227, 361] on div "Middle Aged Female" at bounding box center [518, 356] width 655 height 13
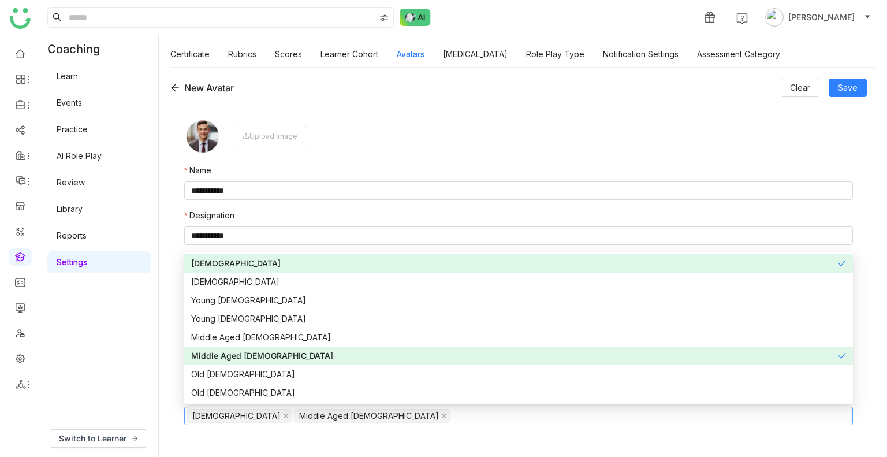
click at [227, 361] on div "Middle Aged Female" at bounding box center [514, 356] width 647 height 13
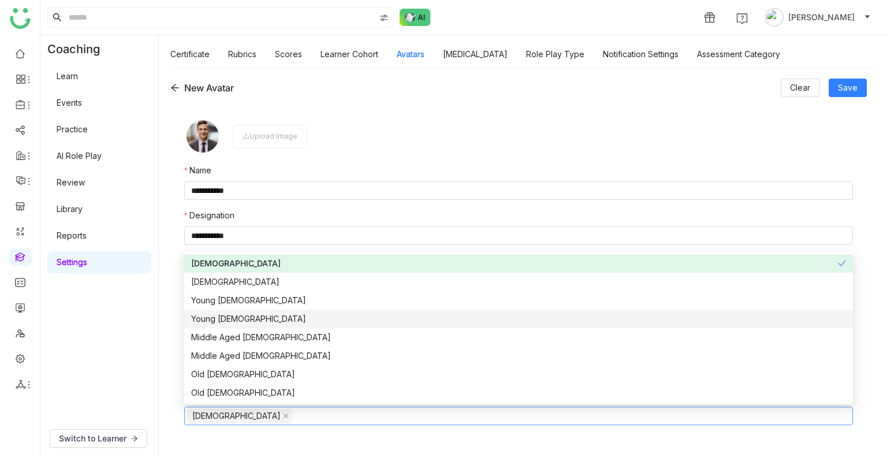
click at [224, 321] on div "Young [DEMOGRAPHIC_DATA]" at bounding box center [518, 319] width 655 height 13
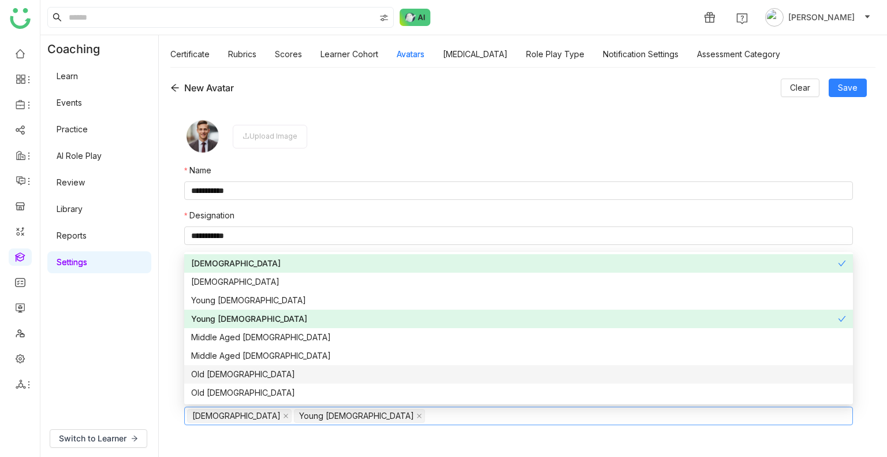
click at [221, 379] on div "Old [DEMOGRAPHIC_DATA]" at bounding box center [518, 374] width 655 height 13
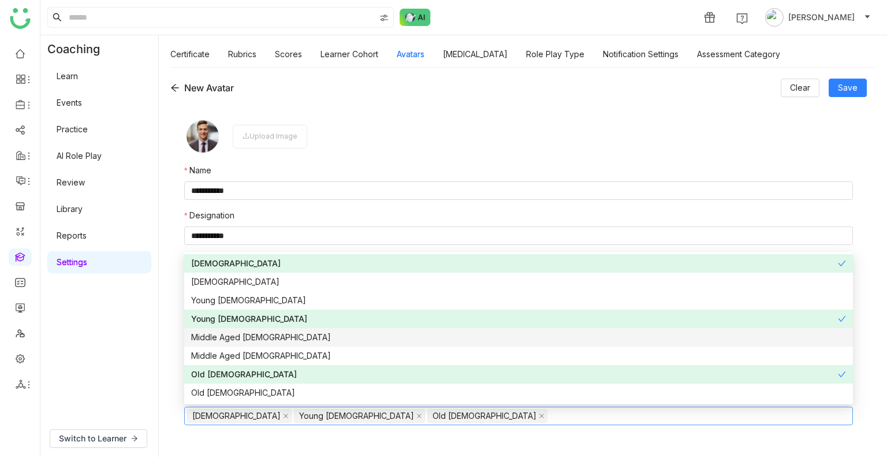
click at [172, 280] on div "**********" at bounding box center [518, 276] width 697 height 344
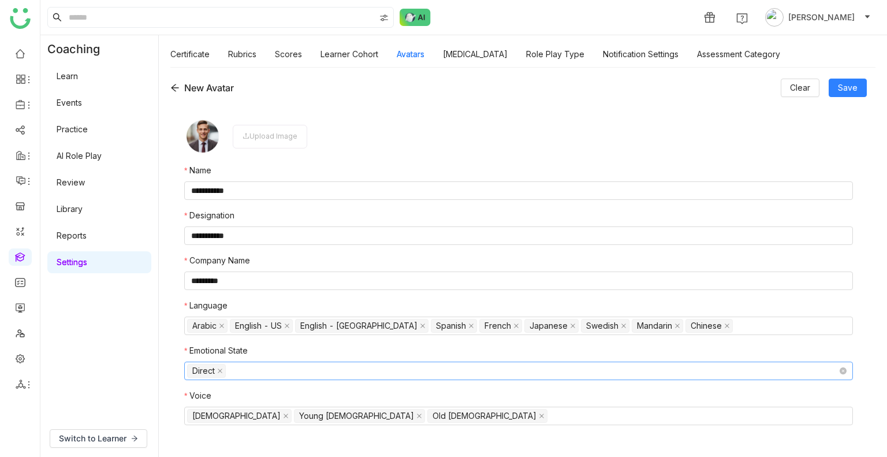
click at [264, 373] on nz-select-top-control "Direct" at bounding box center [518, 371] width 669 height 18
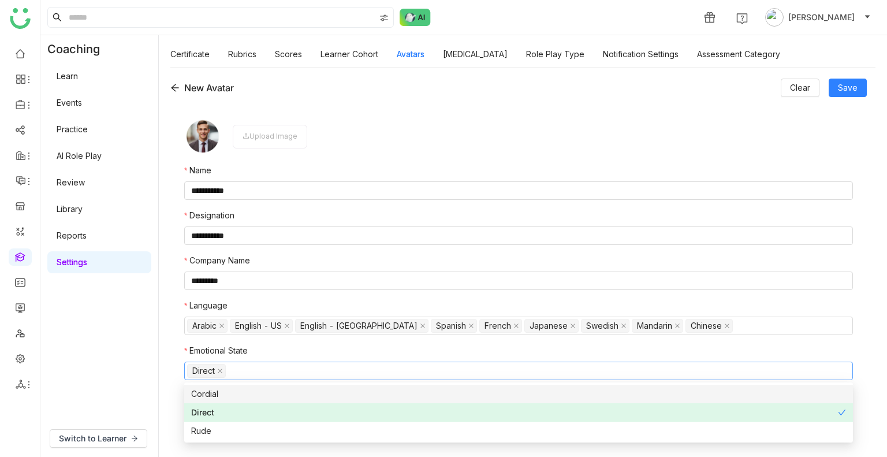
click at [213, 399] on div "Cordial" at bounding box center [518, 394] width 655 height 13
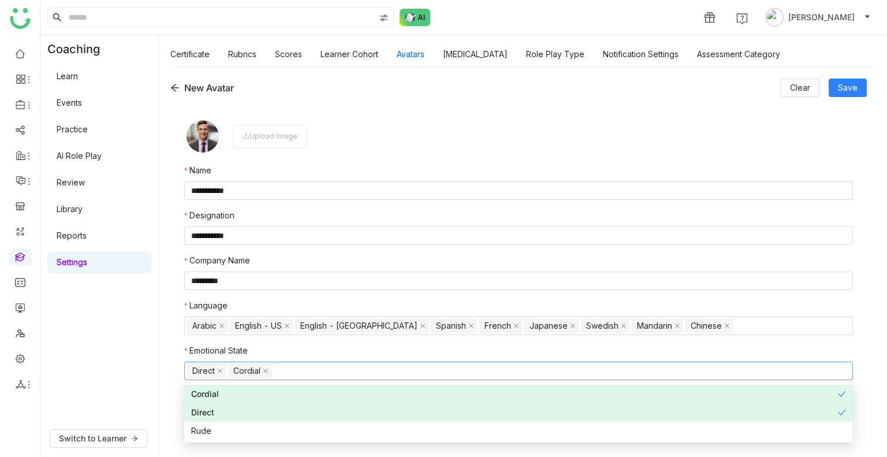
click at [710, 120] on nz-form-item "Upload Image" at bounding box center [518, 136] width 669 height 37
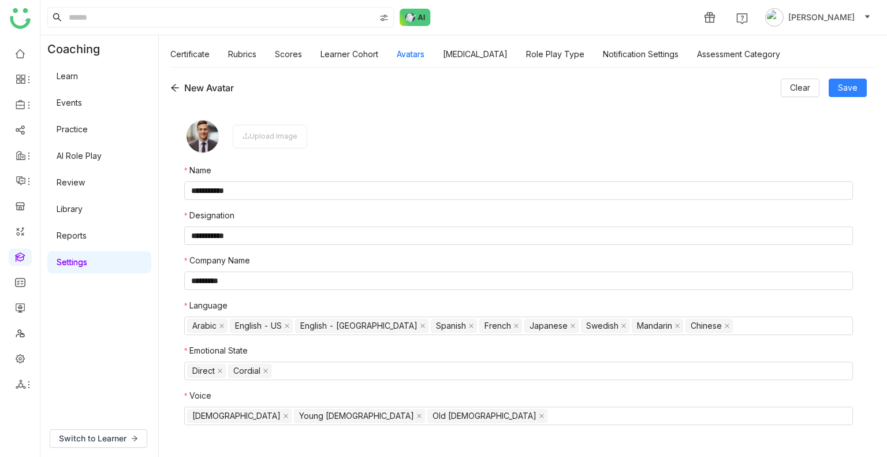
click at [263, 138] on div "Upload Image" at bounding box center [270, 137] width 75 height 24
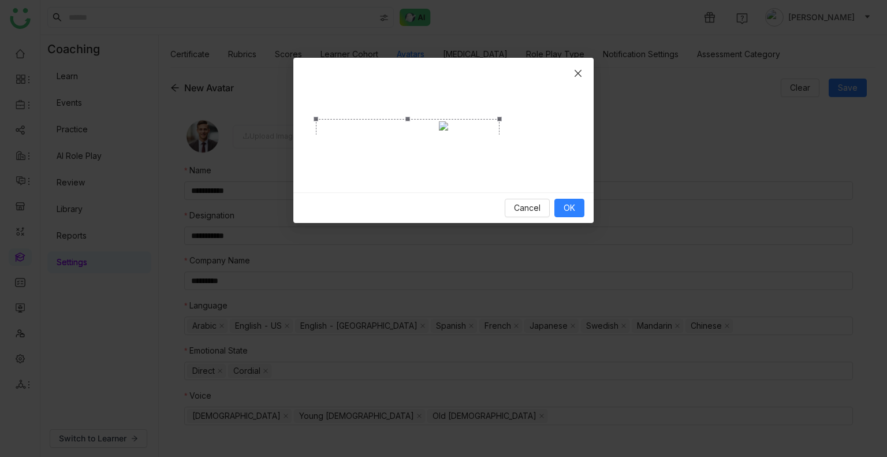
drag, startPoint x: 572, startPoint y: 169, endPoint x: 500, endPoint y: 177, distance: 72.1
click at [500, 177] on div at bounding box center [443, 125] width 273 height 107
drag, startPoint x: 315, startPoint y: 168, endPoint x: 389, endPoint y: 173, distance: 73.5
click at [389, 173] on div at bounding box center [443, 125] width 273 height 107
click at [575, 215] on button "OK" at bounding box center [570, 208] width 30 height 18
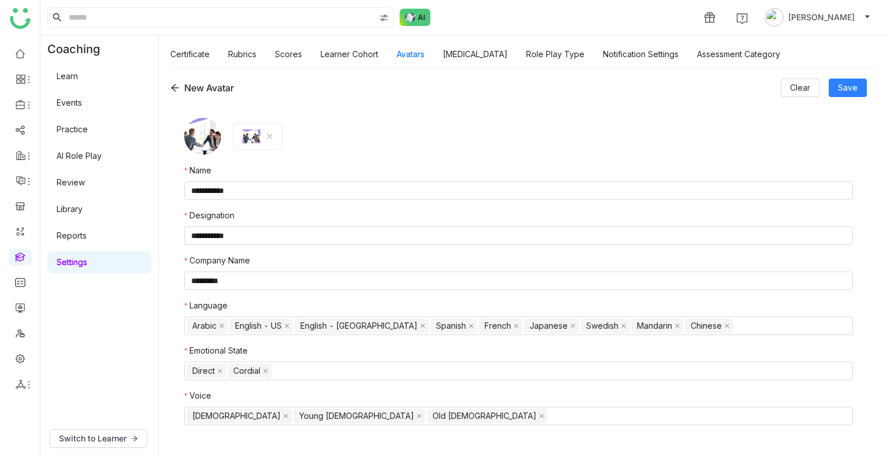
click at [855, 77] on div "**********" at bounding box center [523, 262] width 729 height 390
click at [851, 92] on span "Save" at bounding box center [848, 87] width 20 height 13
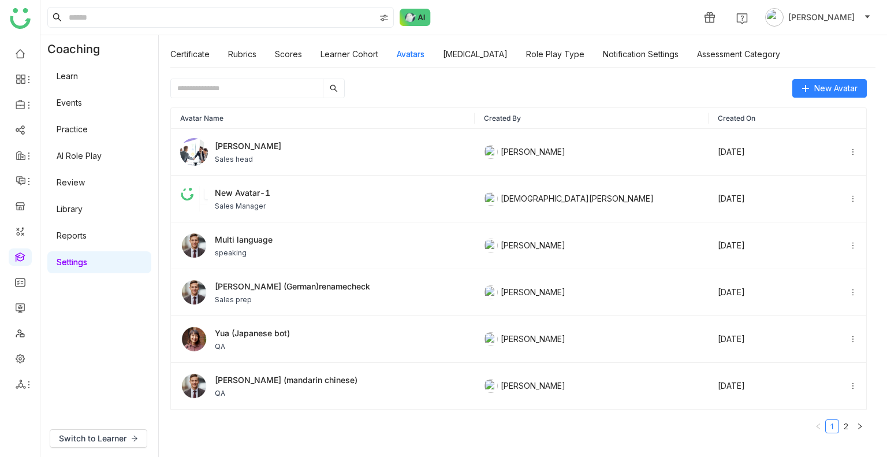
click at [601, 110] on th "Created By" at bounding box center [592, 118] width 234 height 21
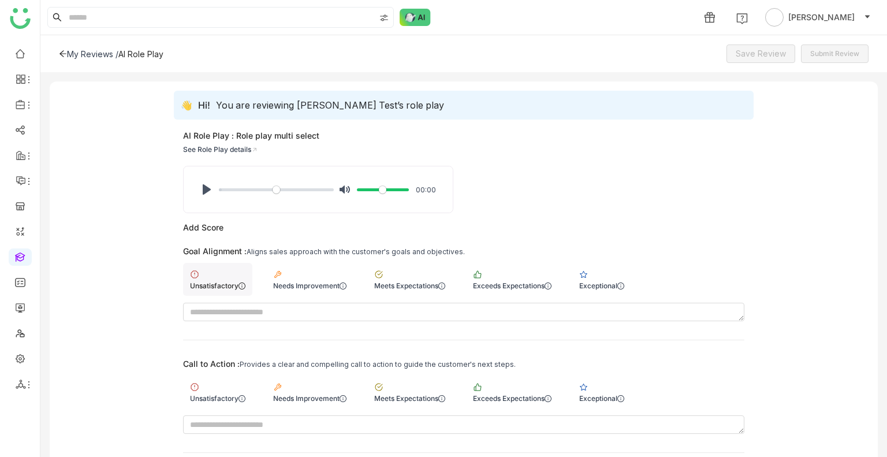
click at [207, 269] on div "Unsatisfactory" at bounding box center [217, 279] width 69 height 33
click at [301, 392] on div "Needs Improvement" at bounding box center [309, 392] width 87 height 33
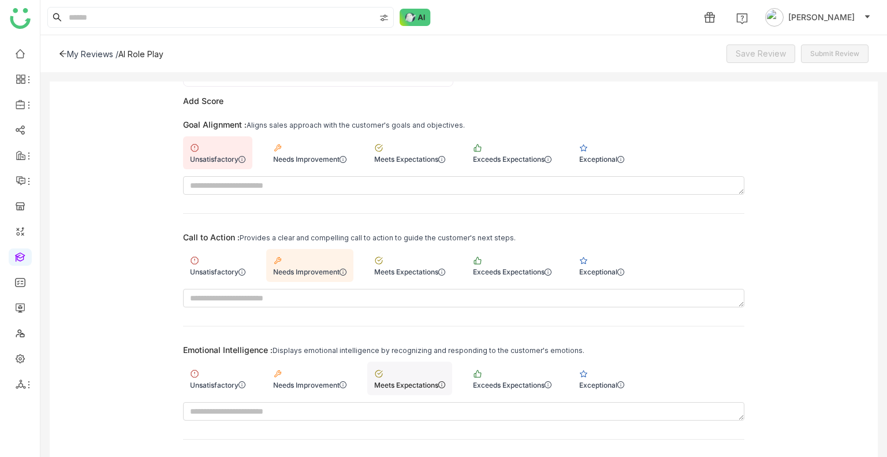
click at [393, 378] on div "Meets Expectations" at bounding box center [409, 378] width 85 height 33
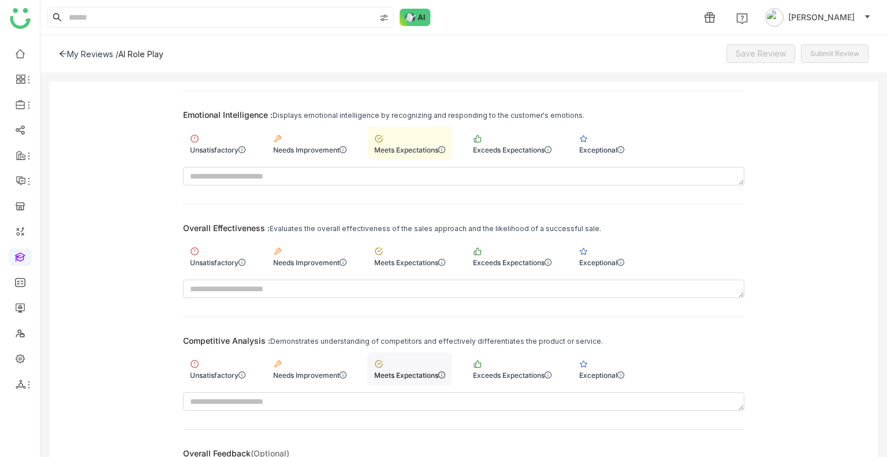
scroll to position [369, 0]
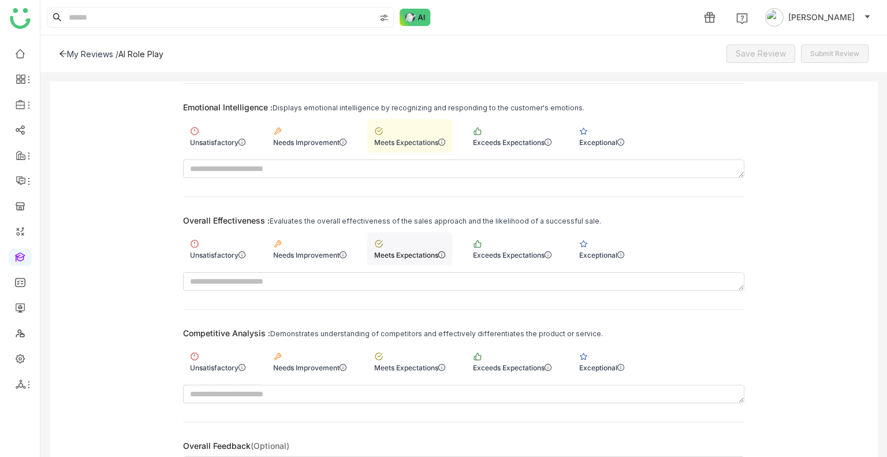
click at [417, 251] on div "Meets Expectations" at bounding box center [409, 255] width 71 height 9
click at [215, 371] on div "Unsatisfactory" at bounding box center [217, 361] width 69 height 33
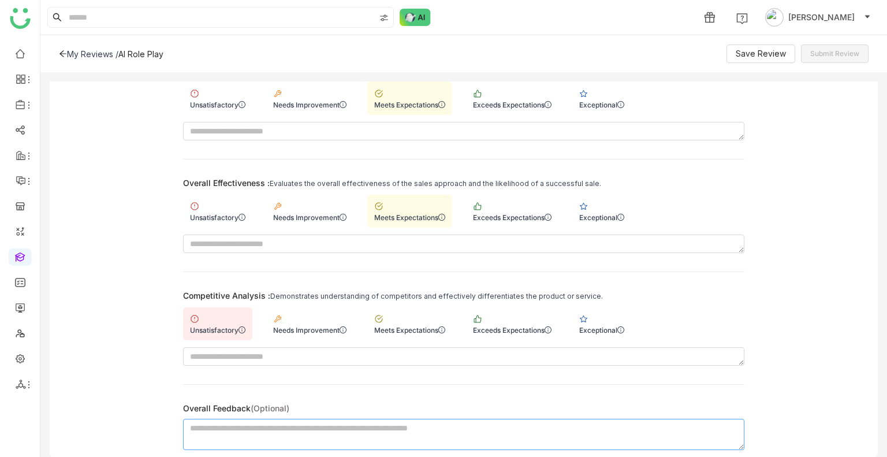
click at [306, 424] on textarea at bounding box center [464, 434] width 562 height 31
type textarea "**********"
click at [752, 46] on button "Save Review" at bounding box center [761, 53] width 69 height 18
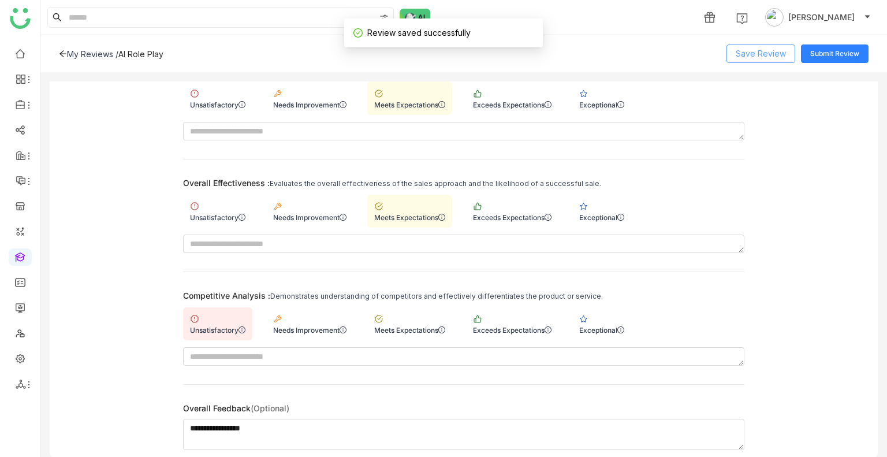
scroll to position [0, 0]
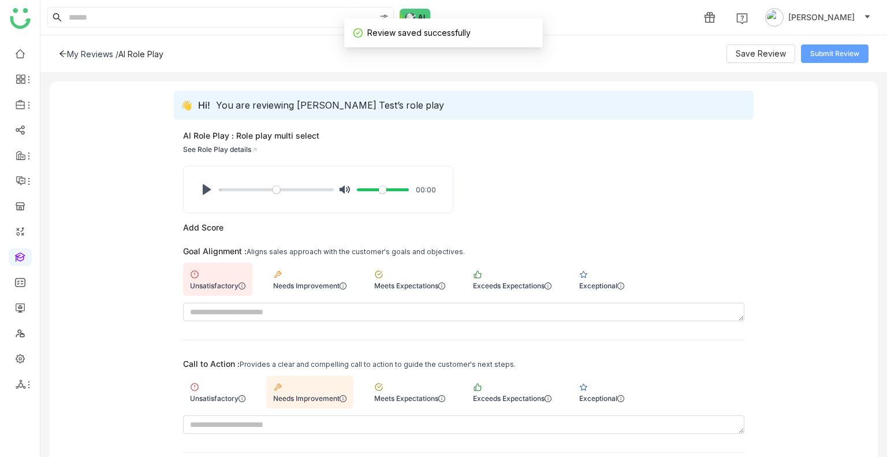
click at [841, 47] on button "Submit Review" at bounding box center [835, 53] width 68 height 18
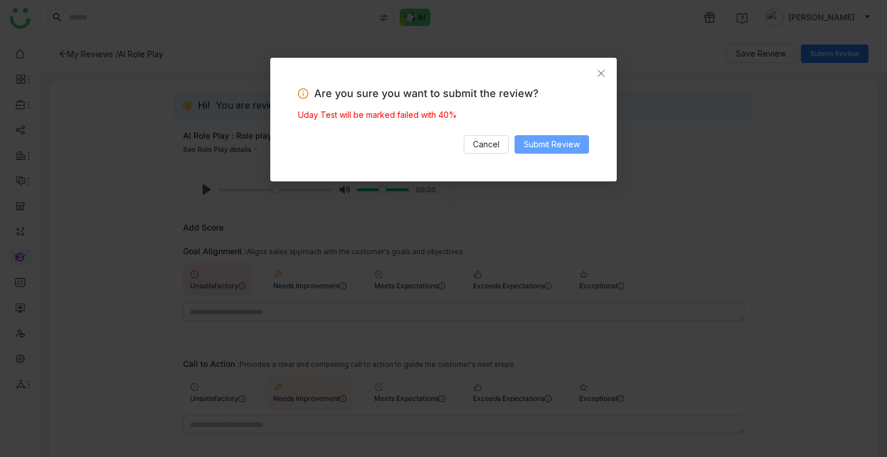
click at [550, 150] on span "Submit Review" at bounding box center [552, 144] width 56 height 13
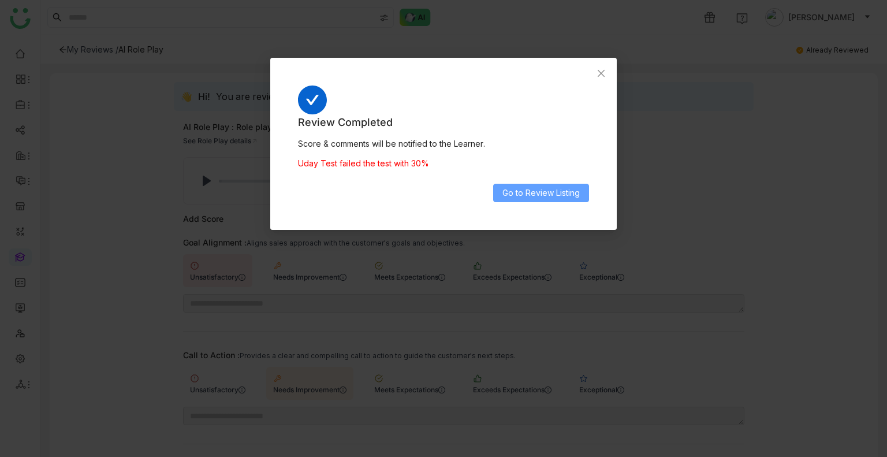
click at [541, 191] on span "Go to Review Listing" at bounding box center [541, 193] width 77 height 13
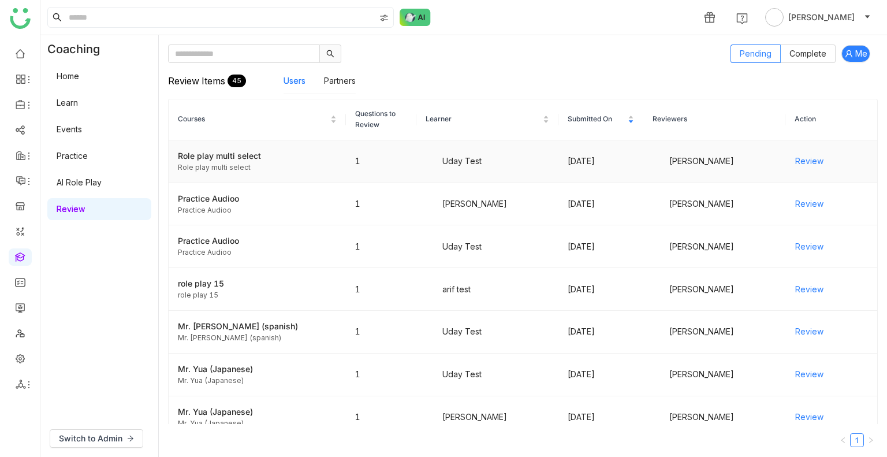
click at [800, 164] on span "Review" at bounding box center [810, 161] width 28 height 13
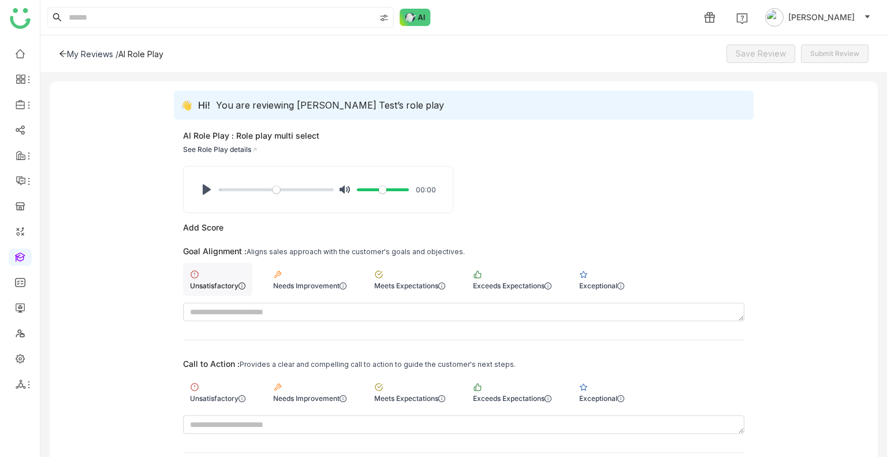
click at [194, 279] on div "Unsatisfactory" at bounding box center [217, 279] width 69 height 33
click at [389, 392] on div "Meets Expectations" at bounding box center [409, 392] width 85 height 33
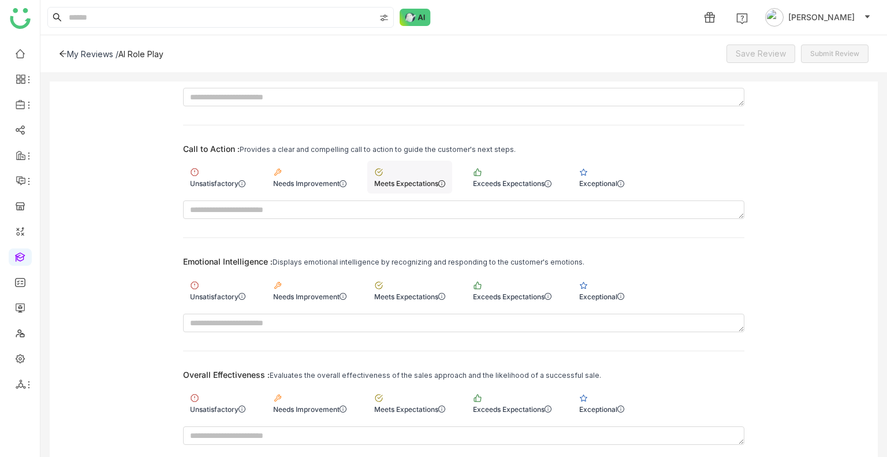
scroll to position [238, 0]
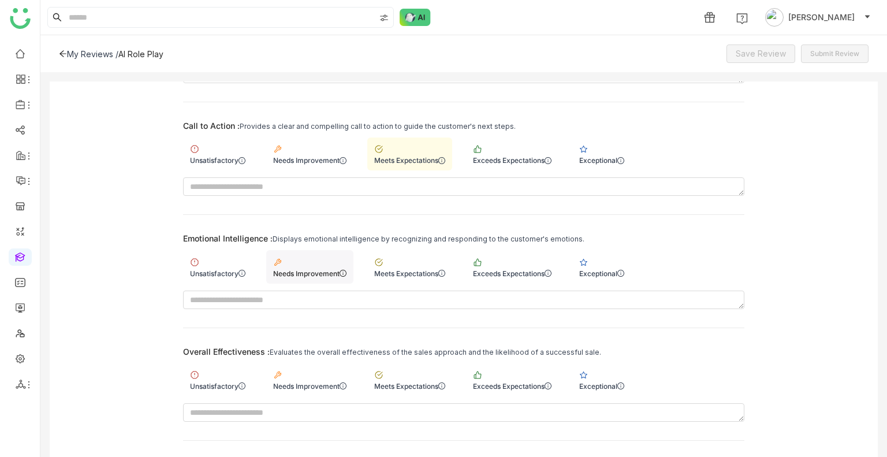
click at [293, 261] on div "Needs Improvement" at bounding box center [309, 266] width 87 height 33
click at [414, 378] on div "Meets Expectations" at bounding box center [409, 379] width 85 height 33
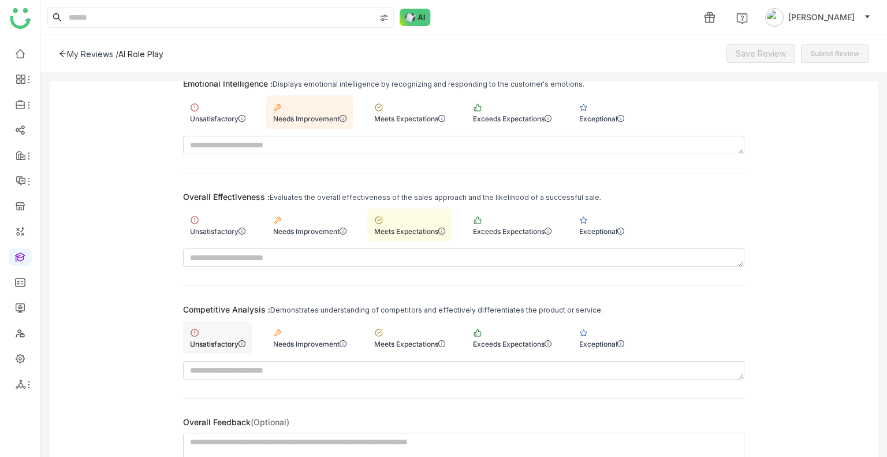
click at [221, 327] on div "Unsatisfactory" at bounding box center [217, 337] width 69 height 33
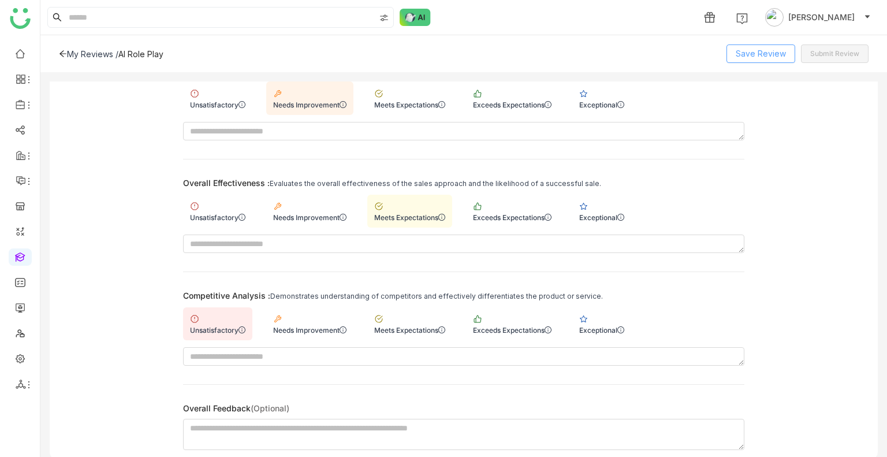
click at [751, 57] on span "Save Review" at bounding box center [761, 53] width 50 height 13
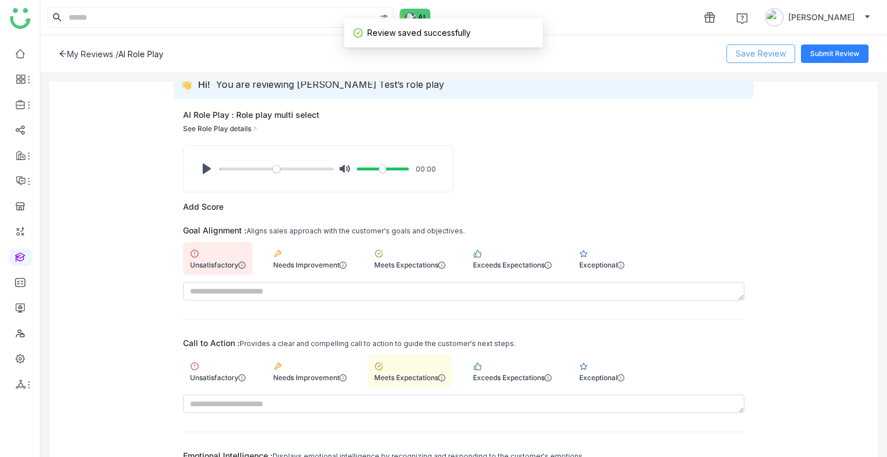
scroll to position [0, 0]
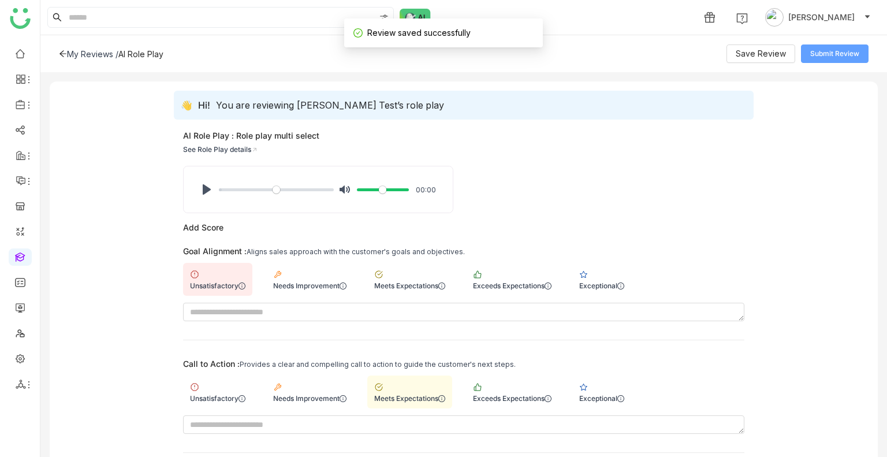
click at [838, 57] on span "Submit Review" at bounding box center [835, 54] width 49 height 11
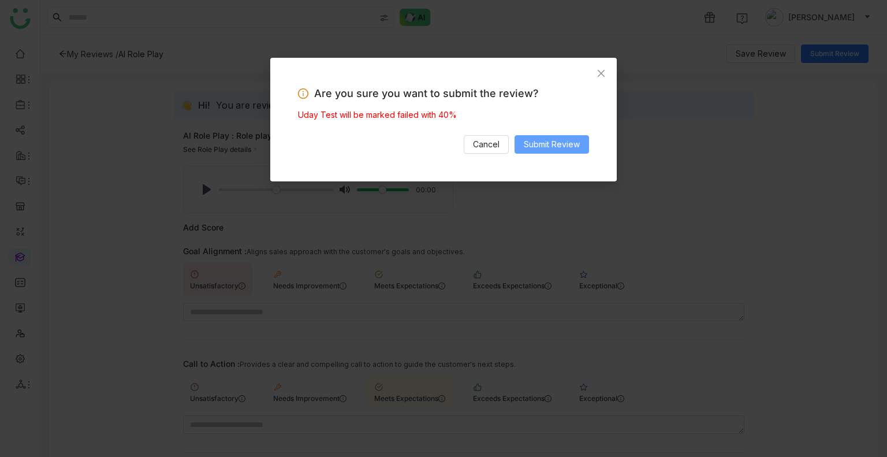
click at [573, 143] on span "Submit Review" at bounding box center [552, 144] width 56 height 13
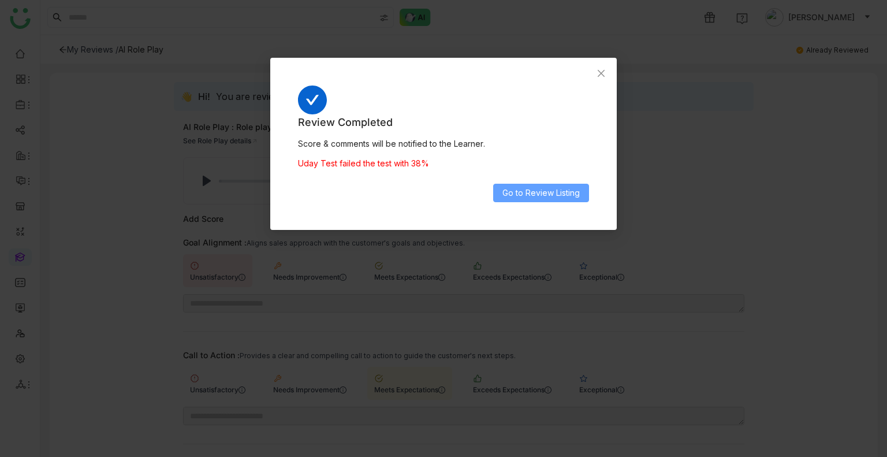
click at [567, 198] on span "Go to Review Listing" at bounding box center [541, 193] width 77 height 13
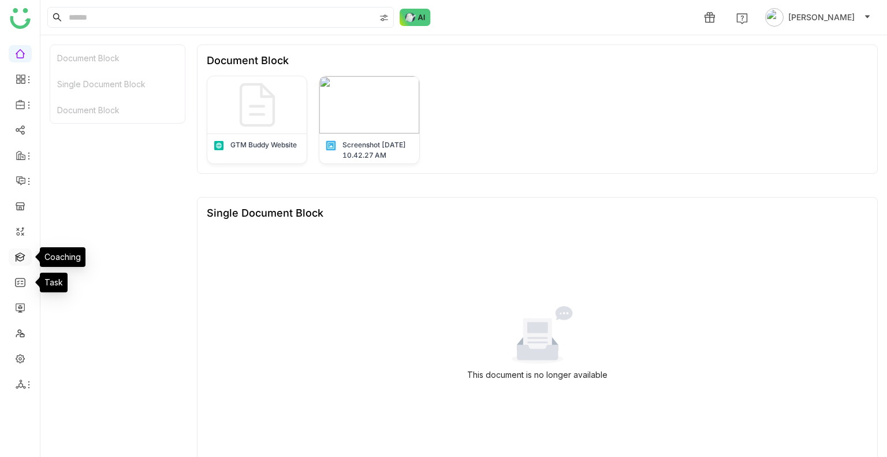
click at [21, 252] on link at bounding box center [20, 256] width 10 height 10
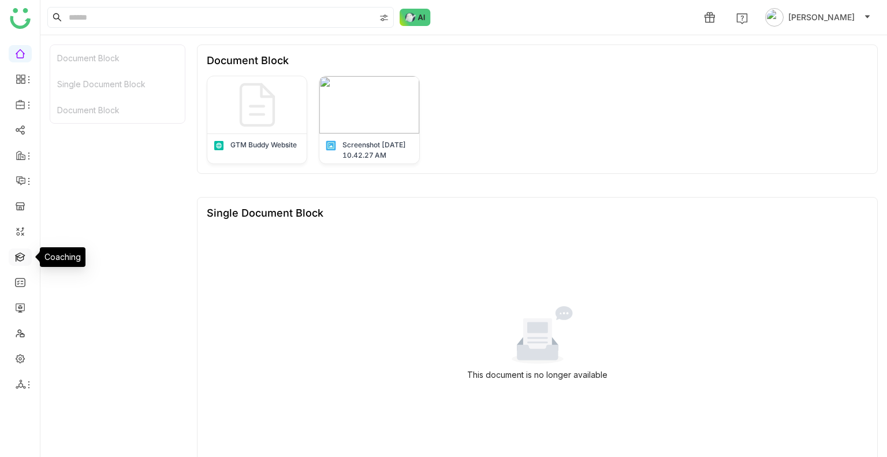
click at [21, 252] on link at bounding box center [20, 256] width 10 height 10
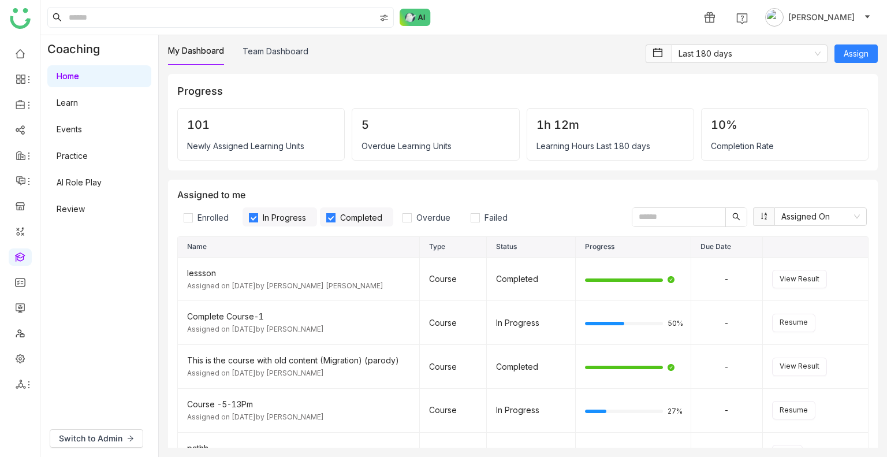
click at [77, 207] on link "Review" at bounding box center [71, 209] width 28 height 10
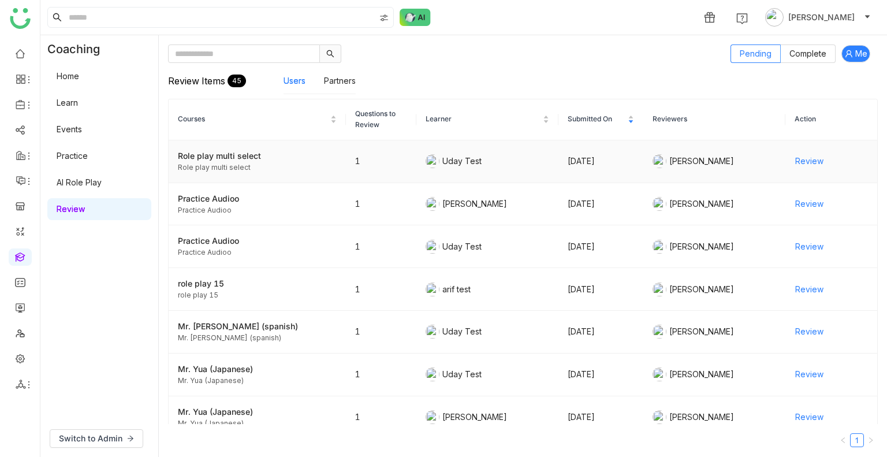
click at [809, 164] on span "Review" at bounding box center [810, 161] width 28 height 13
click at [21, 254] on link at bounding box center [20, 256] width 10 height 10
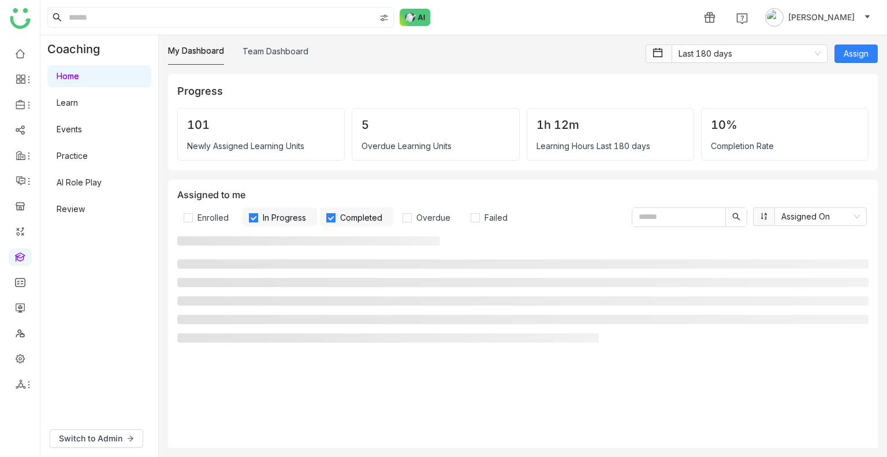
click at [91, 187] on link "AI Role Play" at bounding box center [79, 182] width 45 height 10
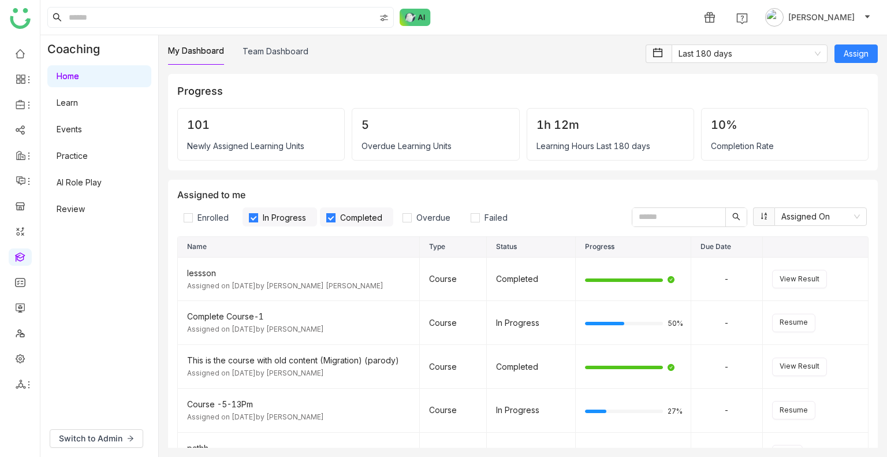
click at [91, 187] on link "AI Role Play" at bounding box center [79, 182] width 45 height 10
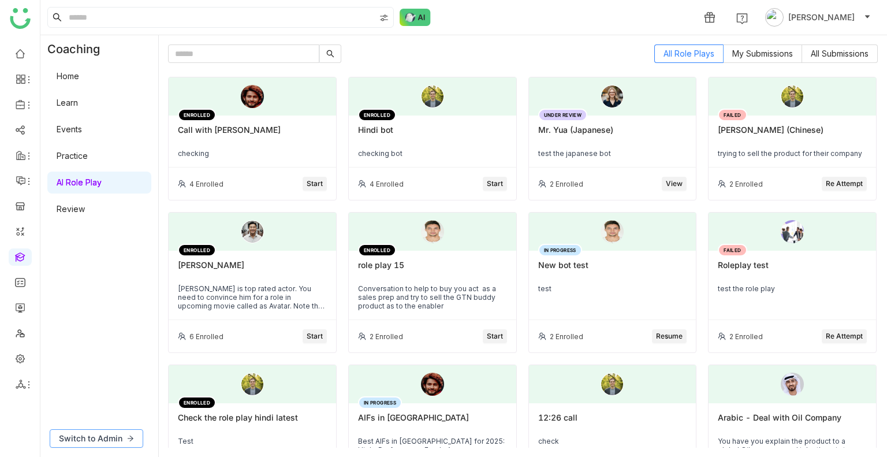
click at [87, 440] on span "Switch to Admin" at bounding box center [91, 438] width 64 height 13
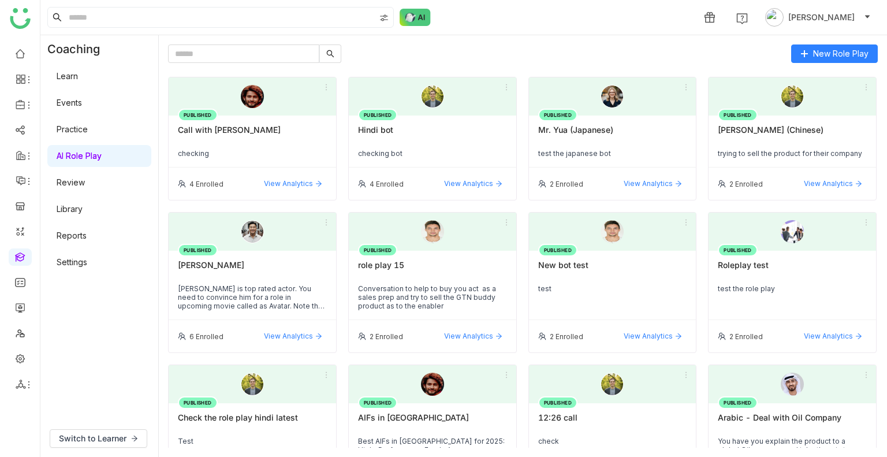
drag, startPoint x: 76, startPoint y: 259, endPoint x: 380, endPoint y: 62, distance: 362.0
click at [76, 259] on link "Settings" at bounding box center [72, 262] width 31 height 10
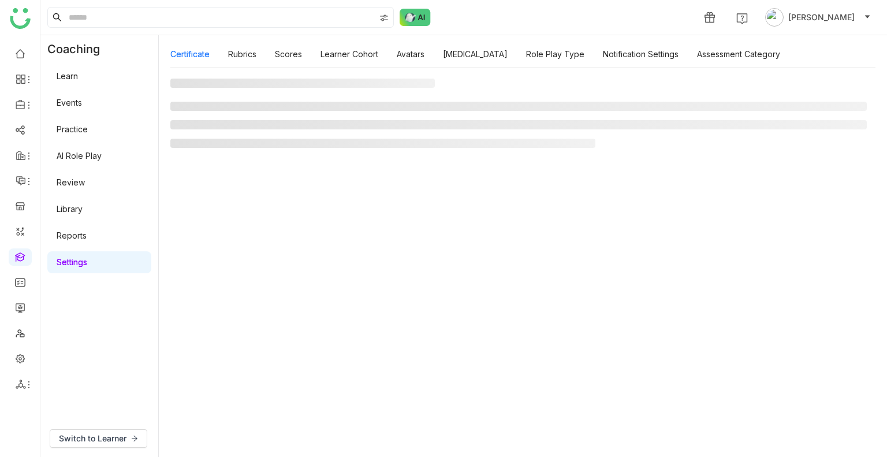
click at [71, 266] on link "Settings" at bounding box center [72, 262] width 31 height 10
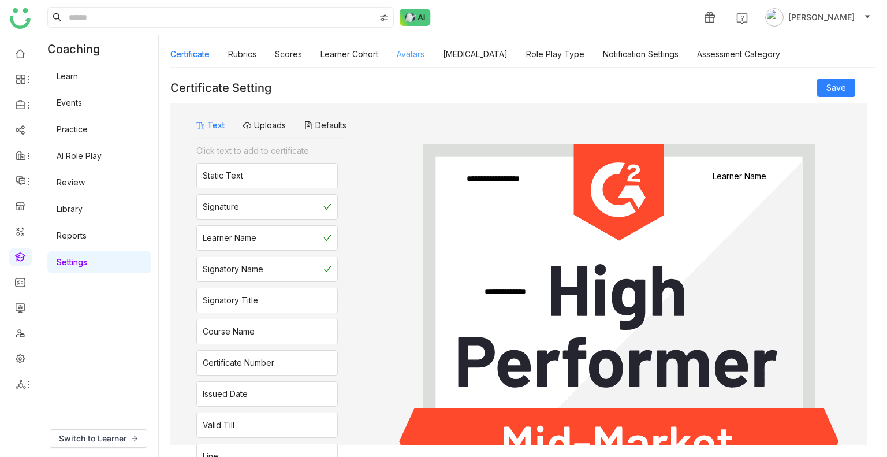
click at [406, 59] on link "Avatars" at bounding box center [411, 54] width 28 height 10
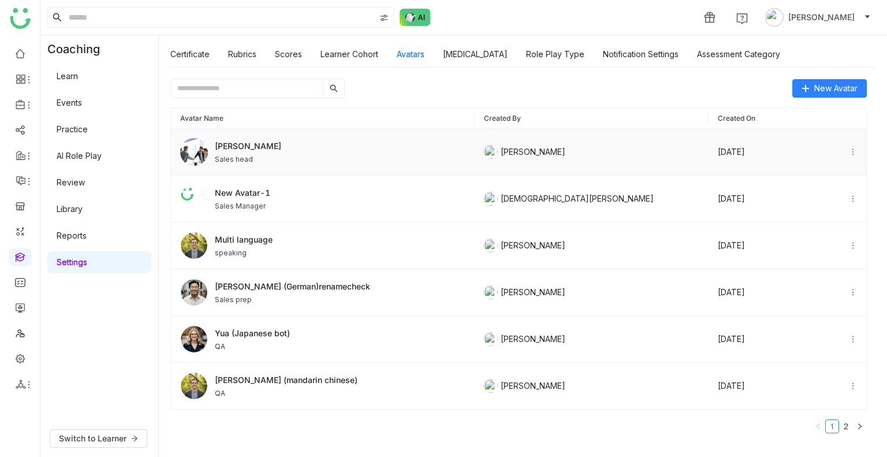
click at [235, 152] on div "Jhon Rickey Sales head" at bounding box center [248, 152] width 66 height 25
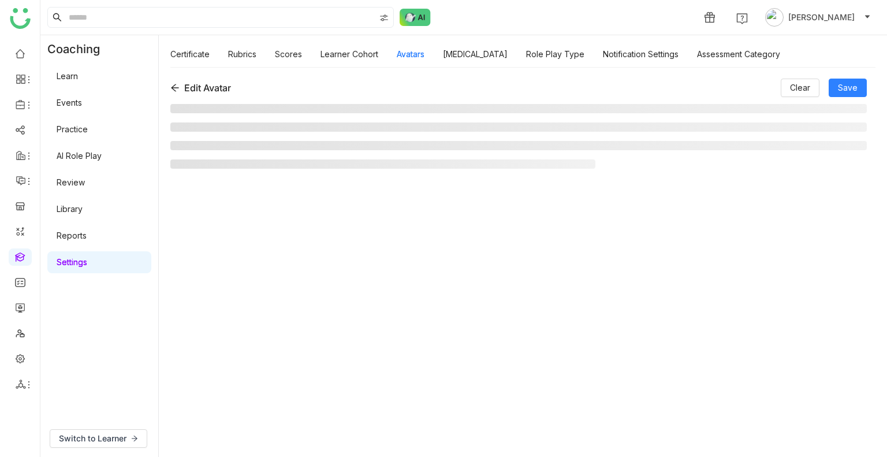
click at [235, 152] on ul at bounding box center [518, 136] width 697 height 65
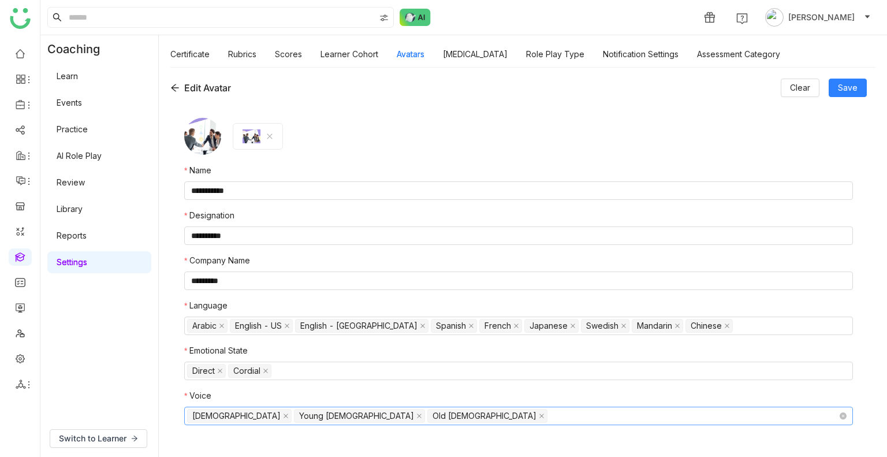
click at [395, 418] on nz-select-top-control "Male Young Female Old Male" at bounding box center [518, 416] width 669 height 18
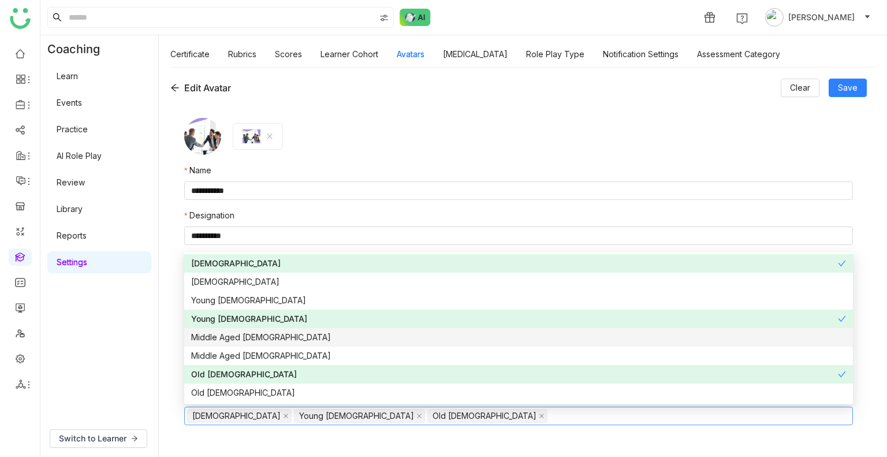
click at [288, 346] on nz-option-item "Middle Aged [DEMOGRAPHIC_DATA]" at bounding box center [518, 337] width 669 height 18
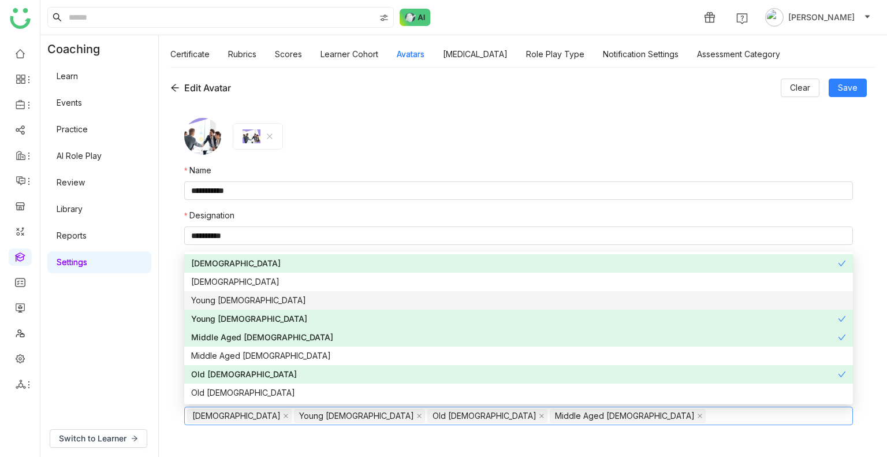
click at [266, 298] on div "Young [DEMOGRAPHIC_DATA]" at bounding box center [518, 300] width 655 height 13
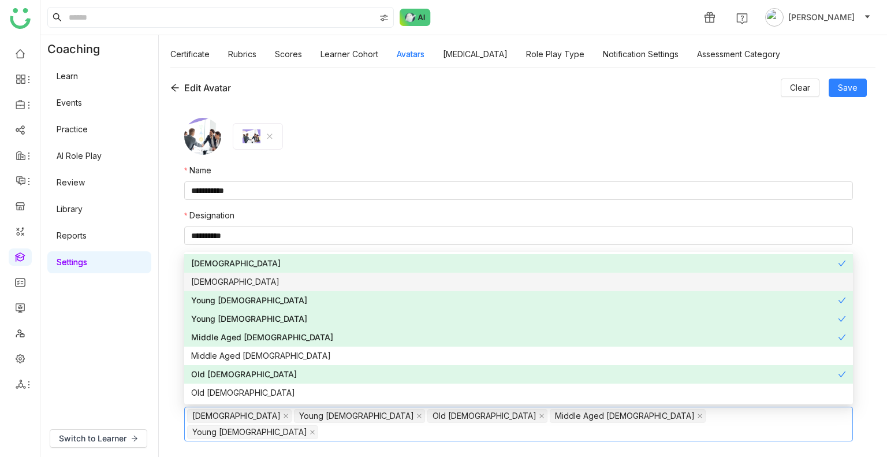
click at [273, 281] on div "[DEMOGRAPHIC_DATA]" at bounding box center [518, 282] width 655 height 13
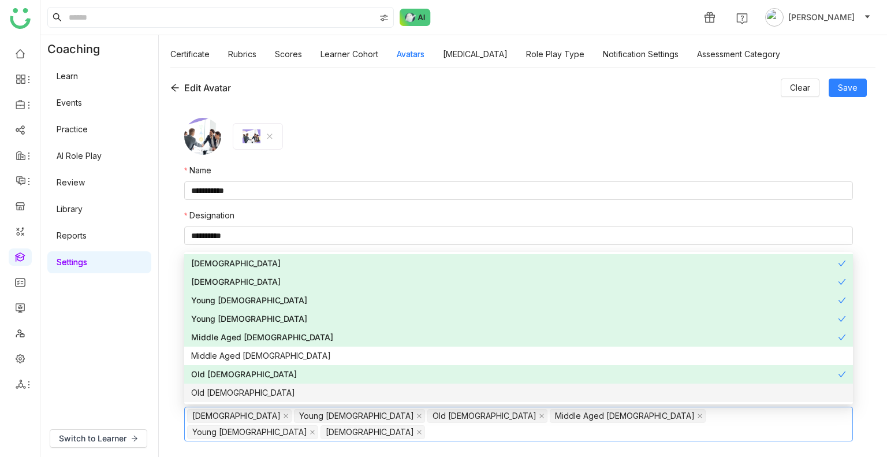
click at [245, 384] on nz-option-item "Old [DEMOGRAPHIC_DATA]" at bounding box center [518, 393] width 669 height 18
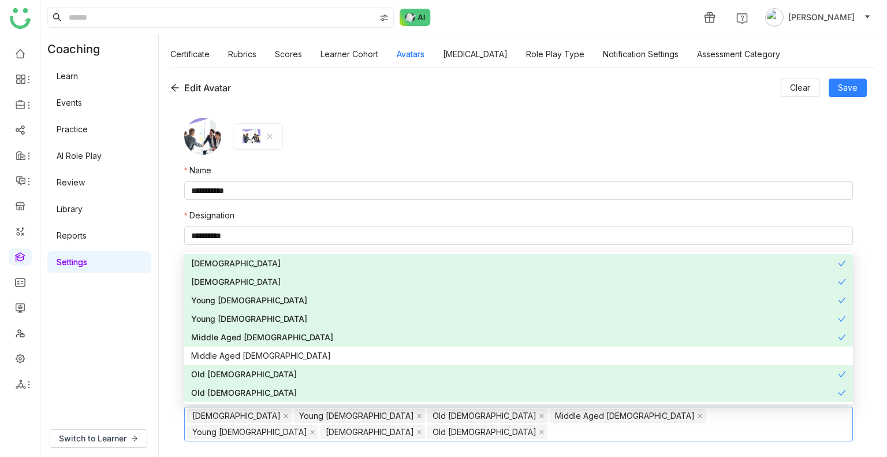
click at [868, 91] on div "**********" at bounding box center [523, 262] width 729 height 390
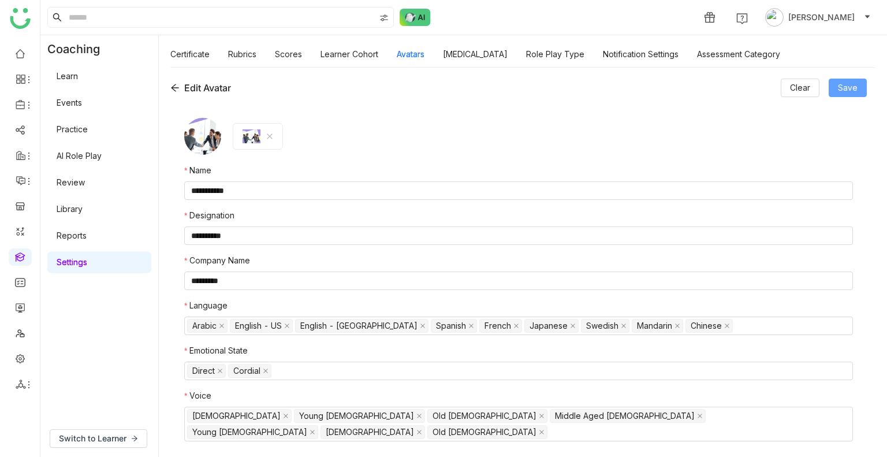
click at [862, 90] on button "Save" at bounding box center [848, 88] width 38 height 18
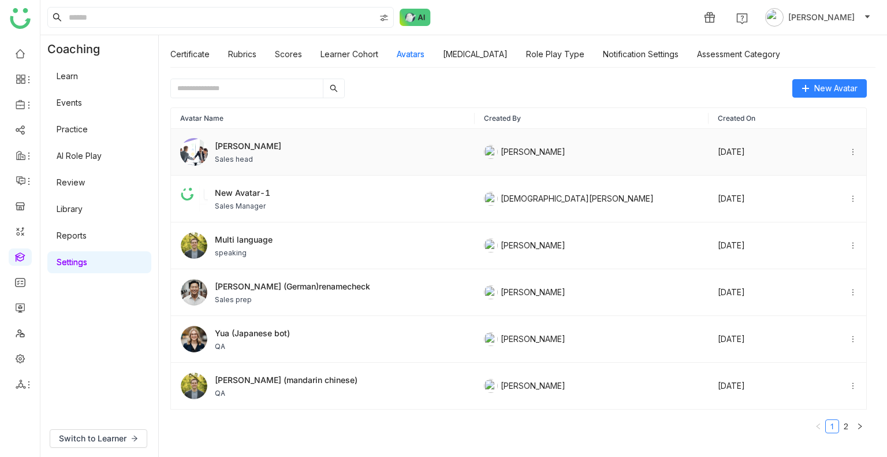
click at [289, 154] on div "Jhon Rickey Sales head" at bounding box center [322, 152] width 285 height 28
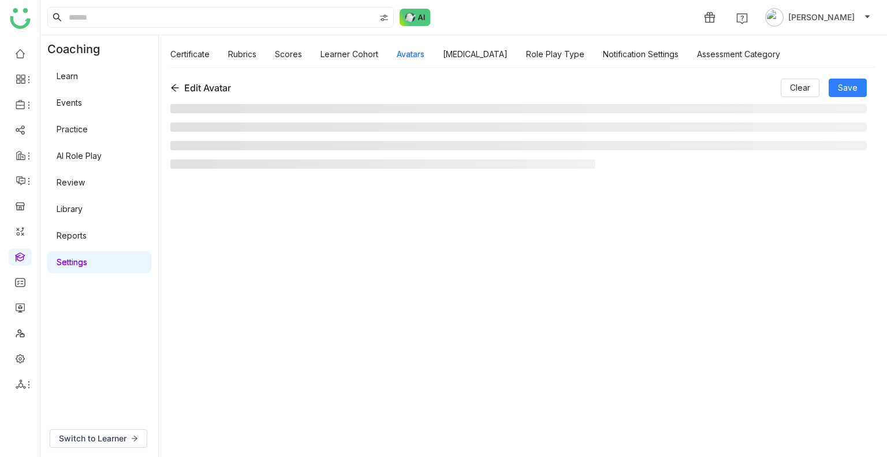
click at [289, 154] on ul at bounding box center [518, 136] width 697 height 65
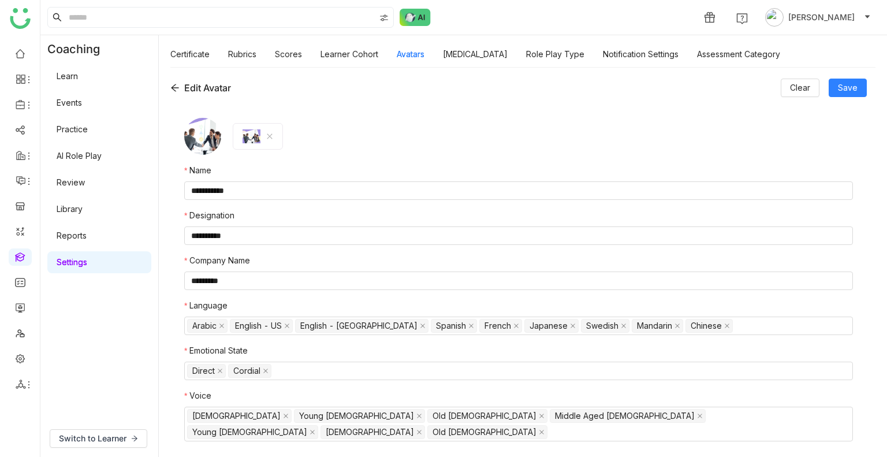
click at [73, 151] on link "AI Role Play" at bounding box center [79, 156] width 45 height 10
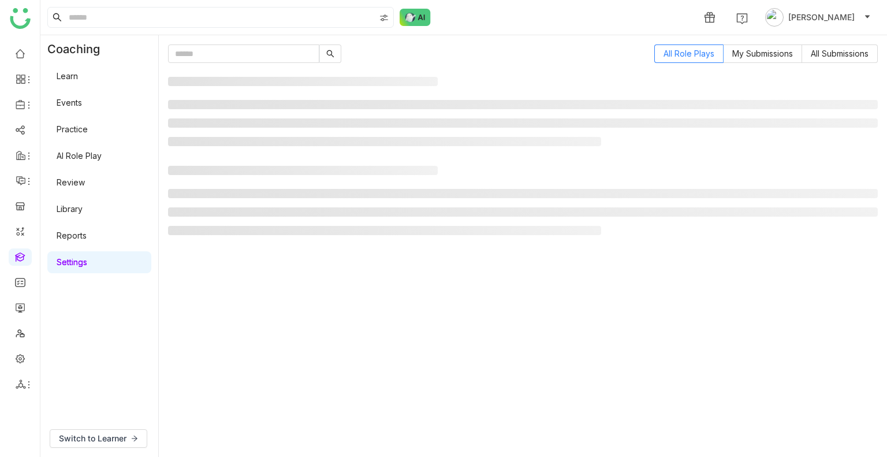
click at [73, 151] on link "AI Role Play" at bounding box center [79, 156] width 45 height 10
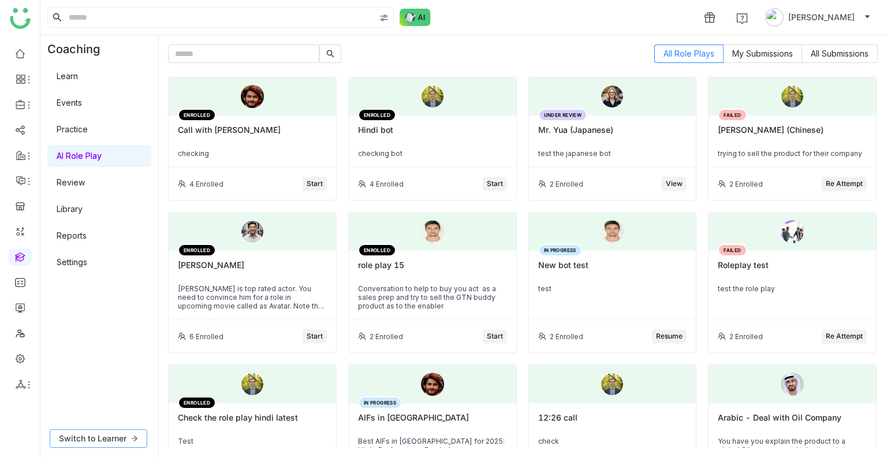
click at [83, 443] on span "Switch to Learner" at bounding box center [93, 438] width 68 height 13
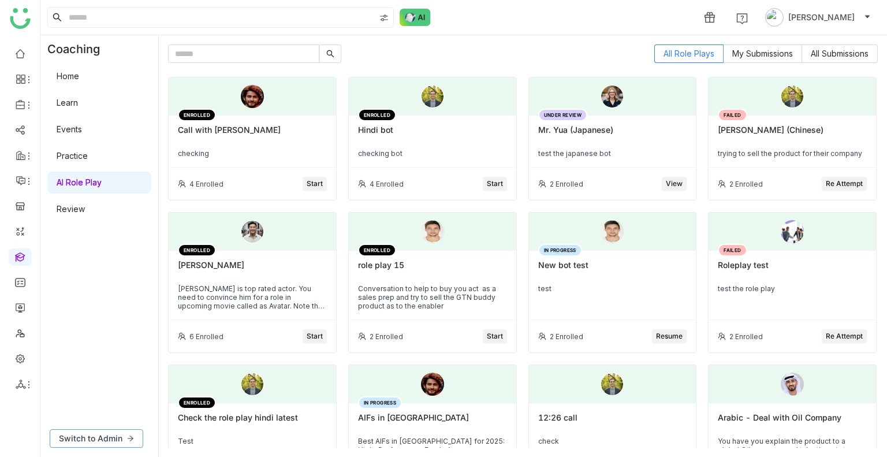
click at [90, 436] on span "Switch to Admin" at bounding box center [91, 438] width 64 height 13
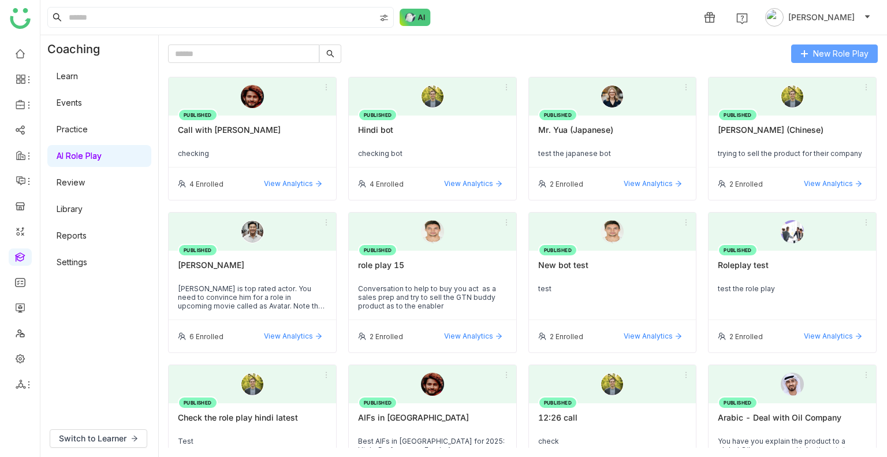
click at [807, 57] on icon at bounding box center [805, 54] width 8 height 8
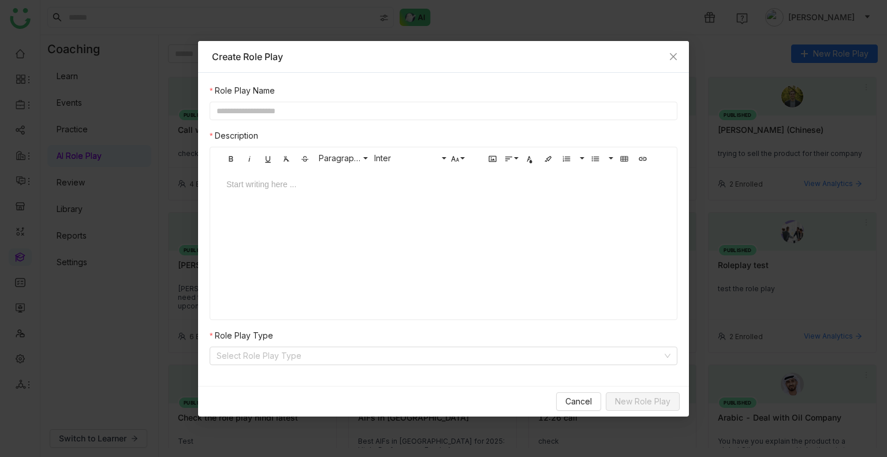
click at [247, 112] on input "text" at bounding box center [444, 111] width 468 height 18
type input "**********"
click at [268, 194] on div at bounding box center [444, 195] width 458 height 35
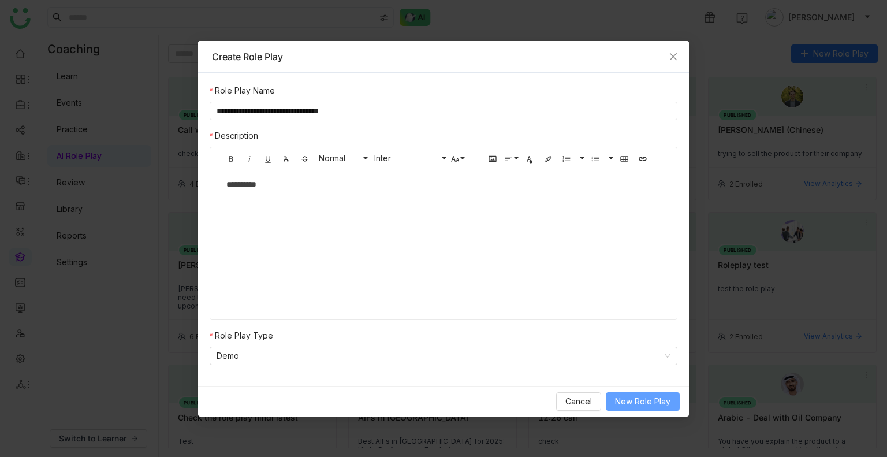
click at [646, 404] on span "New Role Play" at bounding box center [642, 401] width 55 height 13
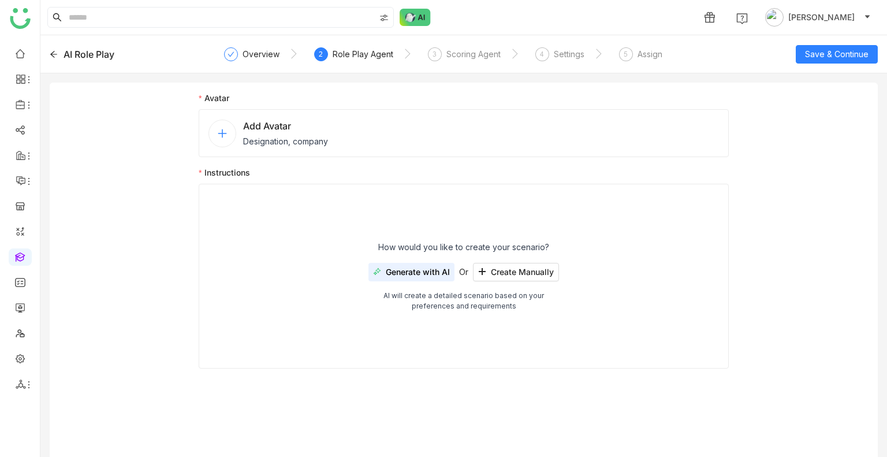
click at [266, 136] on span "Designation, company" at bounding box center [285, 141] width 85 height 12
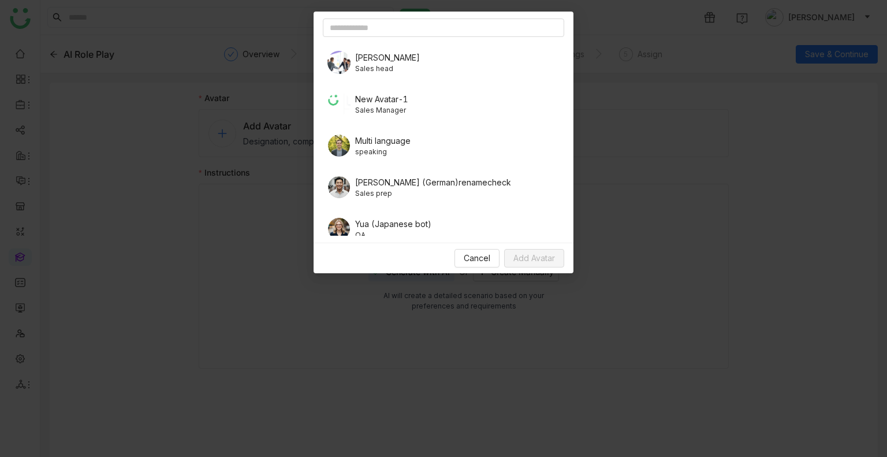
click at [406, 65] on div "Jhon Rickey Sales head" at bounding box center [444, 62] width 242 height 32
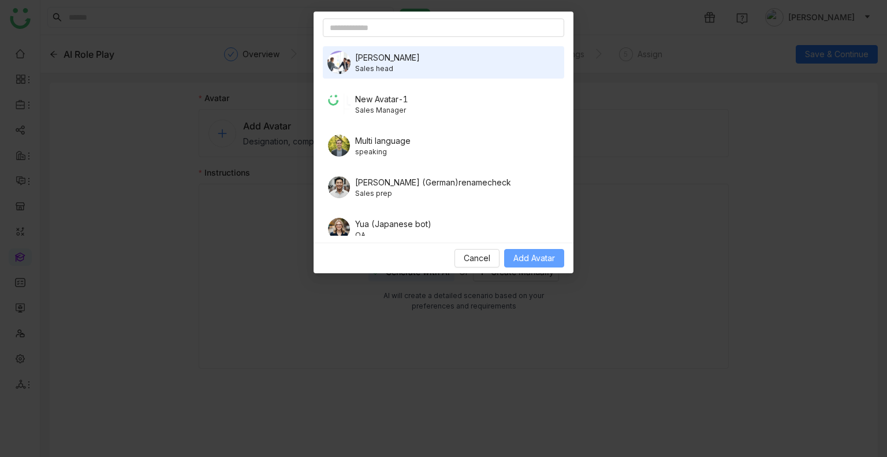
click at [540, 252] on span "Add Avatar" at bounding box center [535, 258] width 42 height 13
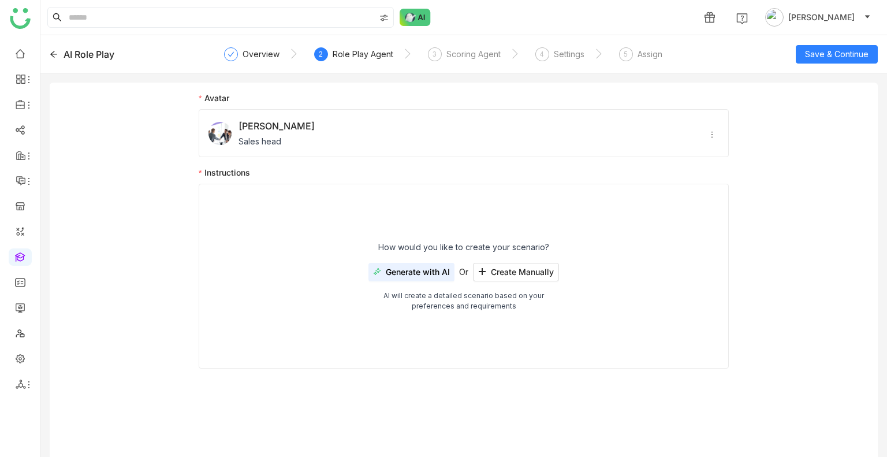
click at [412, 269] on span "Generate with AI" at bounding box center [418, 272] width 64 height 9
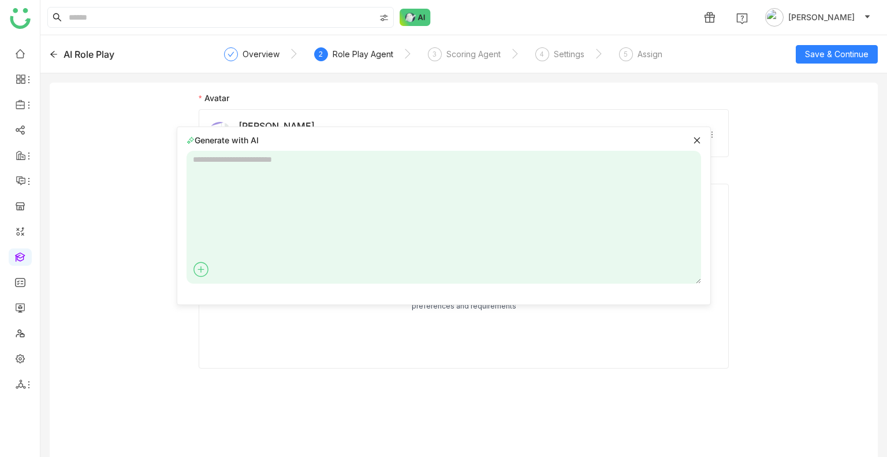
click at [288, 221] on textarea at bounding box center [444, 217] width 515 height 133
type textarea "**********"
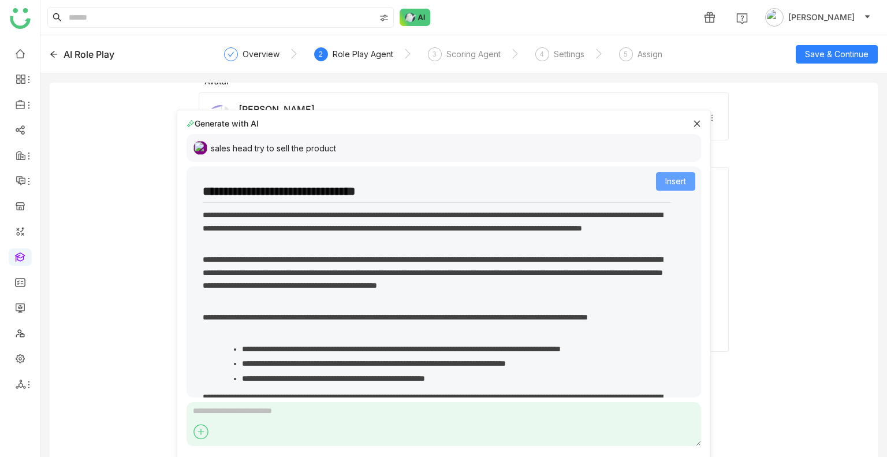
click at [673, 177] on span "Insert" at bounding box center [676, 181] width 21 height 13
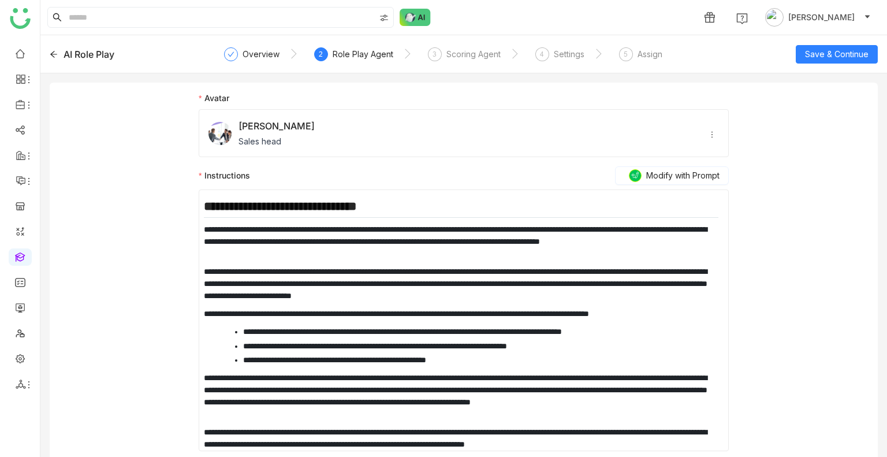
scroll to position [2, 0]
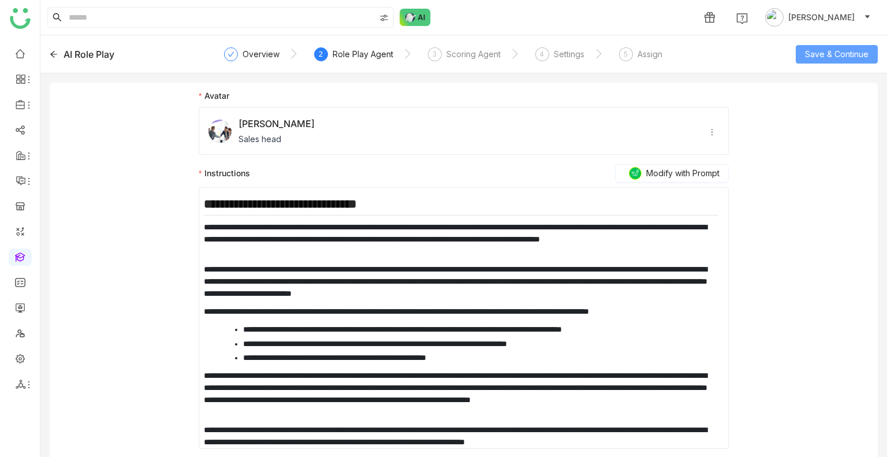
drag, startPoint x: 826, startPoint y: 44, endPoint x: 826, endPoint y: 50, distance: 6.4
click at [826, 50] on div "AI Role Play Overview 2 Role Play Agent 3 Scoring Agent 4 Settings 5 Assign Sav…" at bounding box center [463, 54] width 847 height 38
click at [826, 50] on span "Save & Continue" at bounding box center [837, 54] width 64 height 13
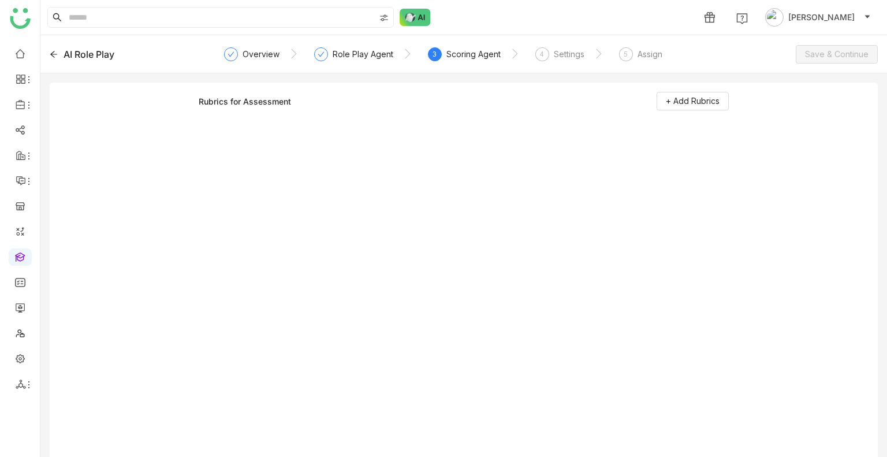
scroll to position [0, 0]
click at [704, 106] on span "+ Add Rubrics" at bounding box center [693, 101] width 54 height 13
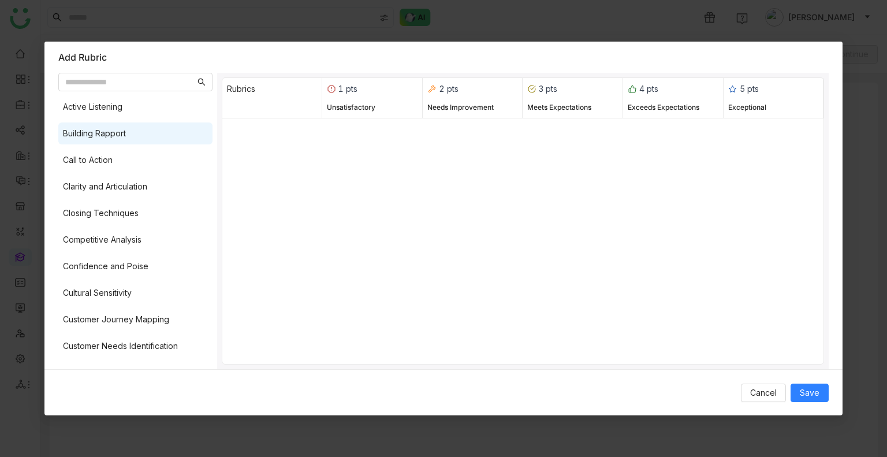
click at [116, 138] on div "Building Rapport" at bounding box center [94, 133] width 63 height 13
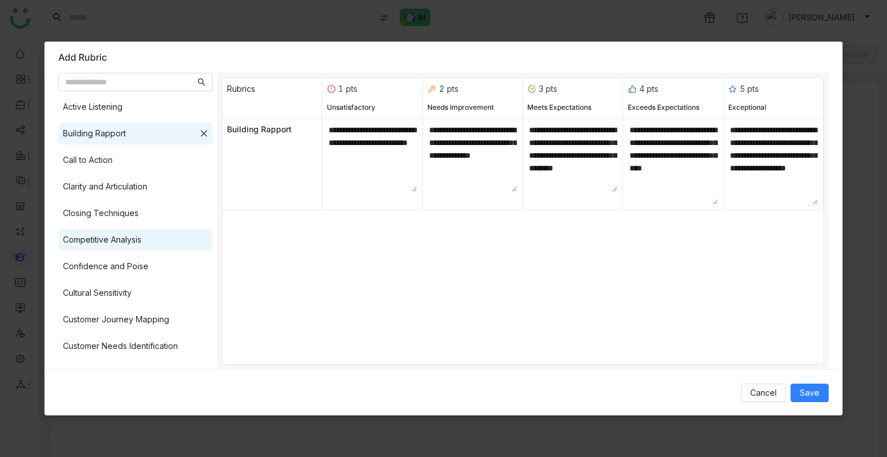
click at [103, 242] on div "Competitive Analysis" at bounding box center [102, 239] width 79 height 13
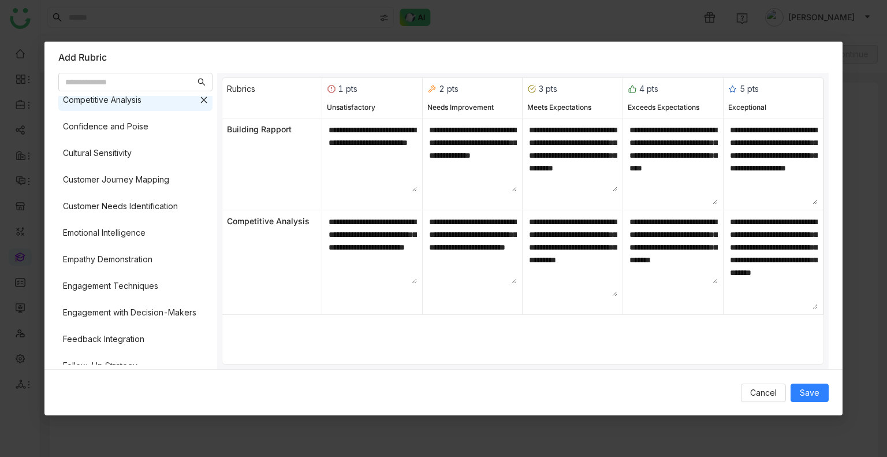
scroll to position [143, 0]
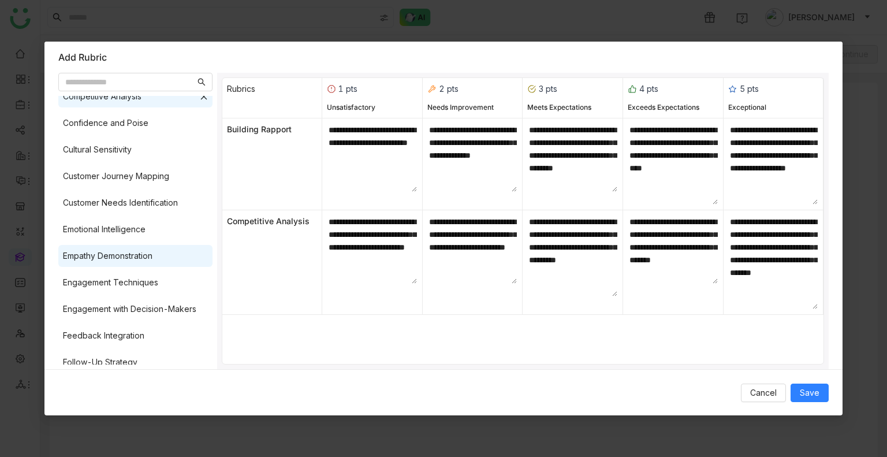
click at [105, 256] on div "Empathy Demonstration" at bounding box center [108, 256] width 90 height 13
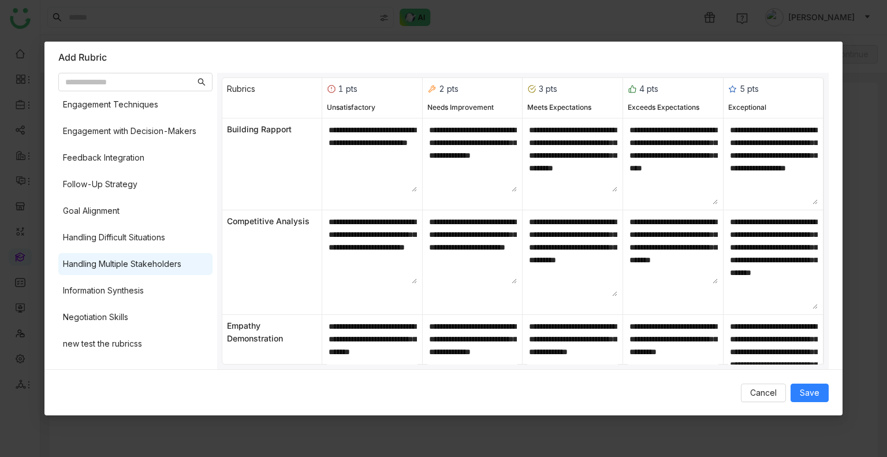
click at [104, 265] on div "Handling Multiple Stakeholders" at bounding box center [122, 264] width 118 height 13
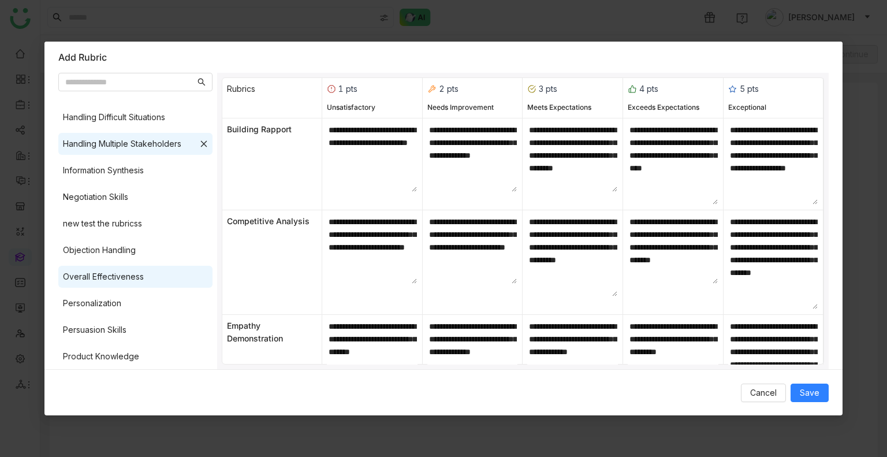
click at [104, 284] on div "Overall Effectiveness" at bounding box center [135, 277] width 154 height 22
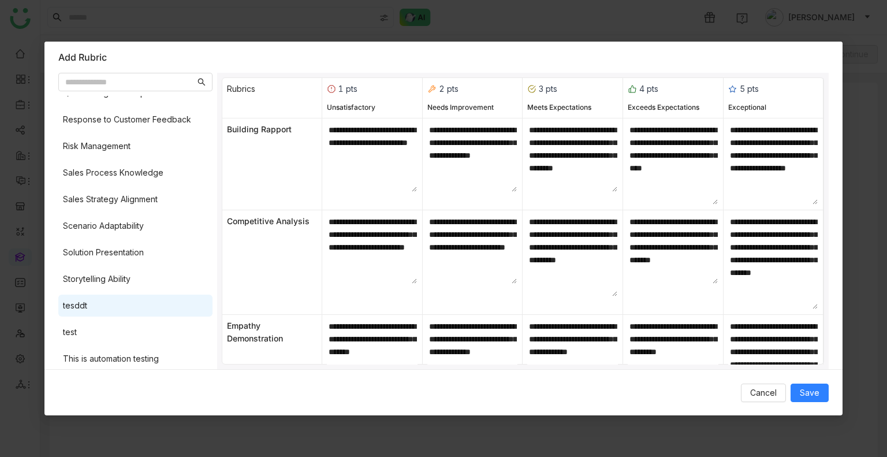
click at [104, 295] on div "tesddt" at bounding box center [135, 306] width 154 height 22
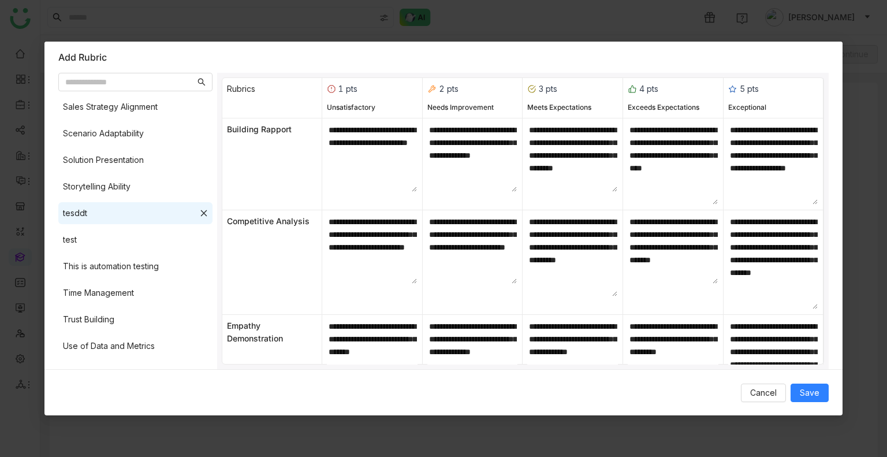
scroll to position [896, 0]
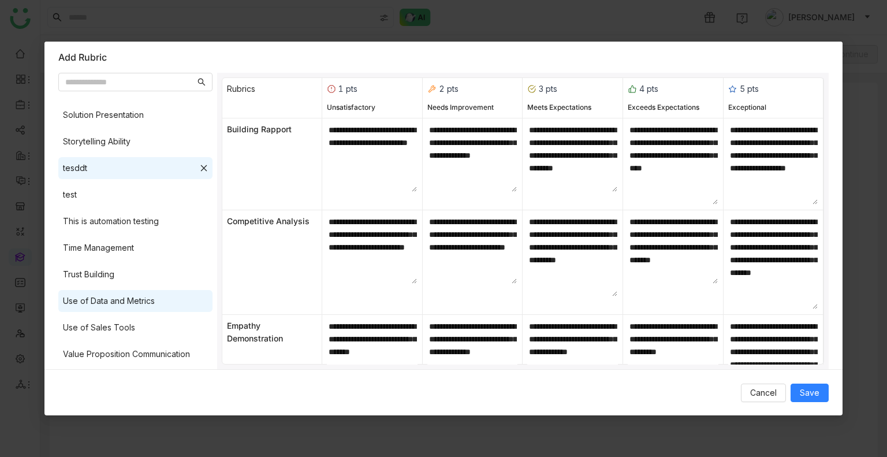
click at [103, 297] on div "Use of Data and Metrics" at bounding box center [109, 301] width 92 height 13
click at [804, 384] on button "Save" at bounding box center [810, 393] width 38 height 18
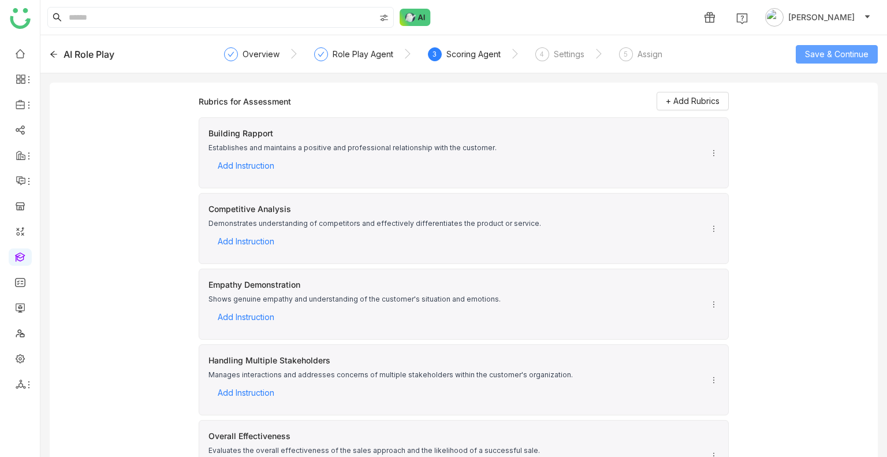
click at [818, 58] on span "Save & Continue" at bounding box center [837, 54] width 64 height 13
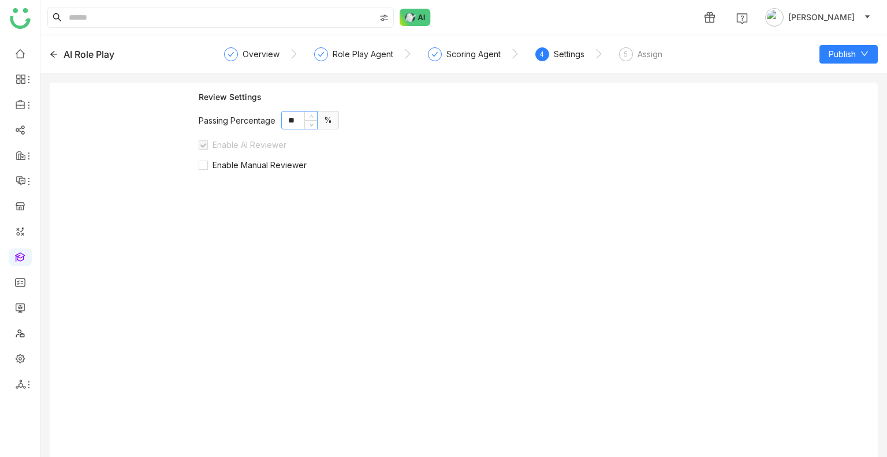
click at [291, 122] on input "**" at bounding box center [299, 120] width 35 height 17
type input "**"
click at [287, 159] on label "Enable Manual Reviewer" at bounding box center [255, 164] width 113 height 11
click at [275, 166] on span "Enable Manual Reviewer" at bounding box center [259, 165] width 103 height 10
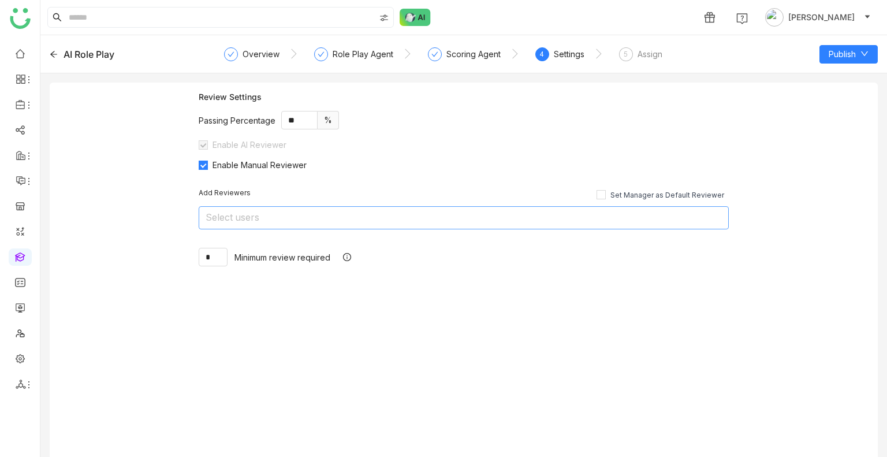
click at [266, 210] on nz-select-top-control "Select users" at bounding box center [464, 217] width 530 height 23
type input "*****"
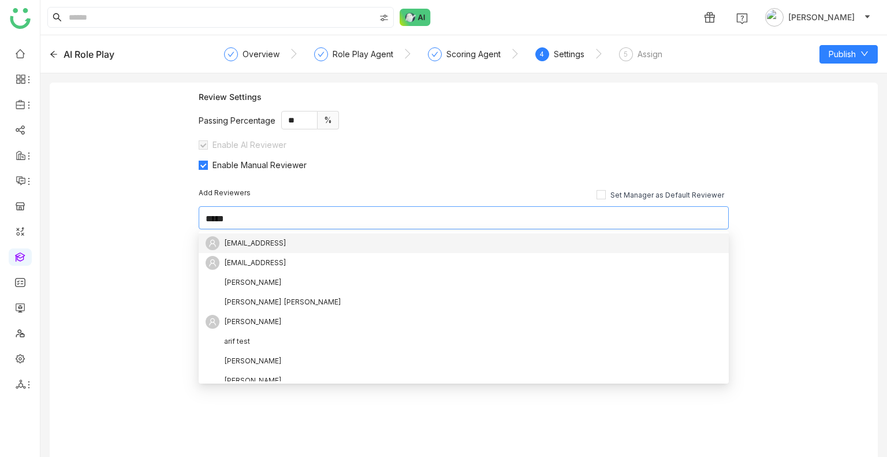
scroll to position [0, 0]
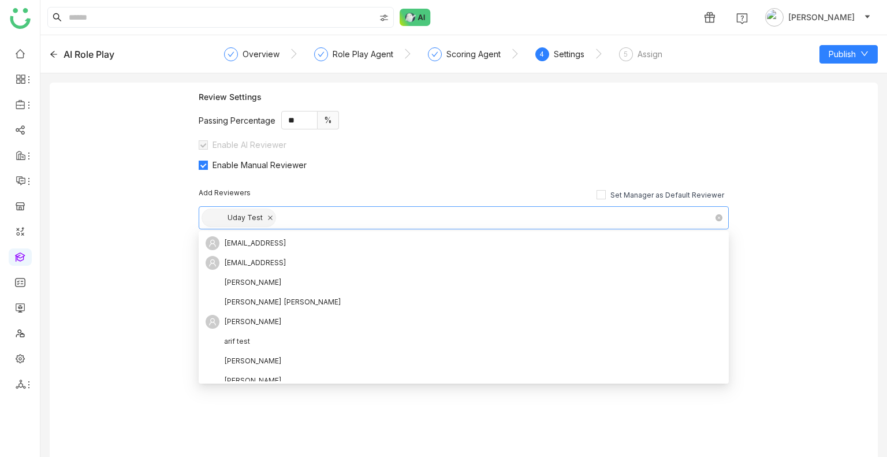
click at [268, 218] on icon at bounding box center [271, 218] width 6 height 6
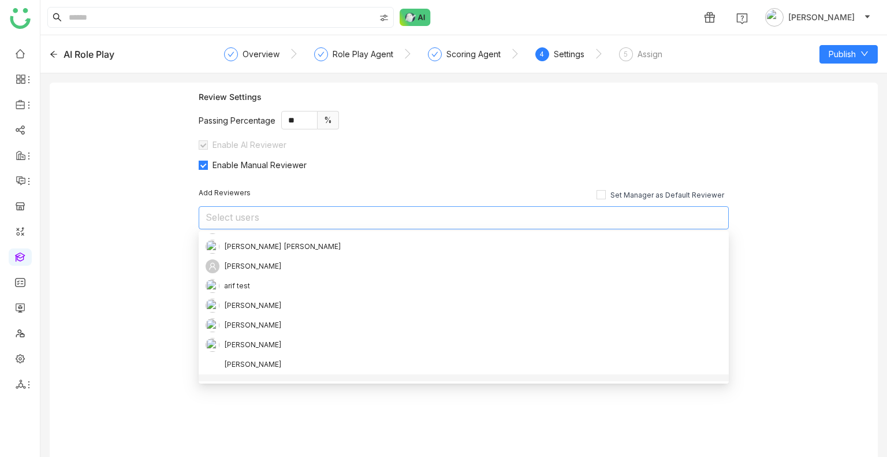
click at [123, 193] on div "Review Settings Passing Percentage ** % Enable AI Reviewer Enable Manual Review…" at bounding box center [464, 275] width 829 height 384
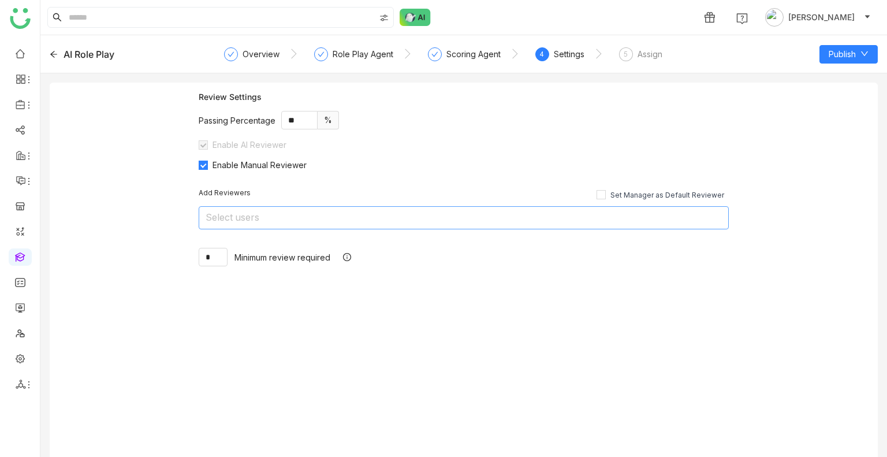
click at [263, 219] on nz-select-top-control "Select users" at bounding box center [464, 217] width 530 height 23
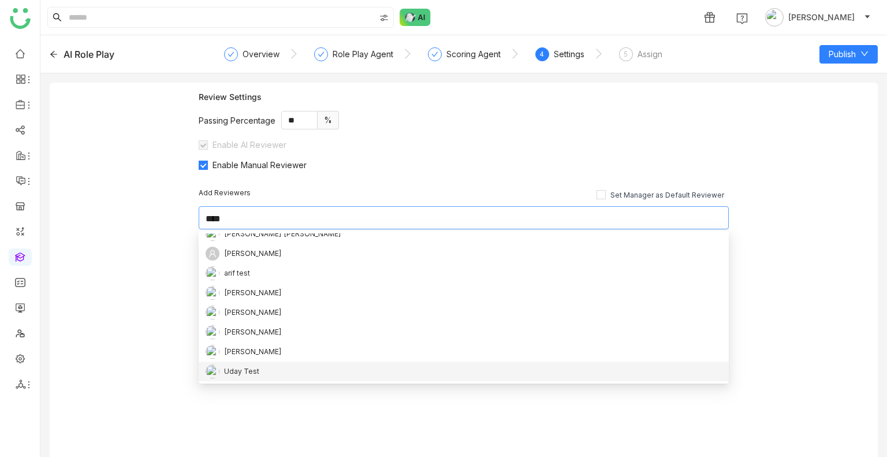
scroll to position [0, 0]
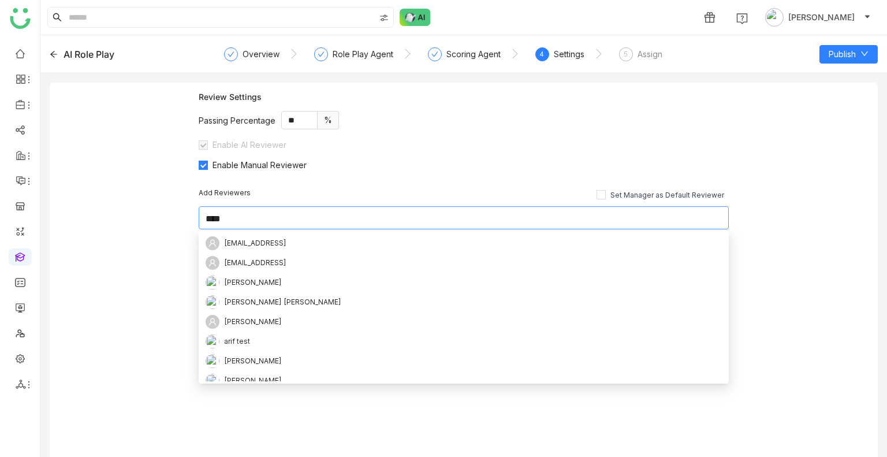
type input "***"
click at [596, 145] on div "Review Settings Passing Percentage ** % Enable AI Reviewer Enable Manual Review…" at bounding box center [464, 131] width 530 height 78
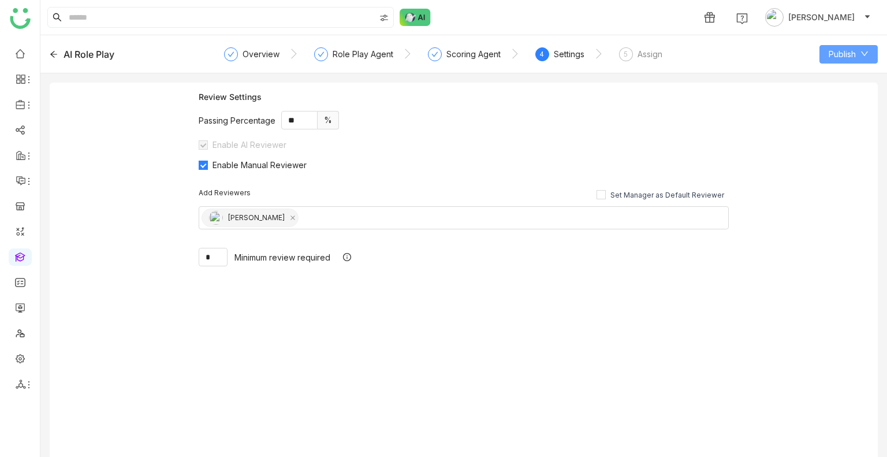
click at [832, 57] on span "Publish" at bounding box center [842, 54] width 27 height 13
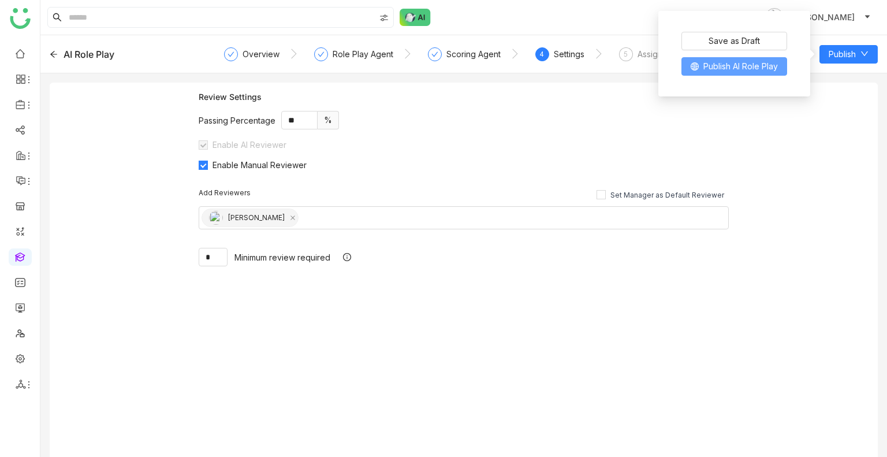
click at [740, 57] on button "Publish AI Role Play" at bounding box center [735, 66] width 106 height 18
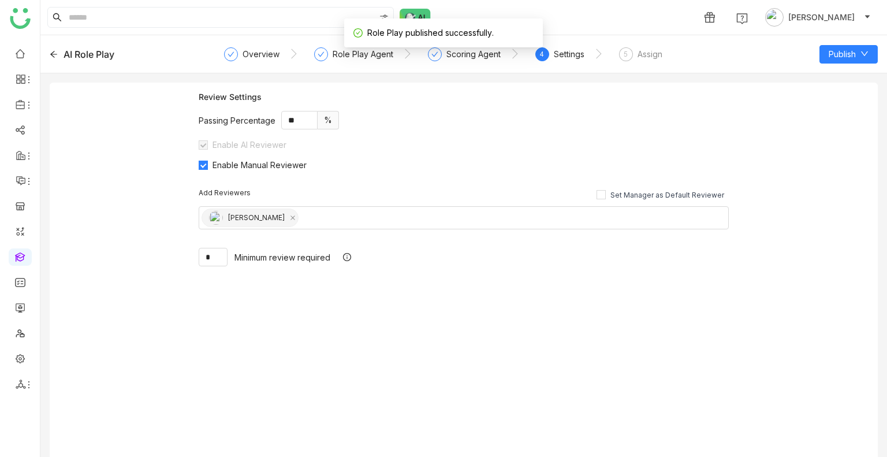
click at [644, 69] on div "AI Role Play Overview Role Play Agent Scoring Agent 4 Settings 5 Assign Publish" at bounding box center [463, 54] width 847 height 38
click at [638, 55] on div "Assign" at bounding box center [650, 54] width 25 height 14
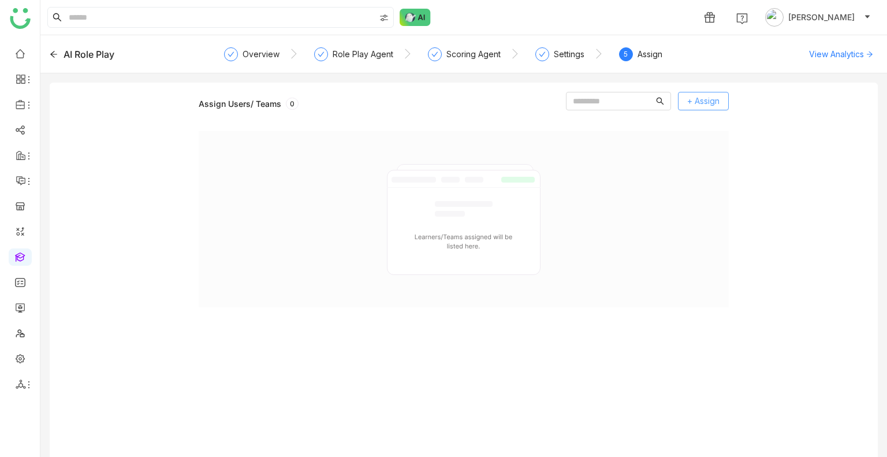
click at [723, 100] on button "+ Assign" at bounding box center [703, 101] width 51 height 18
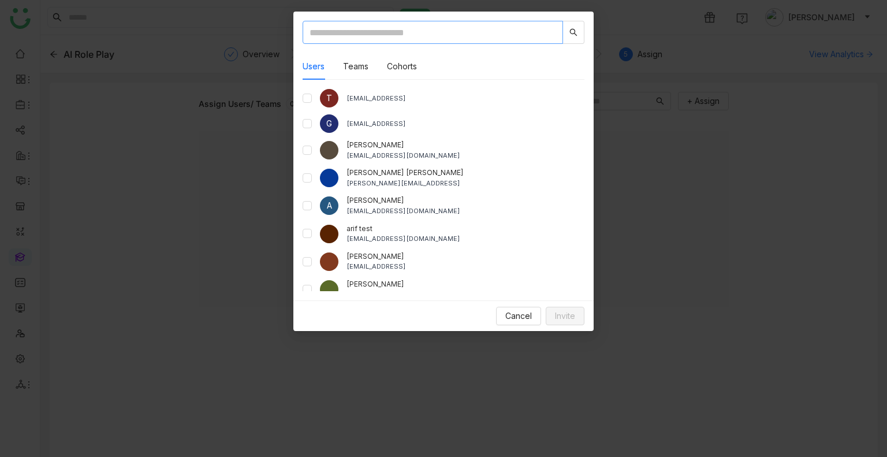
click at [372, 34] on input "text" at bounding box center [433, 32] width 261 height 23
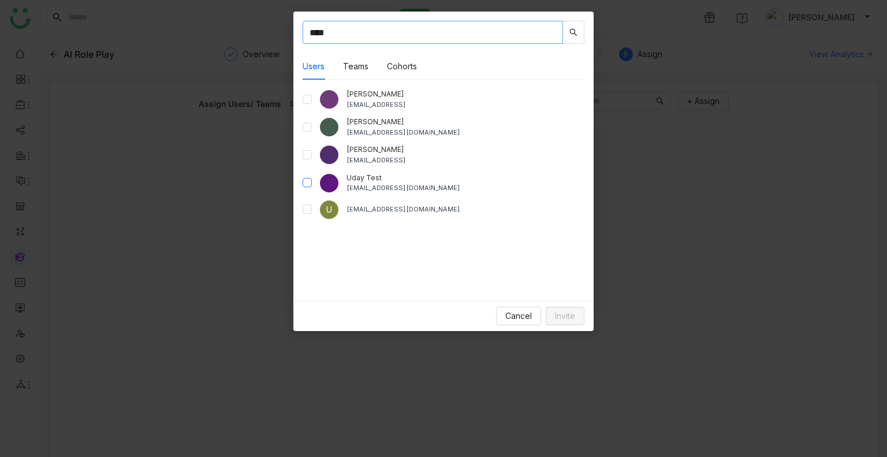
type input "****"
click at [575, 311] on button "Invite" at bounding box center [565, 316] width 39 height 18
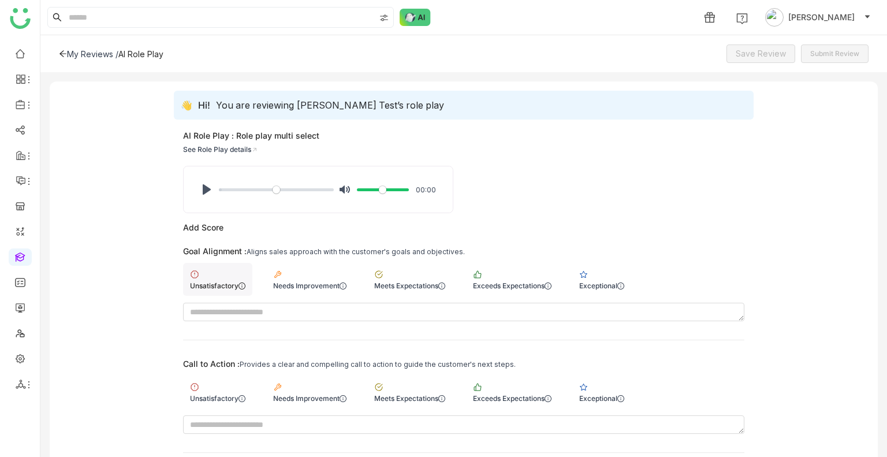
click at [221, 289] on div "Unsatisfactory" at bounding box center [217, 279] width 69 height 33
click at [309, 376] on div "Needs Improvement" at bounding box center [309, 392] width 87 height 33
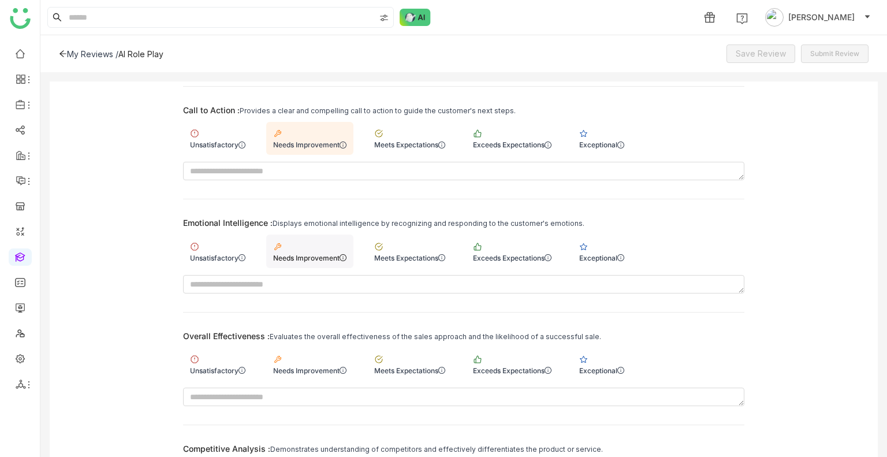
scroll to position [256, 0]
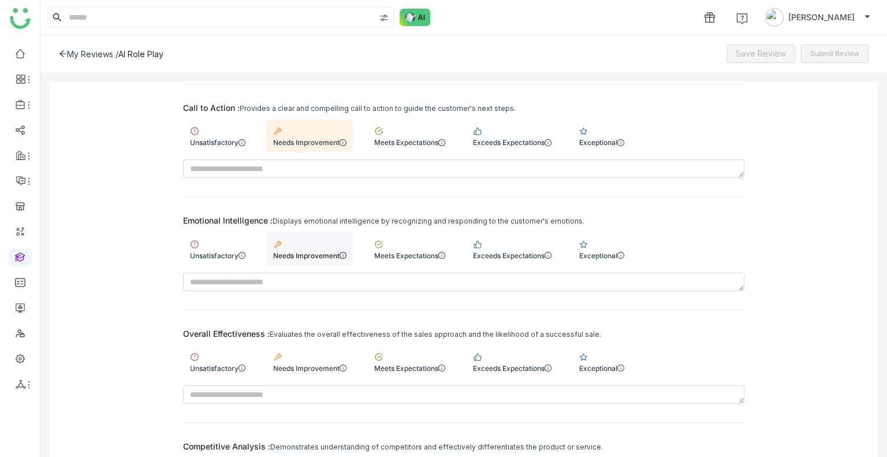
click at [340, 251] on div "Needs Improvement" at bounding box center [309, 255] width 73 height 9
click at [409, 249] on div "Meets Expectations" at bounding box center [409, 248] width 85 height 33
click at [278, 364] on div "Needs Improvement" at bounding box center [309, 368] width 73 height 9
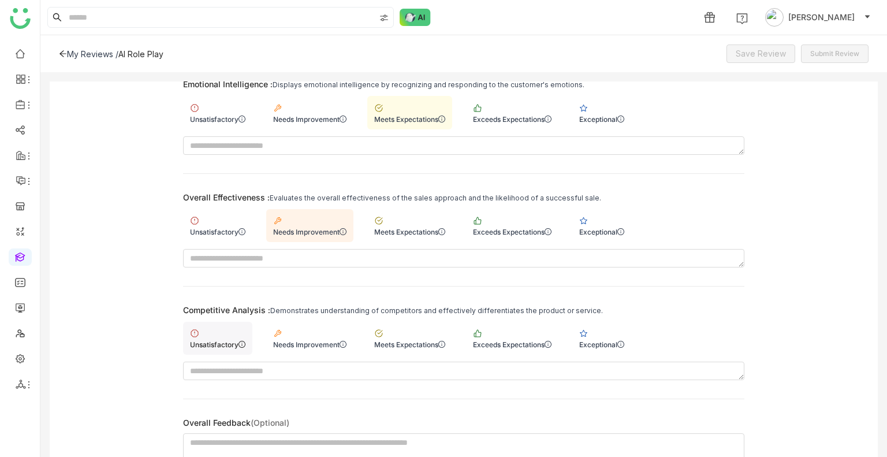
click at [217, 352] on div "Unsatisfactory" at bounding box center [217, 338] width 69 height 33
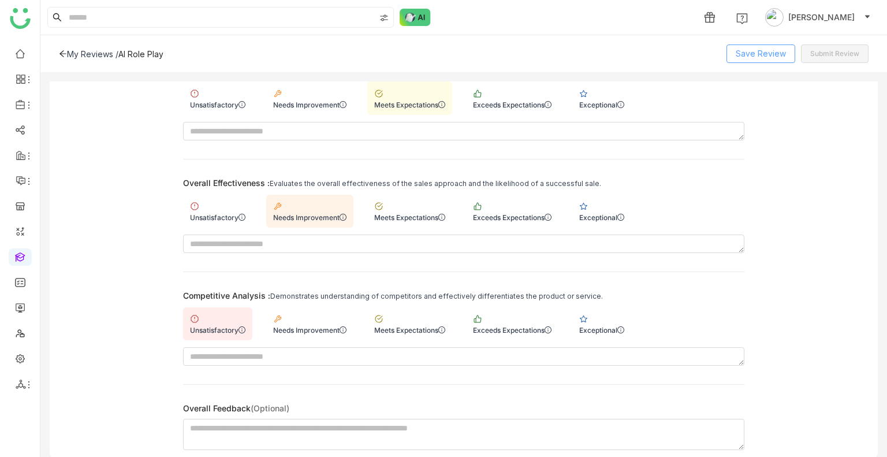
click at [758, 47] on span "Save Review" at bounding box center [761, 53] width 50 height 13
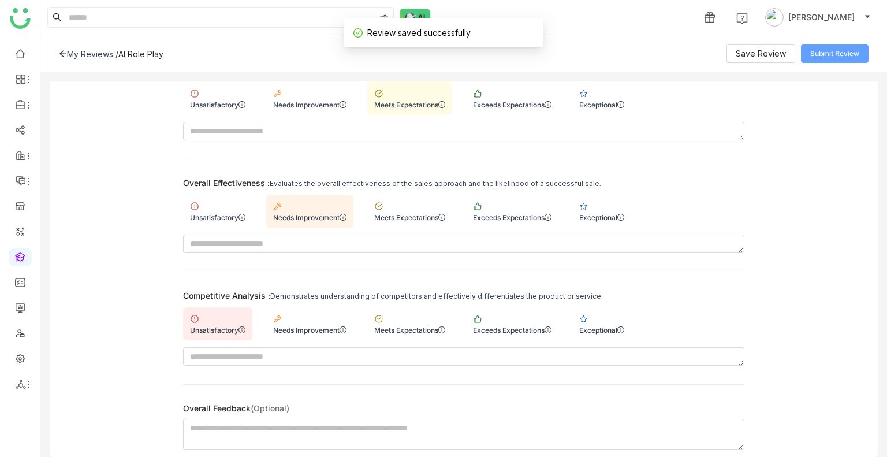
click at [836, 53] on span "Submit Review" at bounding box center [835, 54] width 49 height 11
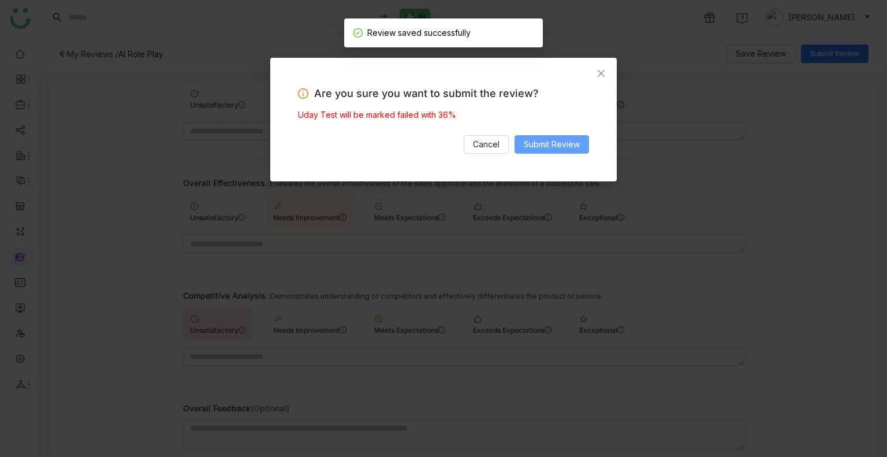
click at [556, 143] on span "Submit Review" at bounding box center [552, 144] width 56 height 13
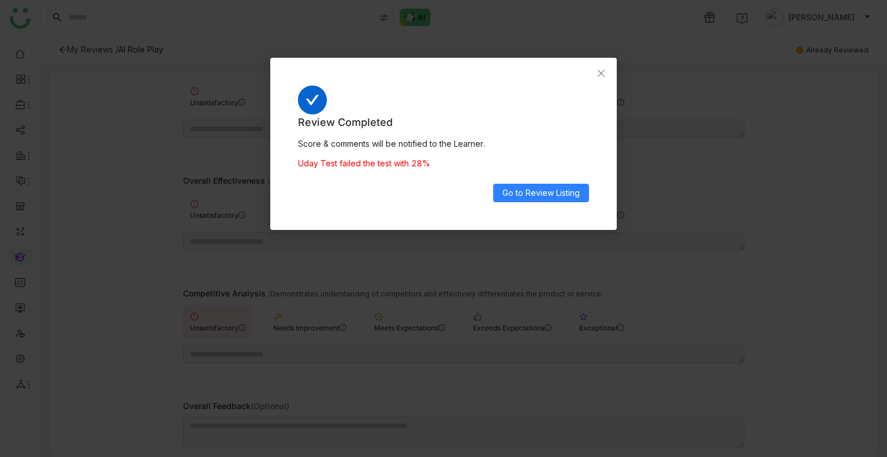
scroll to position [398, 0]
click at [599, 64] on span "Close" at bounding box center [601, 73] width 31 height 31
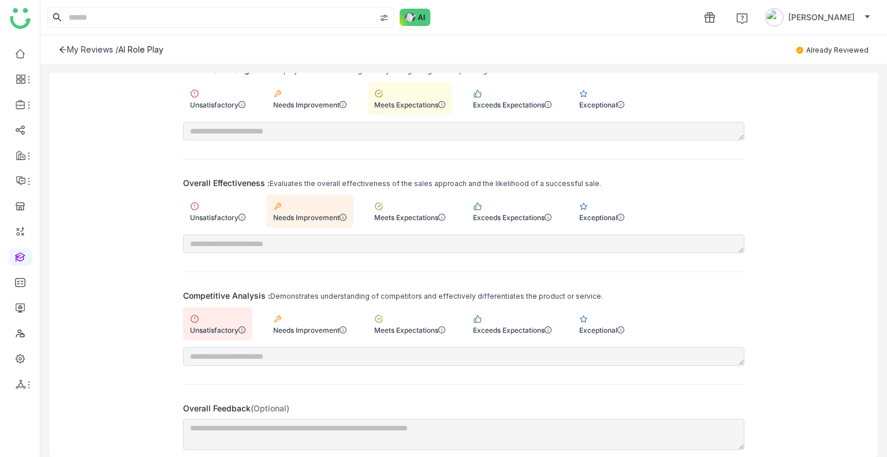
click at [66, 46] on icon at bounding box center [63, 50] width 8 height 8
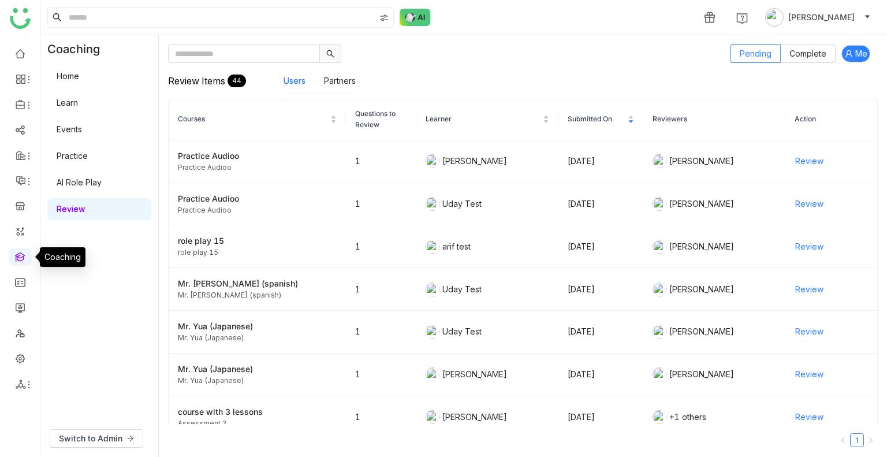
click at [24, 259] on link at bounding box center [20, 256] width 10 height 10
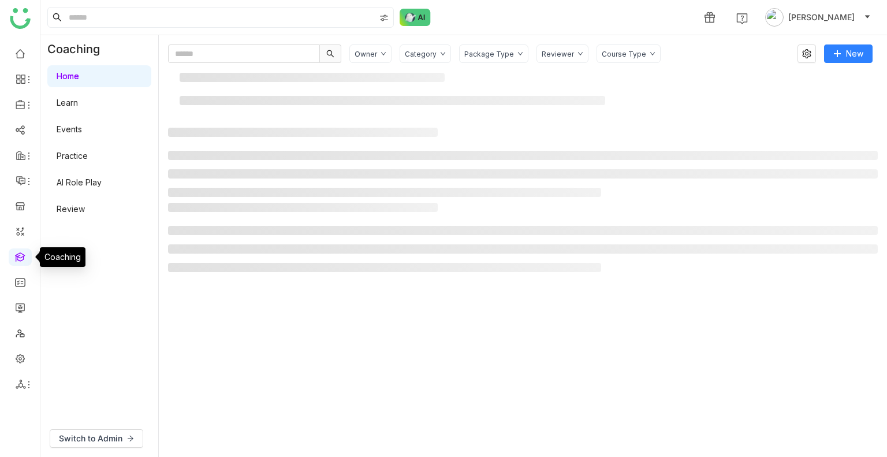
click at [24, 259] on link at bounding box center [20, 256] width 10 height 10
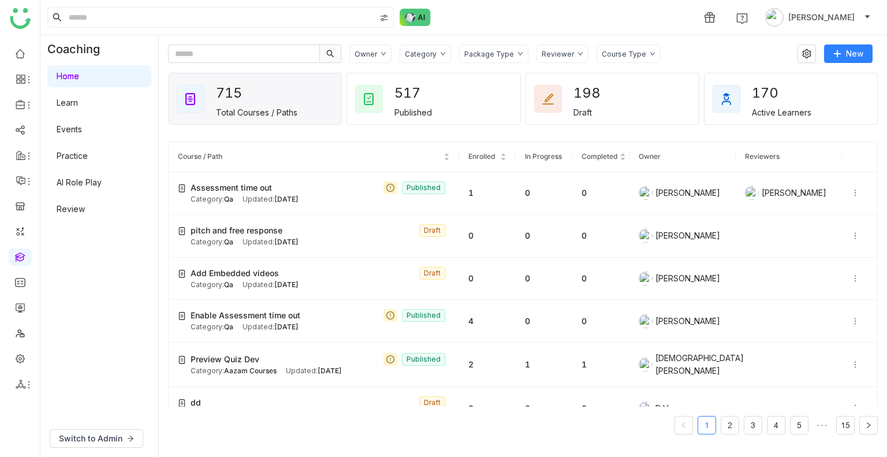
click at [82, 179] on link "AI Role Play" at bounding box center [79, 182] width 45 height 10
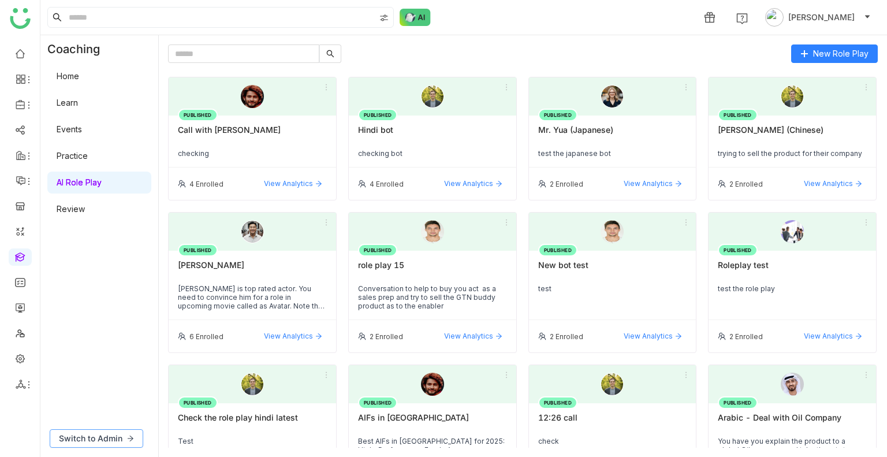
click at [102, 443] on span "Switch to Admin" at bounding box center [91, 438] width 64 height 13
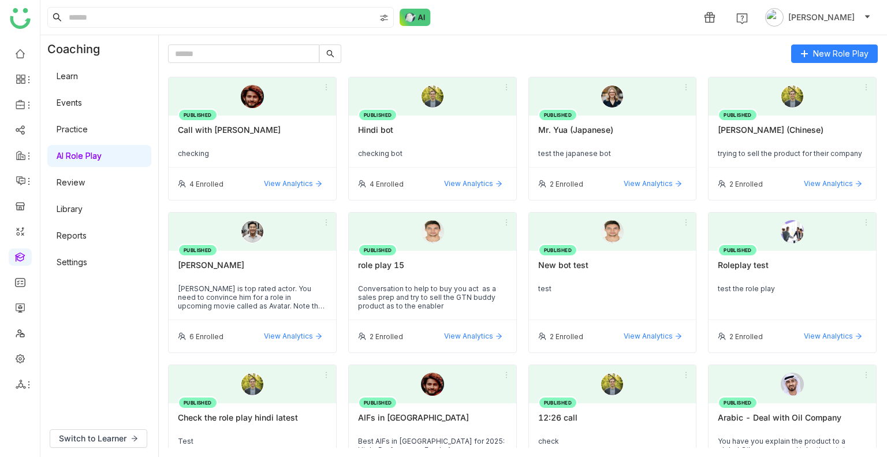
click at [77, 263] on link "Settings" at bounding box center [72, 262] width 31 height 10
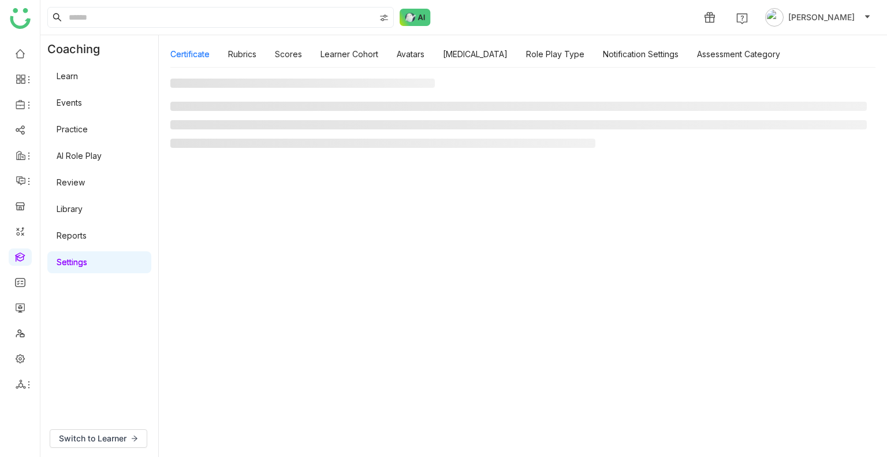
click at [77, 263] on link "Settings" at bounding box center [72, 262] width 31 height 10
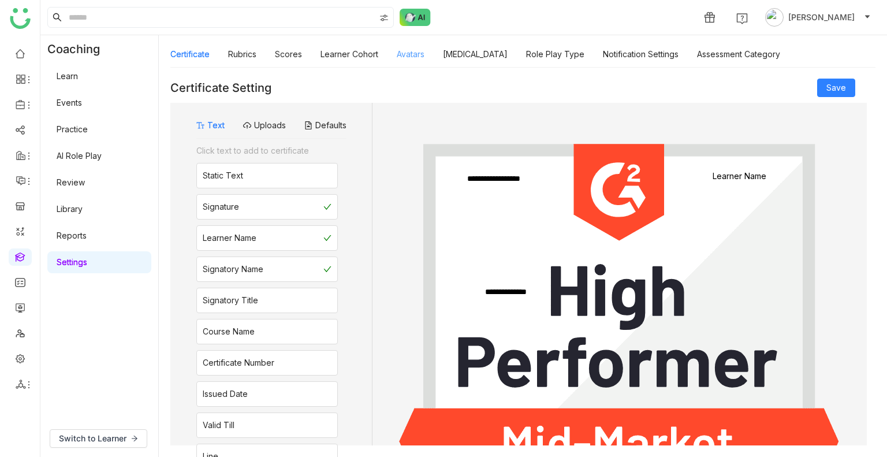
click at [423, 54] on link "Avatars" at bounding box center [411, 54] width 28 height 10
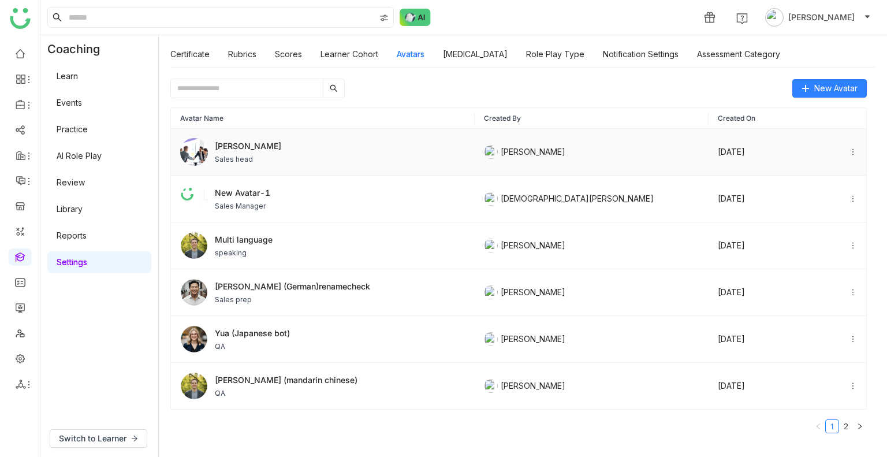
click at [239, 150] on span "[PERSON_NAME]" at bounding box center [248, 146] width 66 height 12
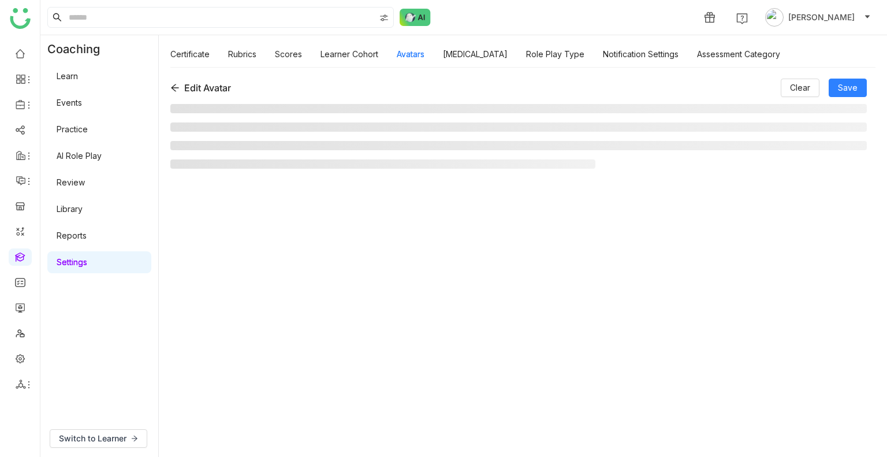
click at [239, 150] on ul at bounding box center [518, 136] width 697 height 65
